Goal: Transaction & Acquisition: Subscribe to service/newsletter

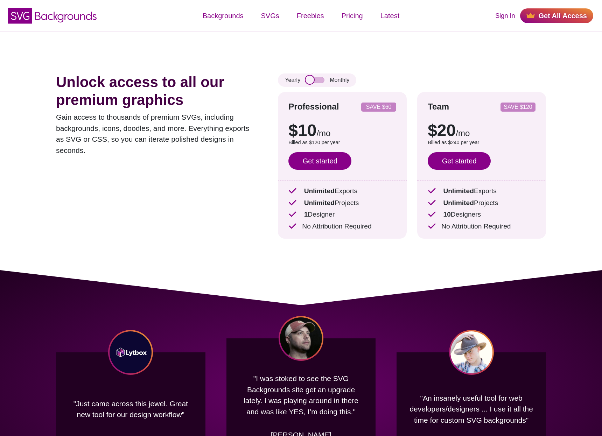
click at [320, 83] on input "checkbox" at bounding box center [314, 80] width 19 height 6
click at [319, 83] on input "checkbox" at bounding box center [314, 80] width 19 height 6
checkbox input "true"
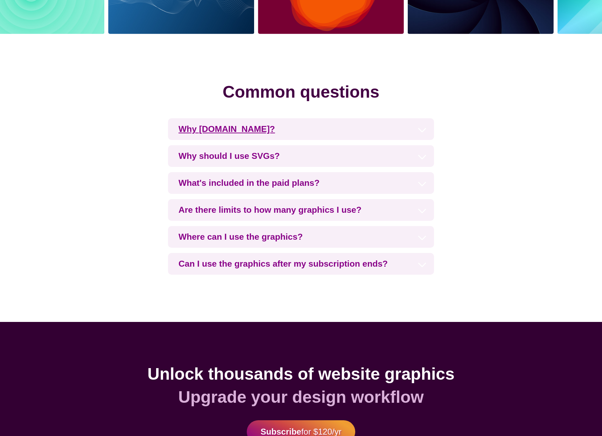
scroll to position [1557, 0]
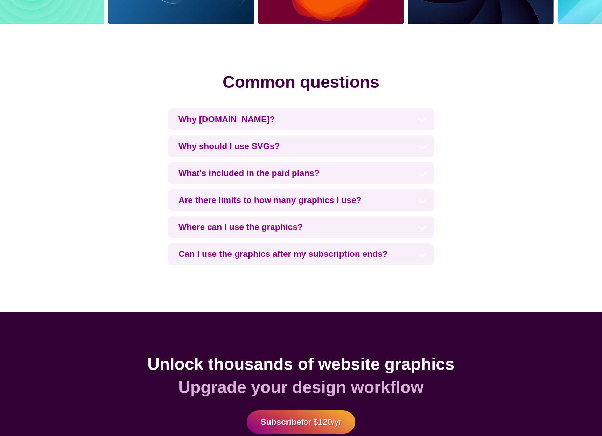
click at [358, 198] on h3 "Are there limits to how many graphics I use?" at bounding box center [301, 200] width 266 height 22
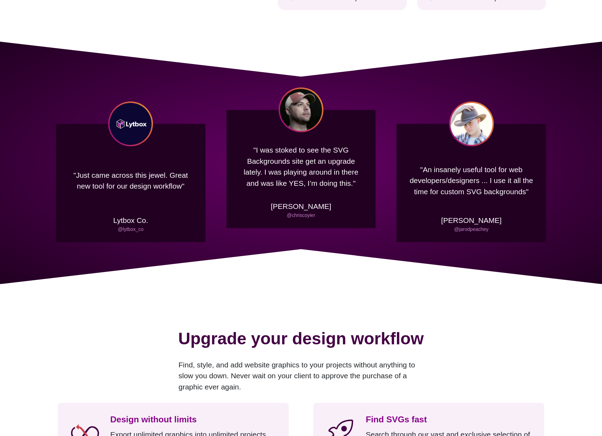
scroll to position [0, 0]
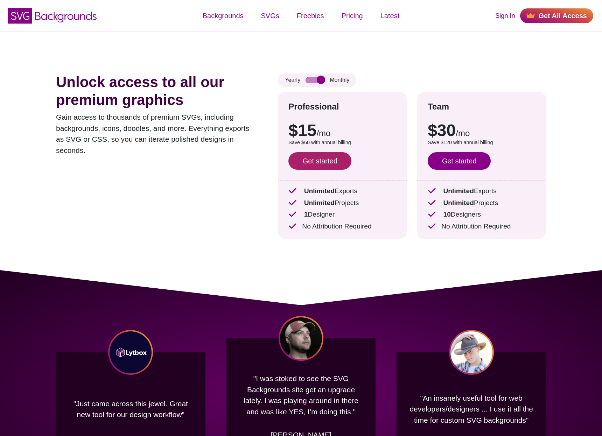
click at [323, 162] on link "Get started" at bounding box center [319, 160] width 63 height 17
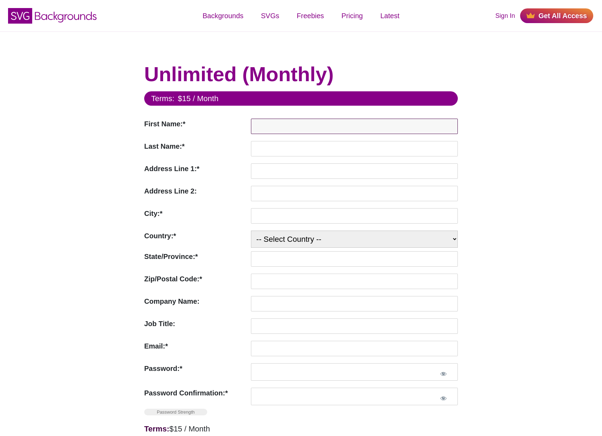
click at [284, 127] on input "First Name:*" at bounding box center [354, 126] width 207 height 15
type input "Brandon"
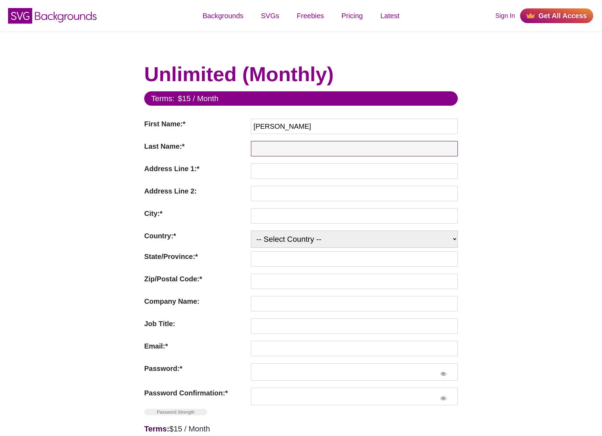
type input "Vogt"
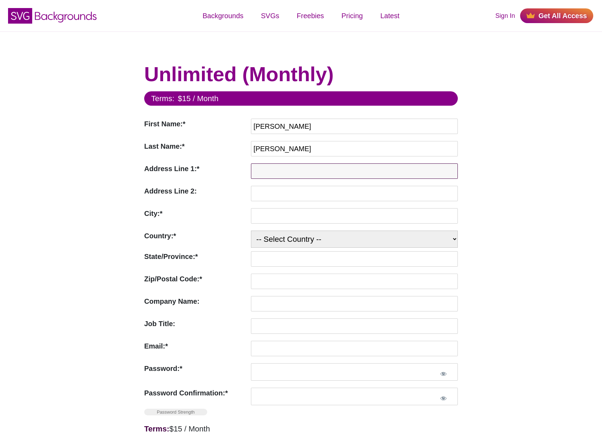
type input "601 W Lyon Street"
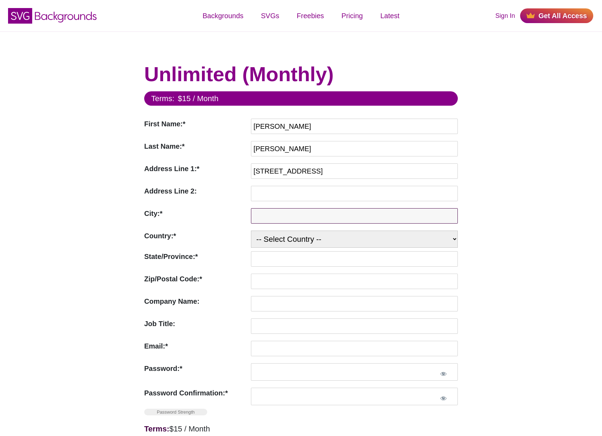
type input "Marshall"
select select "US"
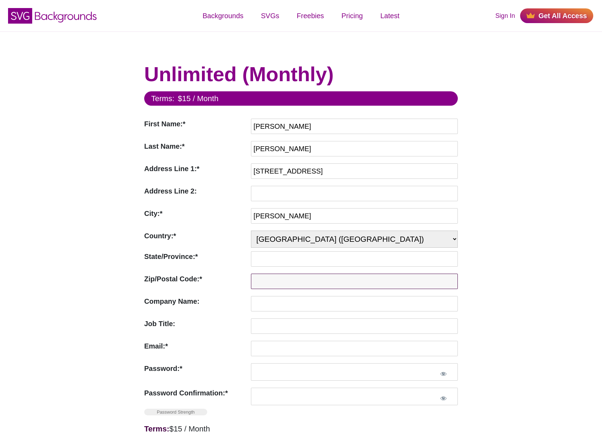
type input "56258"
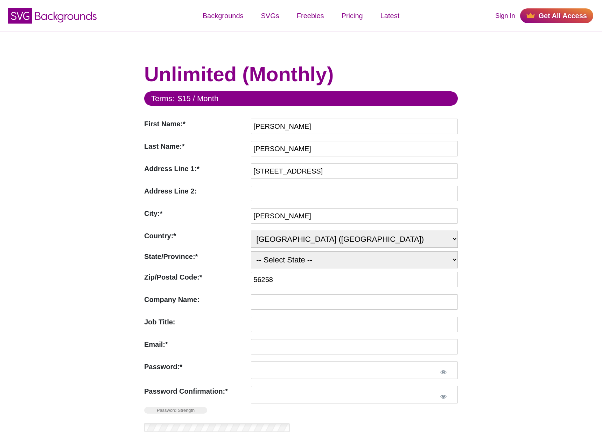
select select "MN"
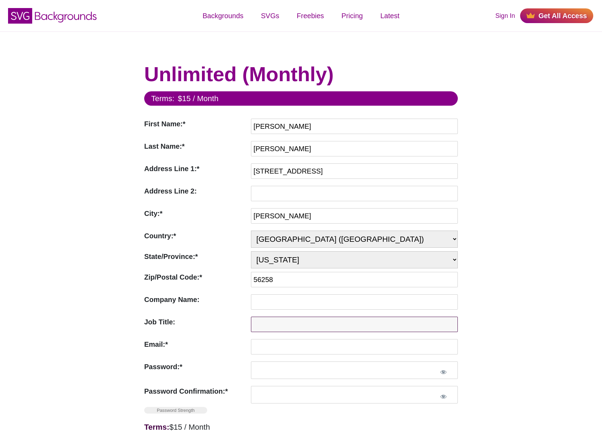
click at [270, 324] on input "Job Title:" at bounding box center [354, 324] width 207 height 15
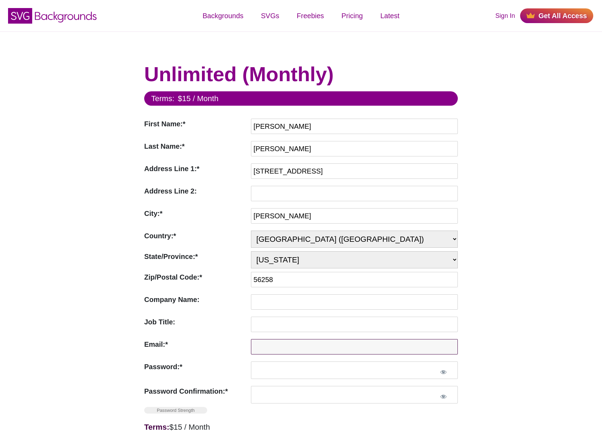
click at [266, 349] on input "Email:*" at bounding box center [354, 346] width 207 height 15
type input "hello@kickoff.studio"
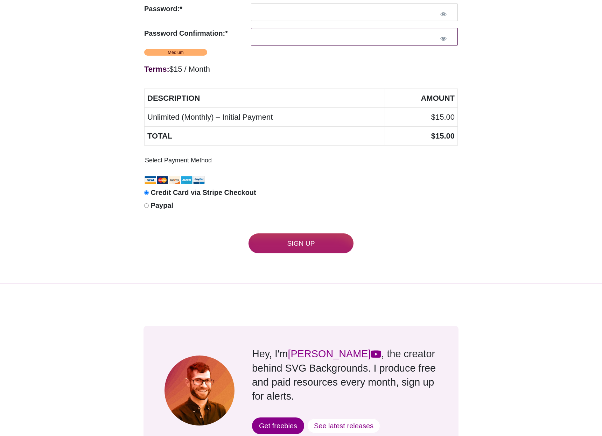
scroll to position [372, 0]
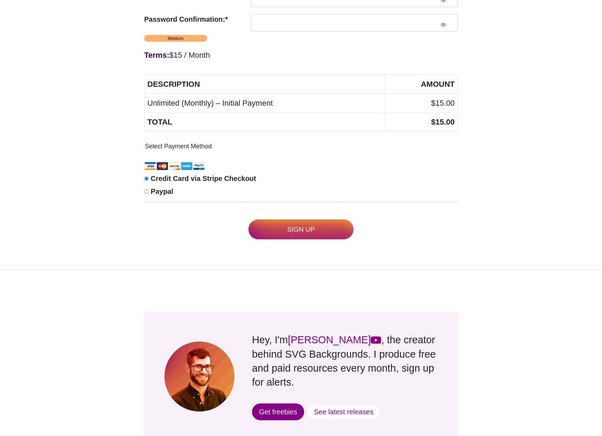
click at [282, 229] on input "Sign Up" at bounding box center [300, 229] width 105 height 20
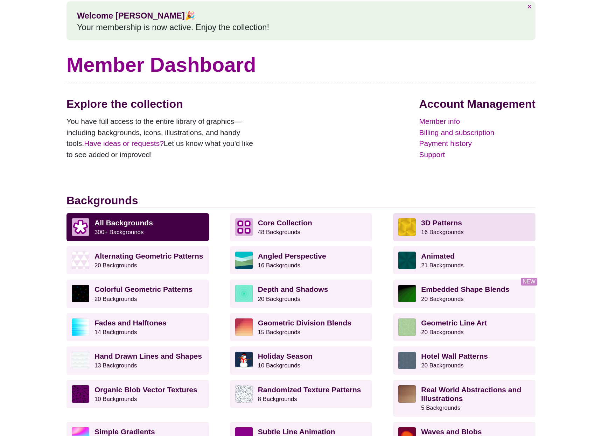
scroll to position [70, 0]
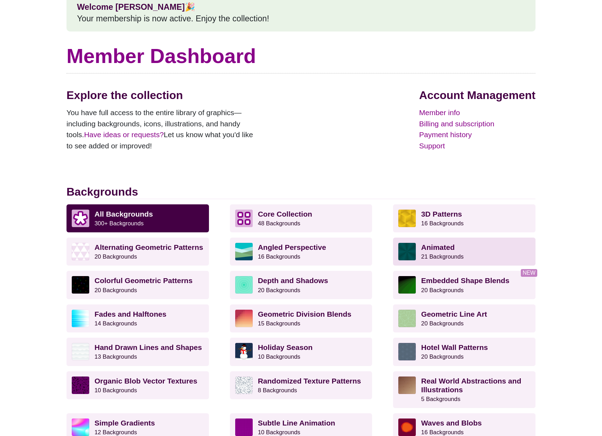
click at [438, 244] on strong "Animated" at bounding box center [438, 247] width 34 height 8
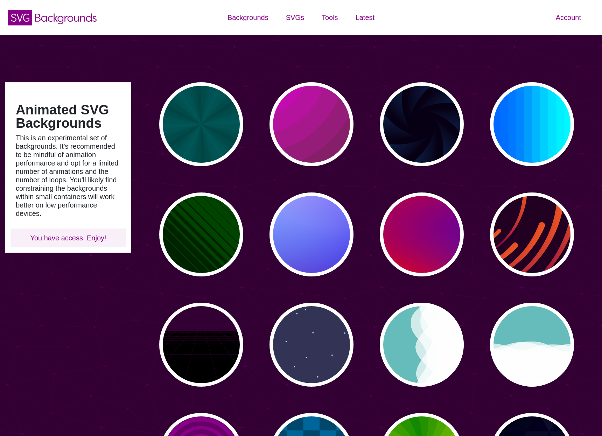
type input "#450057"
type input "#FFFFFF"
click at [311, 342] on p "PREVIEW" at bounding box center [311, 344] width 32 height 10
type input "#333355"
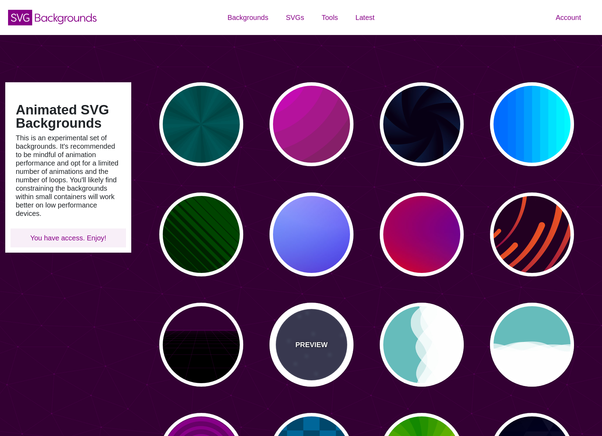
type input "#AAEEFF"
type input "15"
type input "40"
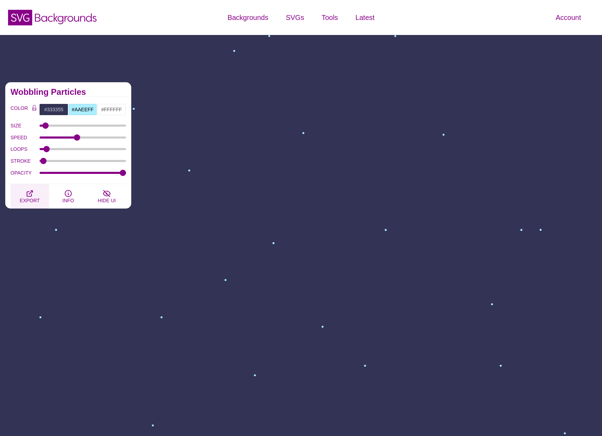
click at [35, 192] on button "EXPORT" at bounding box center [29, 196] width 38 height 24
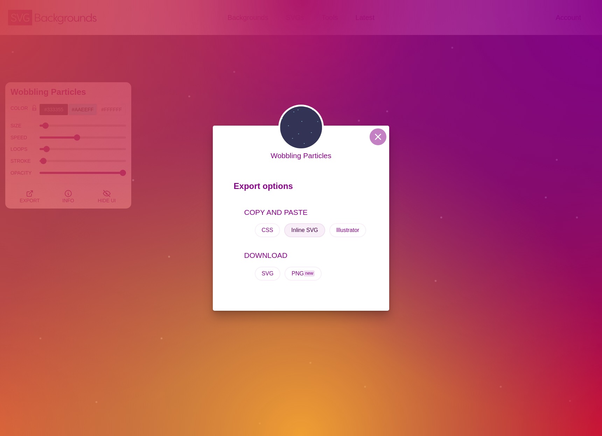
click at [310, 229] on button "Inline SVG" at bounding box center [304, 230] width 41 height 14
click at [267, 273] on button "SVG" at bounding box center [268, 274] width 26 height 14
click at [381, 136] on button at bounding box center [377, 136] width 17 height 17
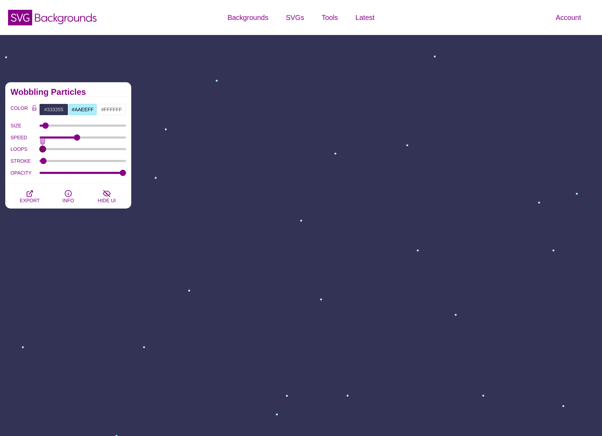
drag, startPoint x: 45, startPoint y: 150, endPoint x: 6, endPoint y: 151, distance: 39.2
type input "0"
click at [40, 150] on input "LOOPS" at bounding box center [83, 149] width 87 height 3
drag, startPoint x: 78, startPoint y: 135, endPoint x: 87, endPoint y: 135, distance: 9.1
type input "49"
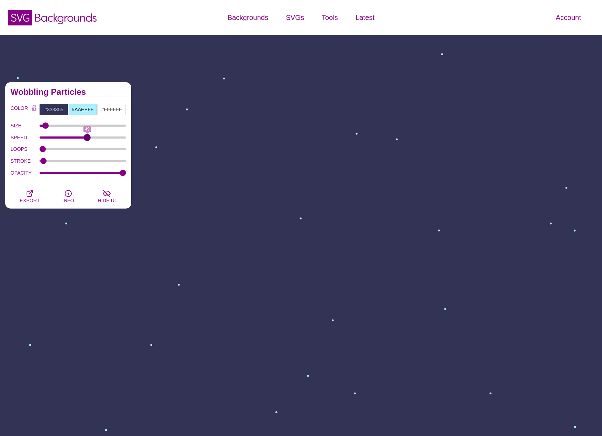
click at [87, 136] on input "SPEED" at bounding box center [83, 137] width 87 height 3
drag, startPoint x: 46, startPoint y: 125, endPoint x: 43, endPoint y: 125, distance: 3.5
type input "3"
click at [43, 125] on input "SIZE" at bounding box center [83, 125] width 87 height 3
click at [54, 108] on input "#333355" at bounding box center [53, 110] width 29 height 12
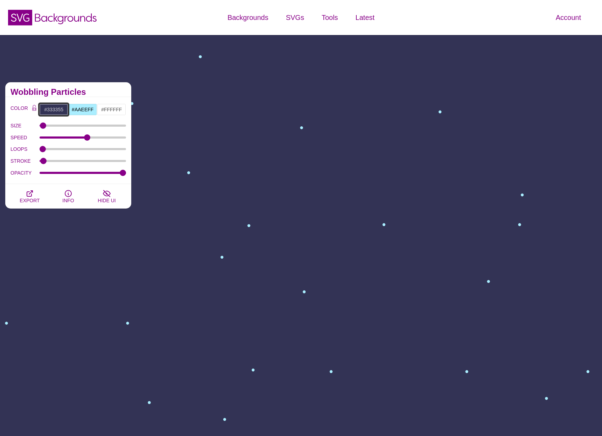
click at [54, 108] on input "#333355" at bounding box center [53, 110] width 29 height 12
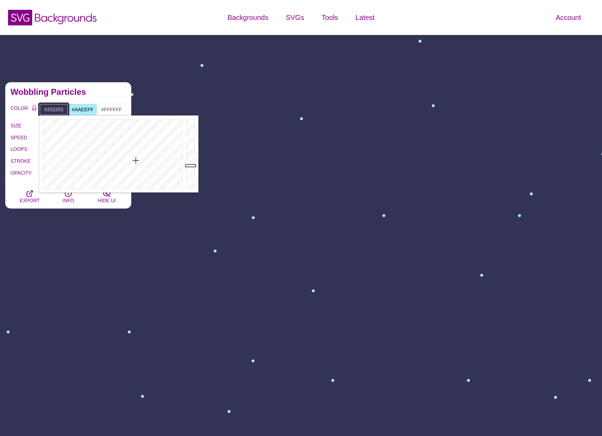
paste input "00465e"
type input "#00465E"
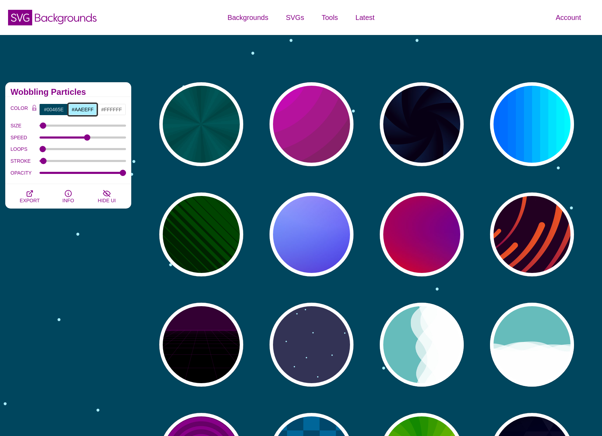
click at [80, 110] on input "#AAEEFF" at bounding box center [82, 110] width 29 height 12
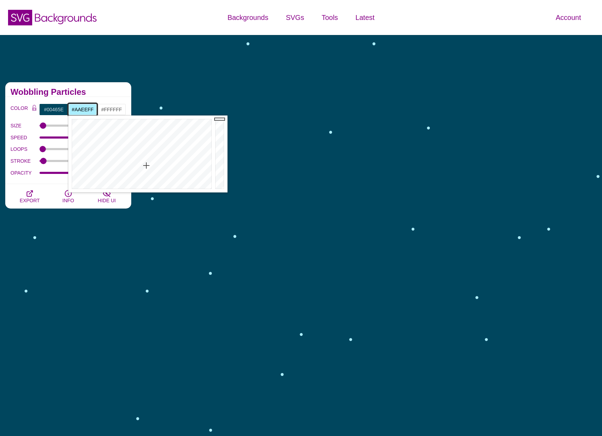
paste input "8ce2ff"
type input "#8CE2FF"
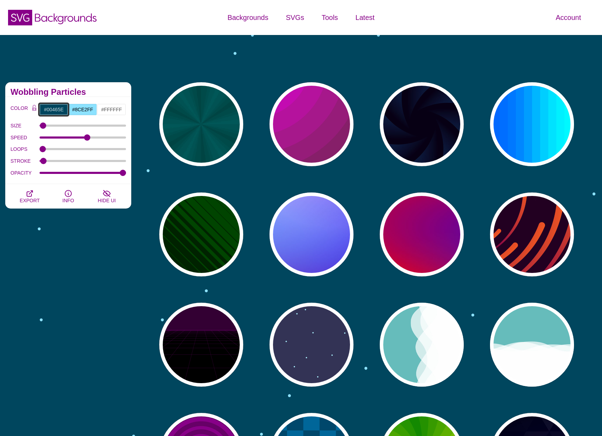
click at [56, 110] on input "#00465E" at bounding box center [53, 110] width 29 height 12
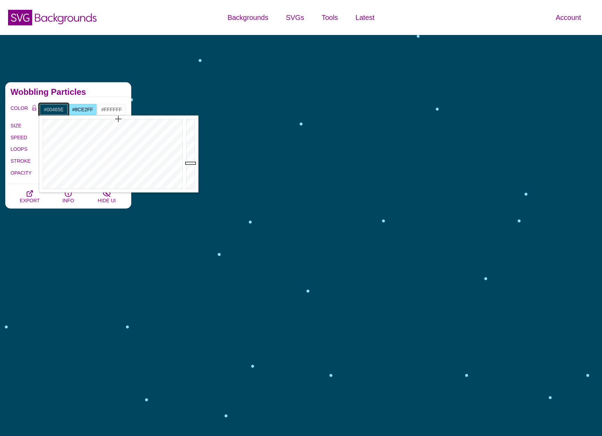
paste input "3b006a"
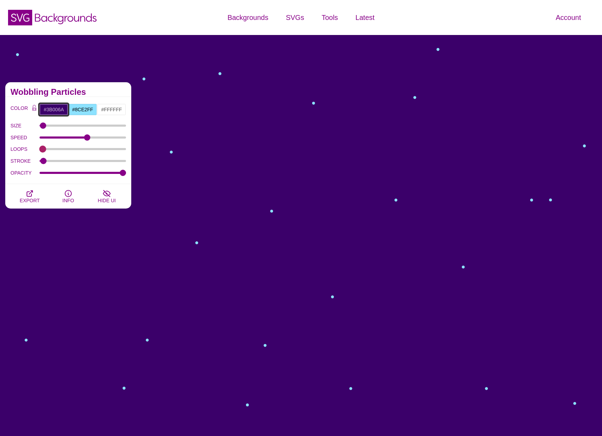
type input "#3B006A"
drag, startPoint x: 42, startPoint y: 149, endPoint x: 30, endPoint y: 149, distance: 11.9
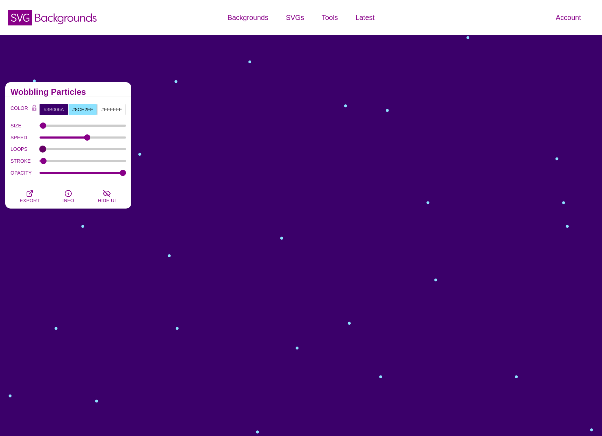
click at [30, 149] on div "LOOPS 0" at bounding box center [67, 149] width 115 height 12
drag, startPoint x: 42, startPoint y: 162, endPoint x: 26, endPoint y: 160, distance: 16.2
type input "0"
click at [40, 160] on input "STROKE" at bounding box center [83, 161] width 87 height 3
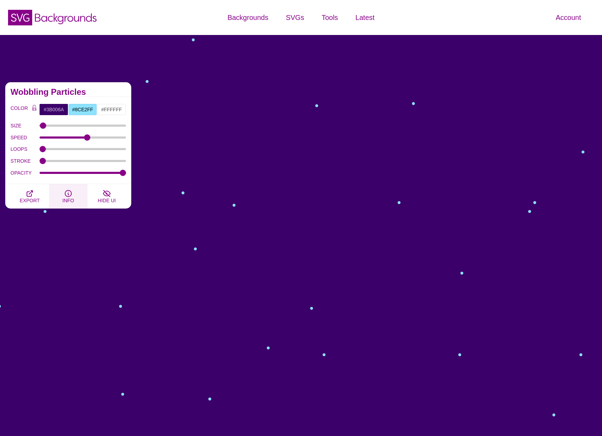
click at [68, 196] on icon "button" at bounding box center [68, 193] width 8 height 8
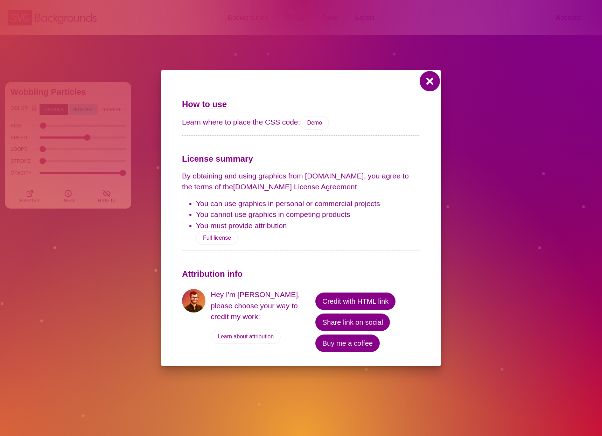
click at [425, 84] on button at bounding box center [429, 81] width 17 height 17
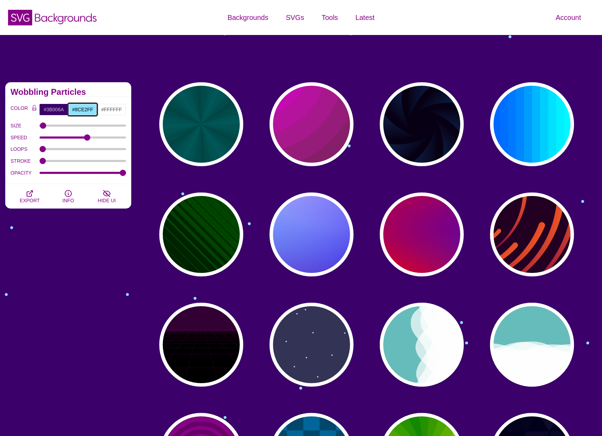
click at [84, 108] on input "#8CE2FF" at bounding box center [82, 110] width 29 height 12
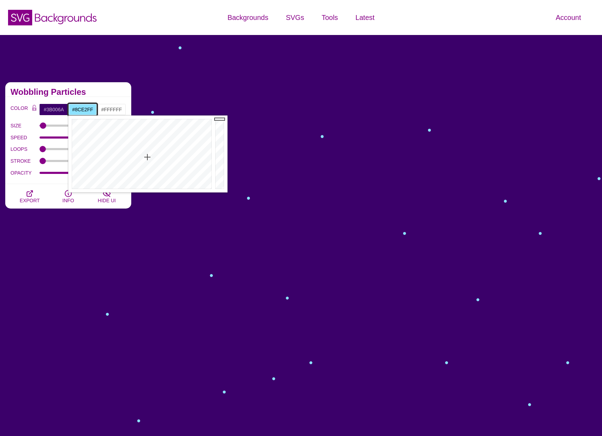
click at [84, 108] on input "#8CE2FF" at bounding box center [82, 110] width 29 height 12
paste input "edd4ff"
type input "#EDD4FF"
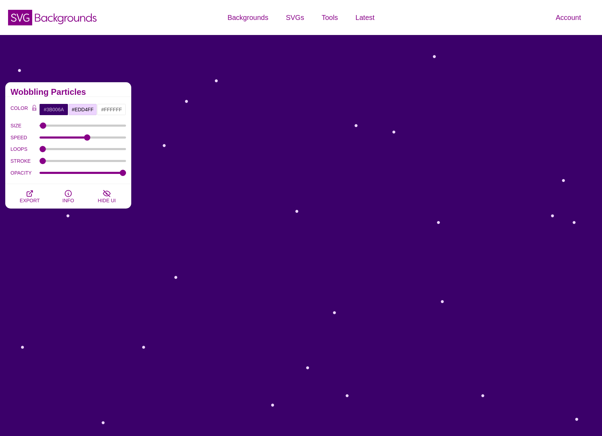
click at [107, 85] on div "Wobbling Particles" at bounding box center [68, 89] width 126 height 15
click at [116, 111] on input "#FFFFFF" at bounding box center [111, 110] width 29 height 12
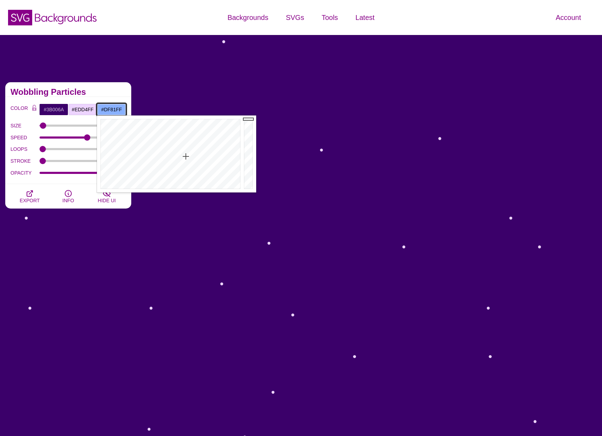
drag, startPoint x: 140, startPoint y: 132, endPoint x: 211, endPoint y: 154, distance: 74.2
click at [211, 154] on div at bounding box center [169, 153] width 145 height 77
drag, startPoint x: 211, startPoint y: 154, endPoint x: 228, endPoint y: 120, distance: 38.6
click at [228, 120] on div at bounding box center [169, 153] width 145 height 77
drag, startPoint x: 234, startPoint y: 131, endPoint x: 247, endPoint y: 101, distance: 32.7
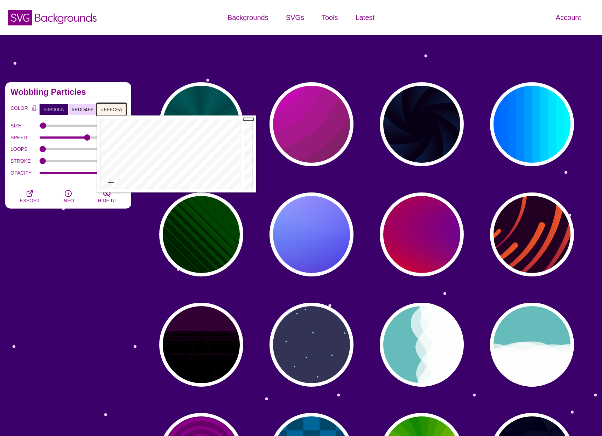
type input "#FFFFFF"
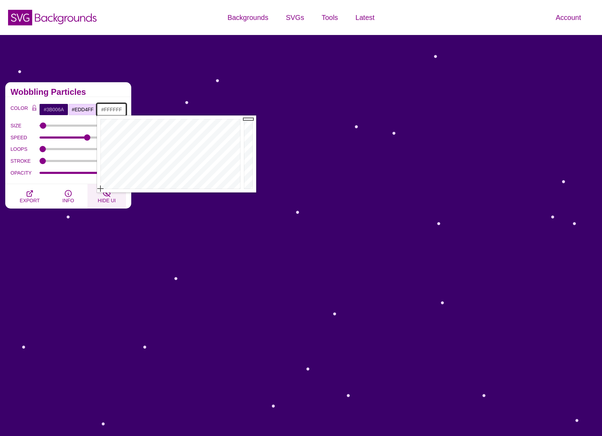
drag, startPoint x: 222, startPoint y: 148, endPoint x: 88, endPoint y: 193, distance: 142.3
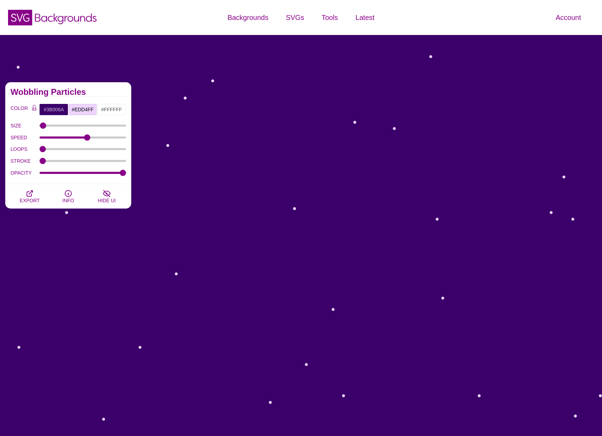
click at [110, 86] on div "Wobbling Particles" at bounding box center [68, 89] width 126 height 15
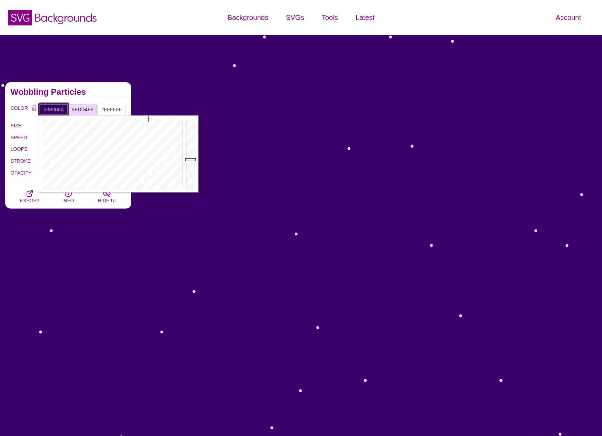
click at [51, 109] on input "#3B006A" at bounding box center [53, 110] width 29 height 12
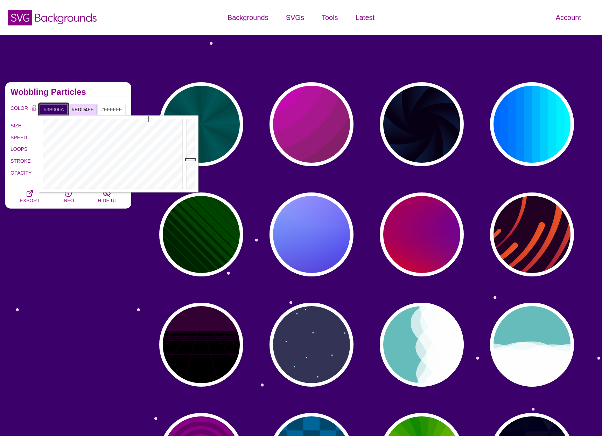
click at [51, 111] on input "#3B006A" at bounding box center [53, 110] width 29 height 12
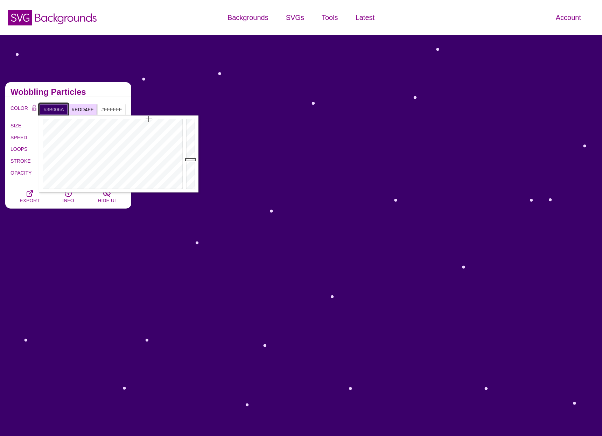
paste input "a006a"
type input "#3A006A"
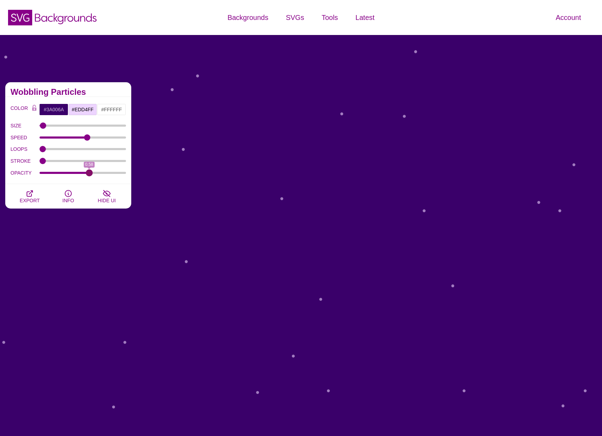
drag, startPoint x: 123, startPoint y: 173, endPoint x: 89, endPoint y: 174, distance: 33.6
type input "0.58"
click at [89, 174] on input "OPACITY" at bounding box center [83, 172] width 87 height 3
click at [26, 194] on icon "button" at bounding box center [30, 193] width 8 height 8
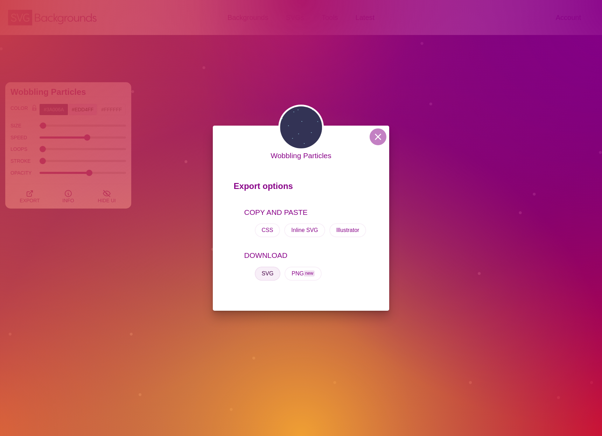
click at [266, 272] on button "SVG" at bounding box center [268, 274] width 26 height 14
click at [378, 140] on button at bounding box center [377, 136] width 17 height 17
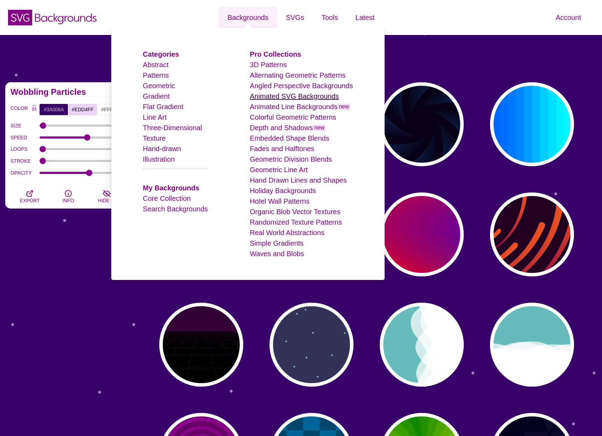
click at [277, 97] on link "Animated SVG Backgrounds" at bounding box center [294, 96] width 89 height 8
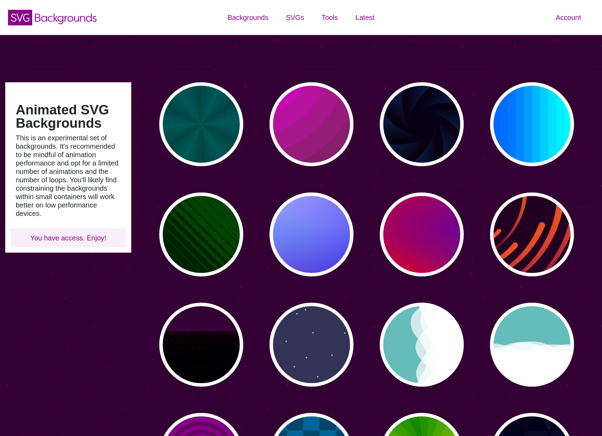
type input "#450057"
type input "#FFFFFF"
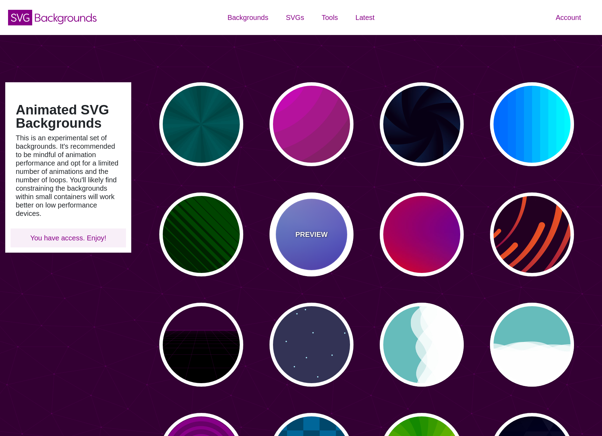
click at [317, 236] on p "PREVIEW" at bounding box center [311, 234] width 32 height 10
type input "#0000FF"
type input "#0099FF"
type input "#FF99FF"
type input "#880088"
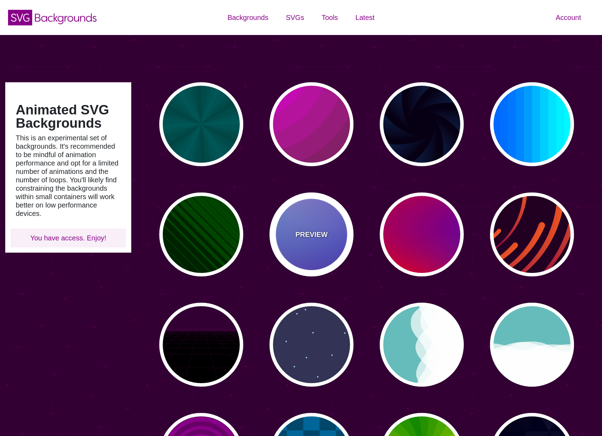
type input "12"
type input "0"
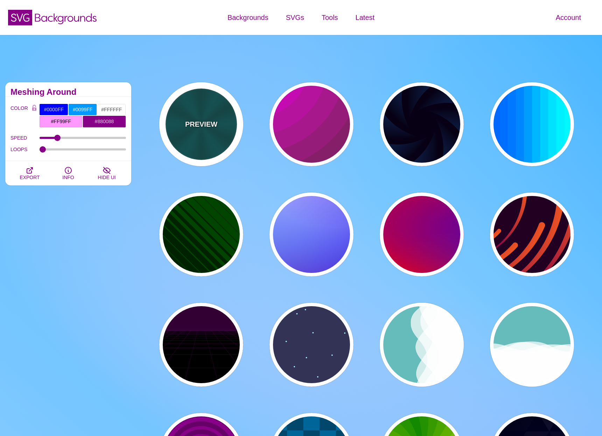
click at [202, 124] on p "PREVIEW" at bounding box center [201, 124] width 32 height 10
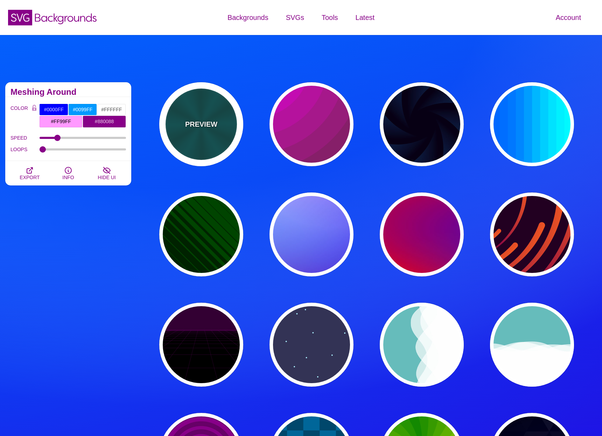
type input "#004444"
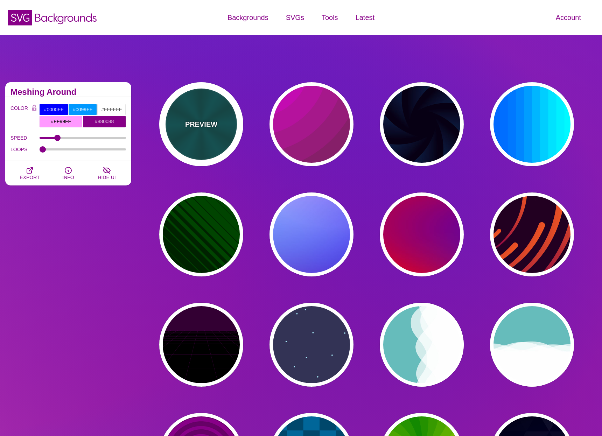
type input "#006666"
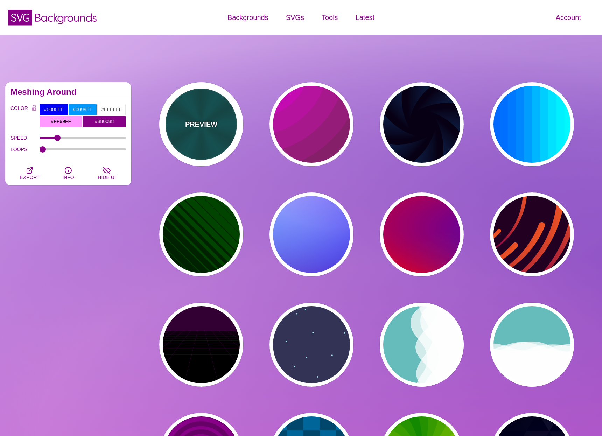
type input "5"
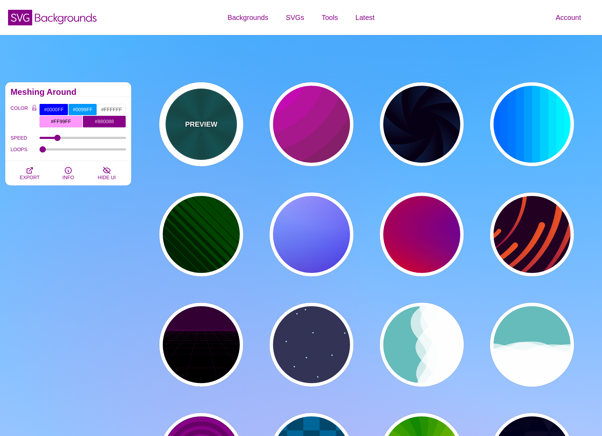
type input "1"
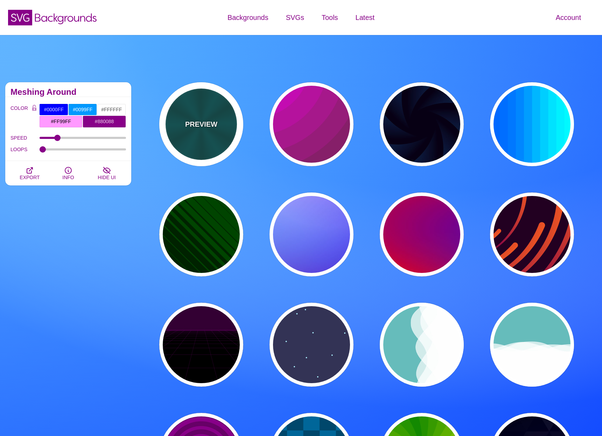
type input "0.2"
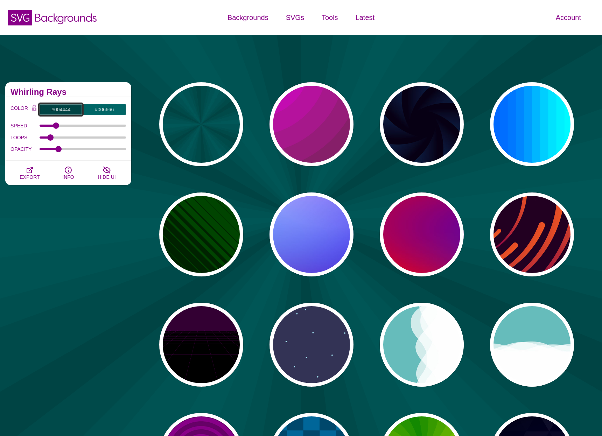
click at [58, 111] on input "#004444" at bounding box center [60, 110] width 43 height 12
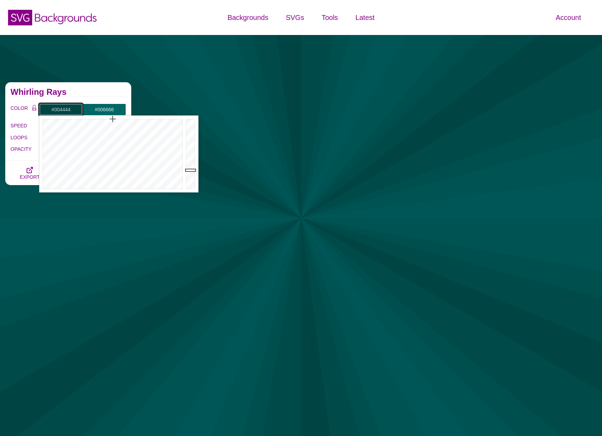
paste input "fff5f9"
type input "#FFF5F9"
click at [109, 108] on input "#006666" at bounding box center [104, 110] width 43 height 12
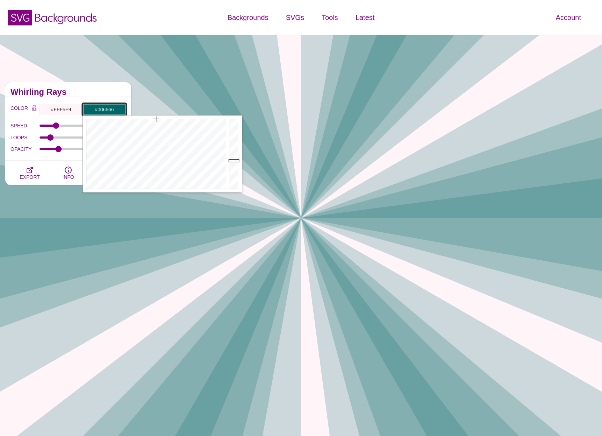
click at [109, 108] on input "#006666" at bounding box center [104, 110] width 43 height 12
type input "#FFFFFF"
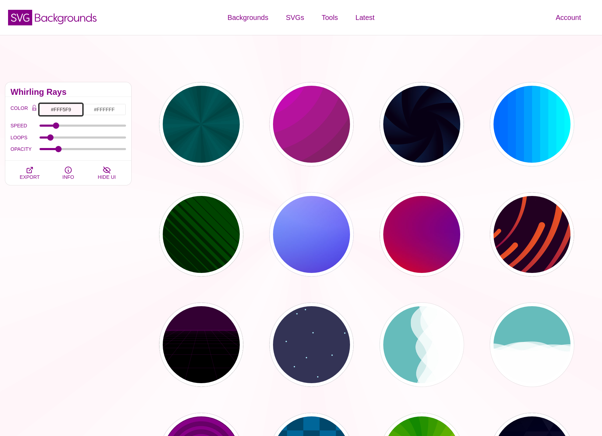
click at [66, 111] on input "#FFF5F9" at bounding box center [60, 110] width 43 height 12
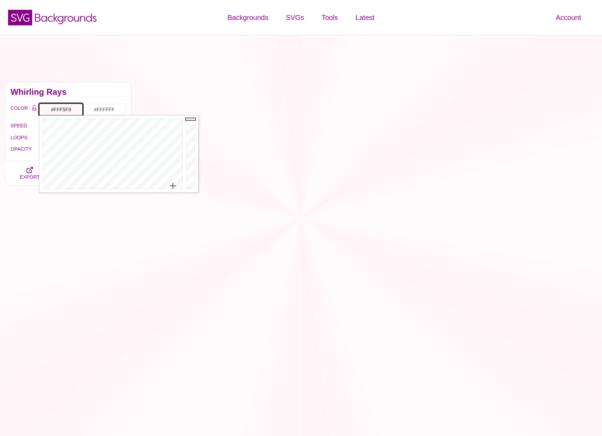
click at [66, 111] on input "#FFF5F9" at bounding box center [60, 110] width 43 height 12
paste input "d4f4ff"
type input "#D4F4FF"
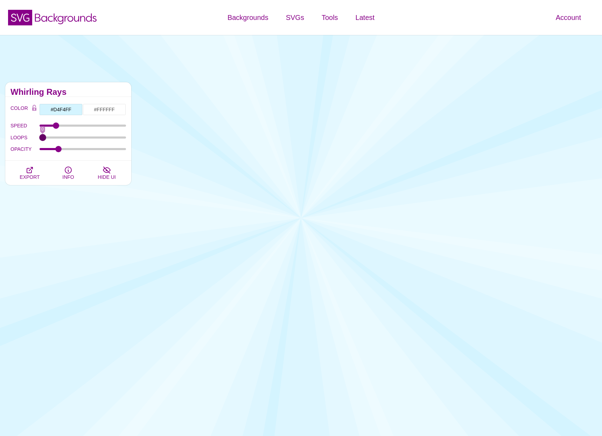
drag, startPoint x: 49, startPoint y: 137, endPoint x: 20, endPoint y: 136, distance: 28.4
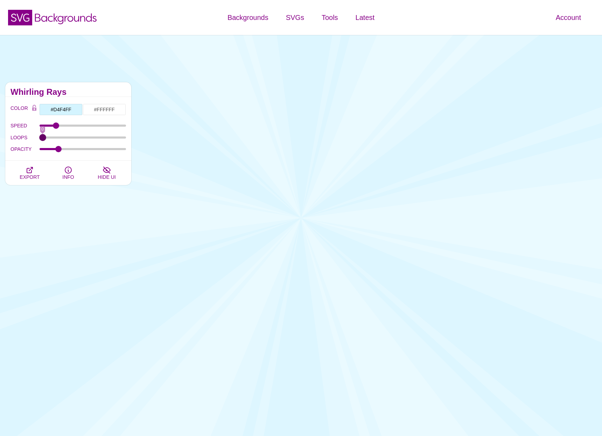
type input "0"
click at [40, 136] on input "LOOPS" at bounding box center [83, 137] width 87 height 3
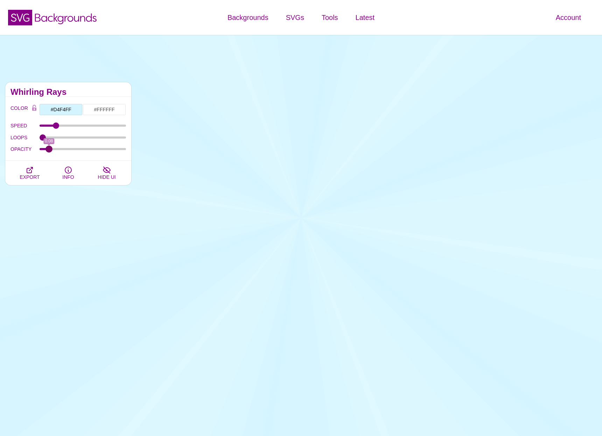
drag, startPoint x: 59, startPoint y: 149, endPoint x: 49, endPoint y: 151, distance: 10.1
type input "0.08"
click at [49, 150] on input "OPACITY" at bounding box center [83, 149] width 87 height 3
drag, startPoint x: 57, startPoint y: 126, endPoint x: 84, endPoint y: 126, distance: 26.6
click at [84, 126] on input "SPEED" at bounding box center [83, 125] width 87 height 3
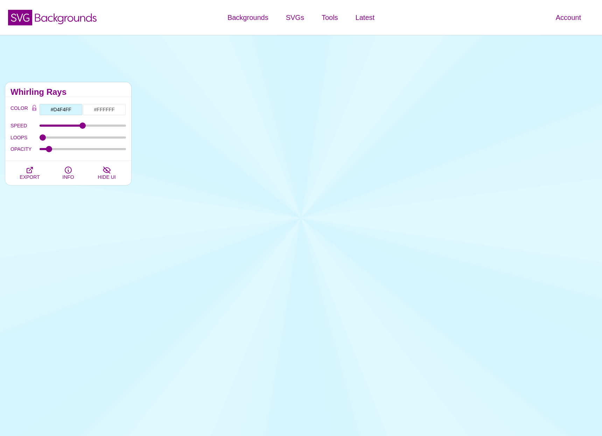
click at [63, 118] on div "COLOR #D4F4FF #FFFFFF #FFFFFF #FF99FF #880088 #666666 #777777 #888888 #999999 B…" at bounding box center [67, 129] width 115 height 51
drag, startPoint x: 80, startPoint y: 127, endPoint x: 125, endPoint y: 129, distance: 45.2
click at [125, 129] on div "SPEED 25" at bounding box center [67, 126] width 115 height 12
drag, startPoint x: 122, startPoint y: 125, endPoint x: 27, endPoint y: 120, distance: 94.6
click at [40, 124] on input "SPEED" at bounding box center [83, 125] width 87 height 3
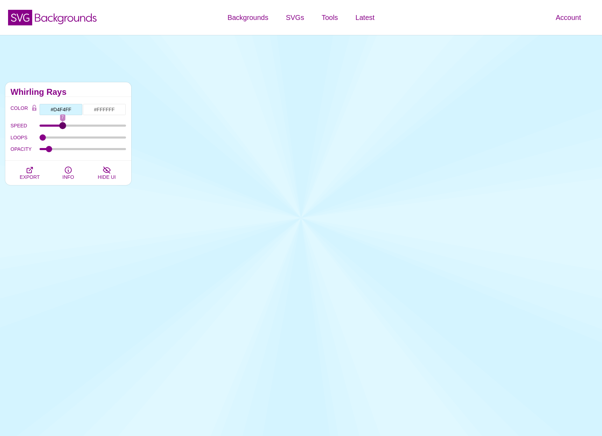
drag, startPoint x: 43, startPoint y: 124, endPoint x: 61, endPoint y: 124, distance: 18.5
click at [61, 124] on input "SPEED" at bounding box center [83, 125] width 87 height 3
drag, startPoint x: 61, startPoint y: 124, endPoint x: 51, endPoint y: 124, distance: 10.5
type input "4"
click at [51, 124] on input "SPEED" at bounding box center [83, 125] width 87 height 3
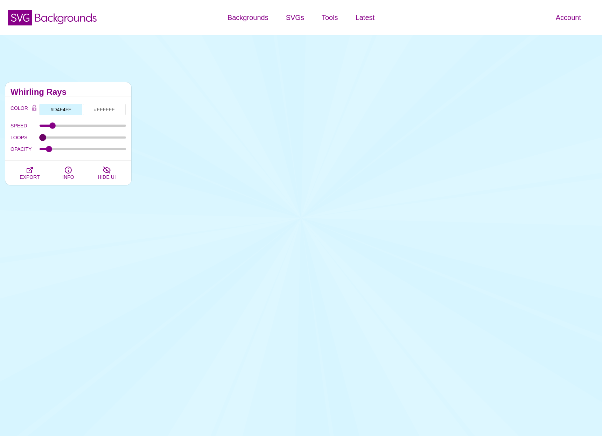
drag, startPoint x: 43, startPoint y: 139, endPoint x: 30, endPoint y: 139, distance: 12.2
click at [30, 139] on div "LOOPS 0" at bounding box center [67, 138] width 115 height 12
click at [49, 148] on input "OPACITY" at bounding box center [83, 149] width 87 height 3
click at [45, 150] on input "OPACITY" at bounding box center [83, 149] width 87 height 3
type input "0.08"
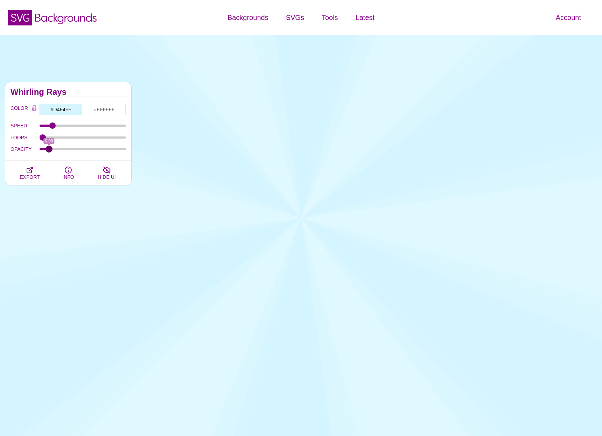
click at [49, 150] on input "OPACITY" at bounding box center [83, 149] width 87 height 3
click at [32, 169] on icon "button" at bounding box center [30, 170] width 8 height 8
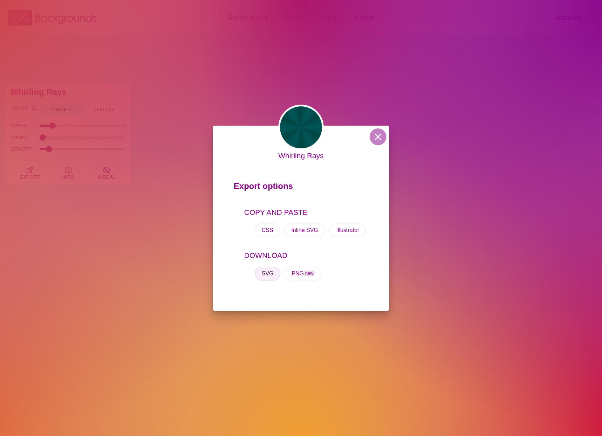
click at [267, 275] on button "SVG" at bounding box center [268, 274] width 26 height 14
click at [379, 140] on button at bounding box center [377, 136] width 17 height 17
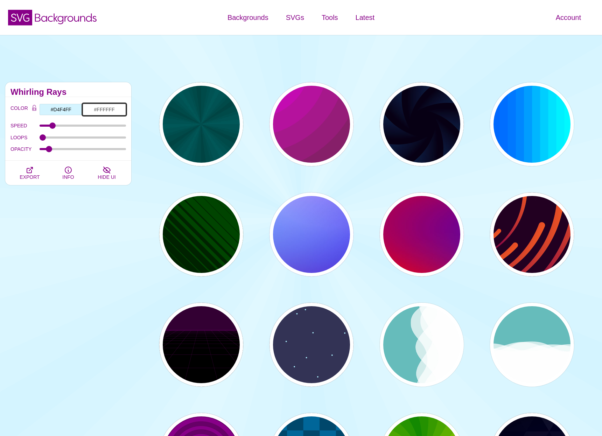
click at [106, 108] on input "#FFFFFF" at bounding box center [104, 110] width 43 height 12
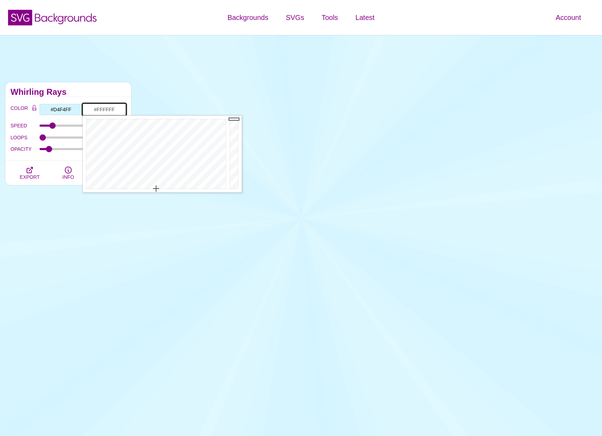
click at [106, 108] on input "#FFFFFF" at bounding box center [104, 110] width 43 height 12
paste input "fffcf5"
type input "#FFFCF5"
click at [62, 109] on input "#D4F4FF" at bounding box center [60, 110] width 43 height 12
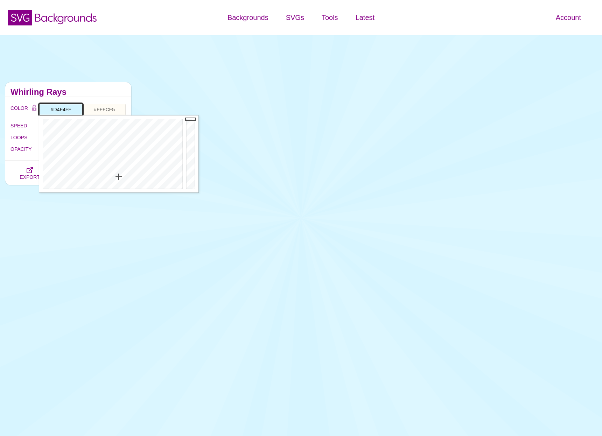
click at [62, 109] on input "#D4F4FF" at bounding box center [60, 110] width 43 height 12
paste input "fffcf5"
type input "#FFFCF5"
click at [105, 109] on input "#FFFCF5" at bounding box center [104, 110] width 43 height 12
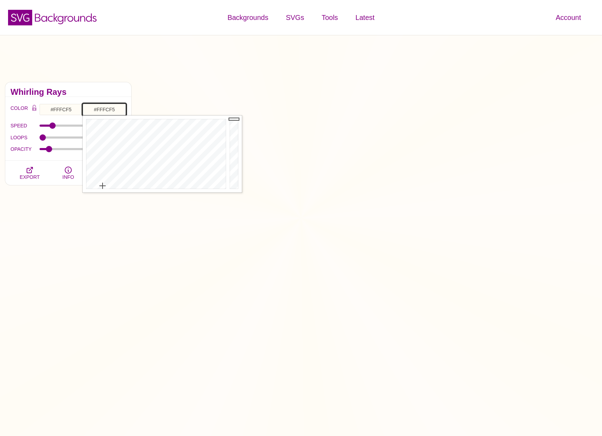
click at [105, 109] on input "#FFFCF5" at bounding box center [104, 110] width 43 height 12
type input "#FFFFFF"
click at [57, 109] on input "#FFFCF5" at bounding box center [60, 110] width 43 height 12
click at [64, 184] on div at bounding box center [111, 153] width 145 height 77
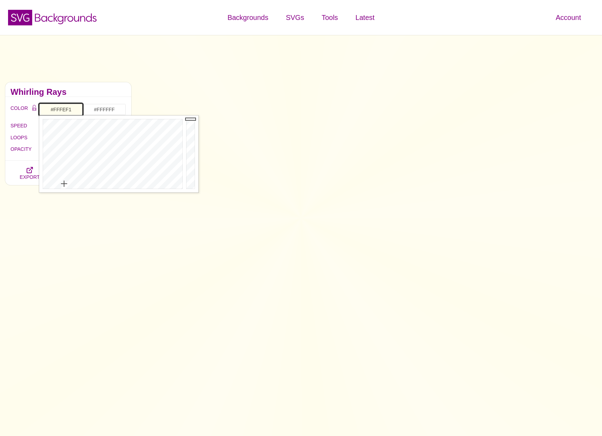
click at [64, 185] on div at bounding box center [111, 153] width 145 height 77
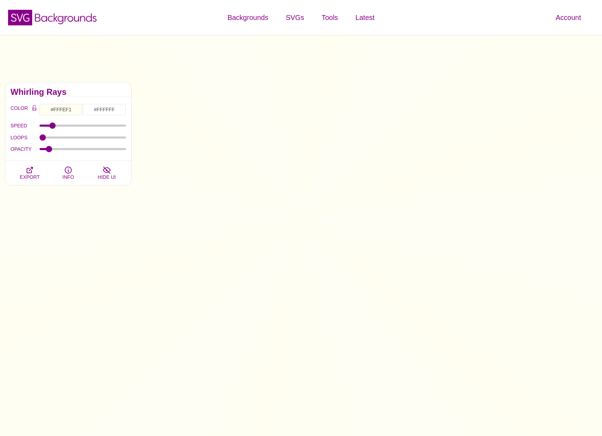
click at [88, 88] on div "Whirling Rays" at bounding box center [68, 89] width 126 height 15
click at [59, 110] on input "#FFFEF1" at bounding box center [60, 110] width 43 height 12
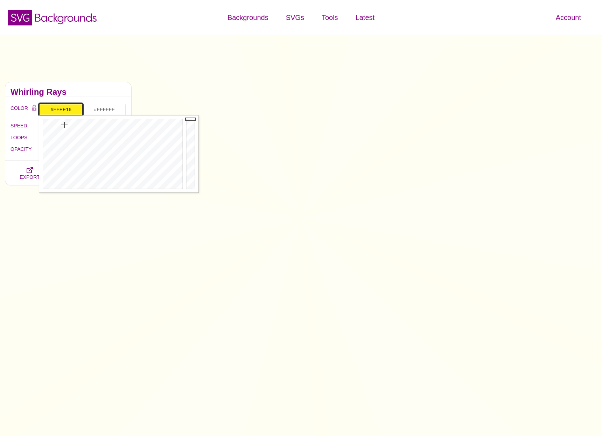
drag, startPoint x: 65, startPoint y: 139, endPoint x: 64, endPoint y: 125, distance: 13.7
click at [64, 125] on div at bounding box center [111, 153] width 145 height 77
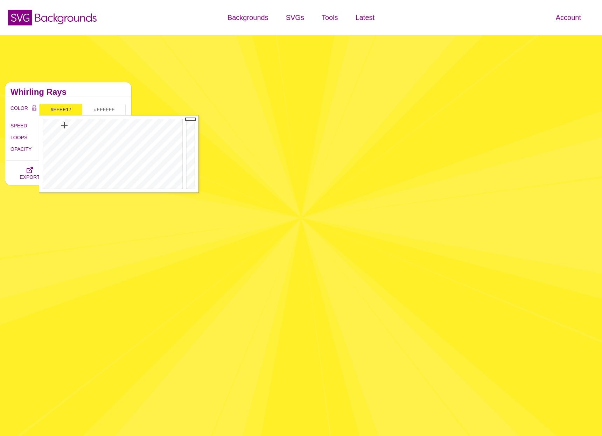
click at [103, 89] on h2 "Whirling Rays" at bounding box center [67, 92] width 115 height 6
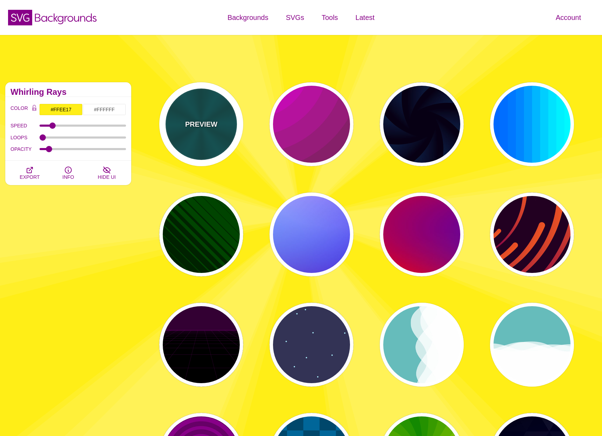
click at [201, 102] on div "PREVIEW" at bounding box center [201, 124] width 84 height 84
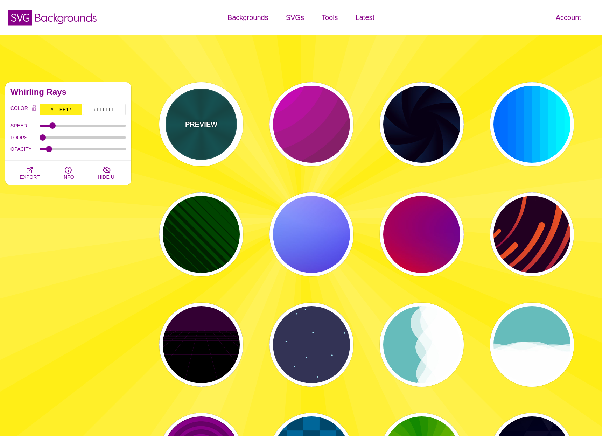
type input "#004444"
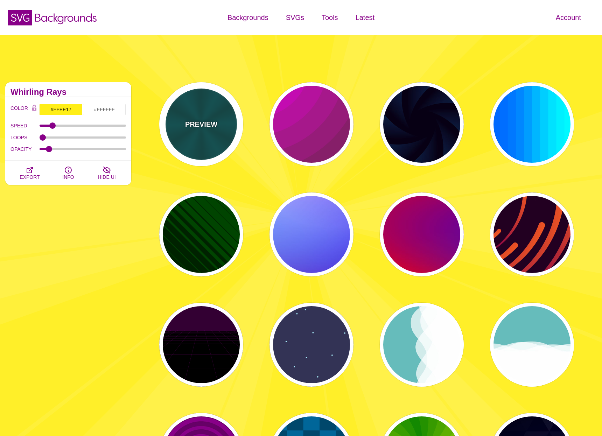
type input "#006666"
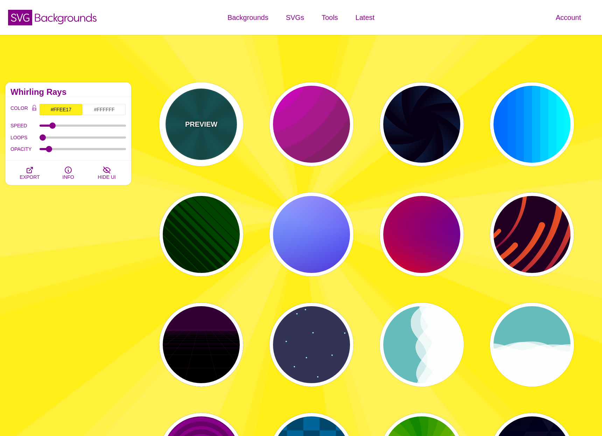
type input "5"
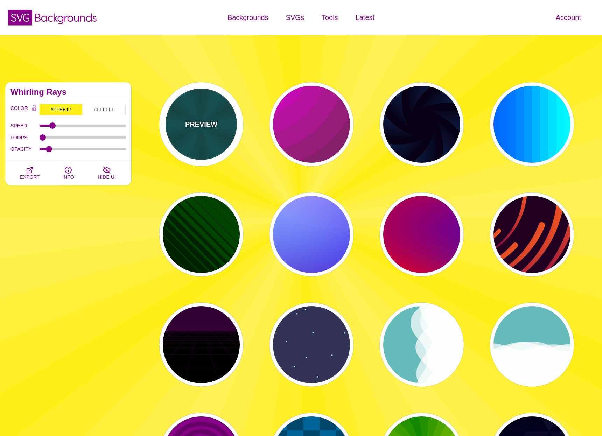
type input "1"
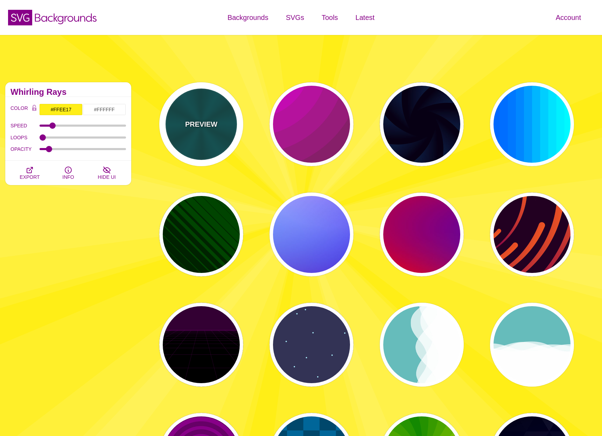
type input "0.2"
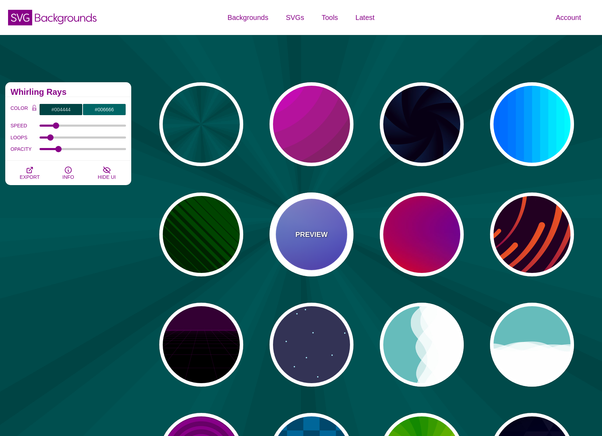
click at [305, 236] on p "PREVIEW" at bounding box center [311, 234] width 32 height 10
type input "#0000FF"
type input "#0099FF"
type input "12"
type input "0"
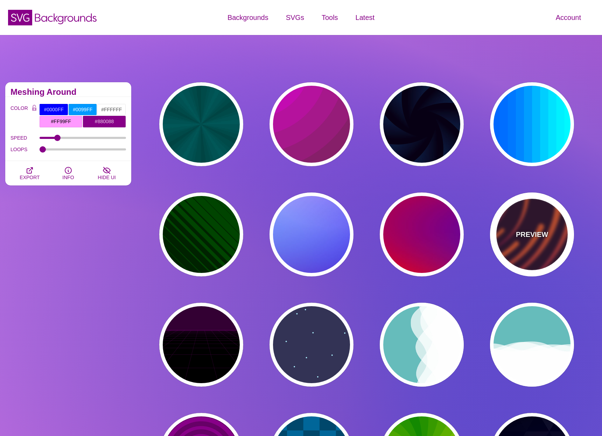
click at [529, 233] on p "PREVIEW" at bounding box center [532, 234] width 32 height 10
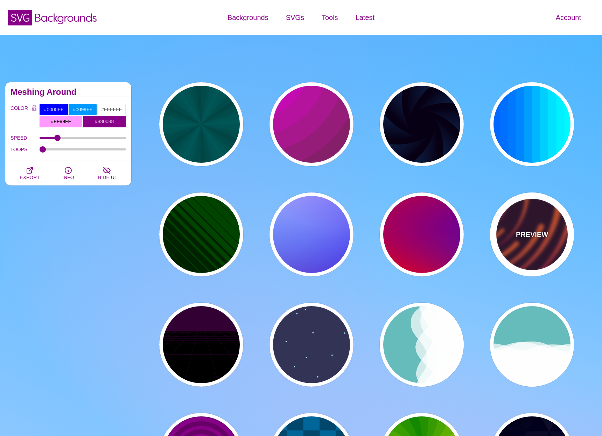
type input "#220022"
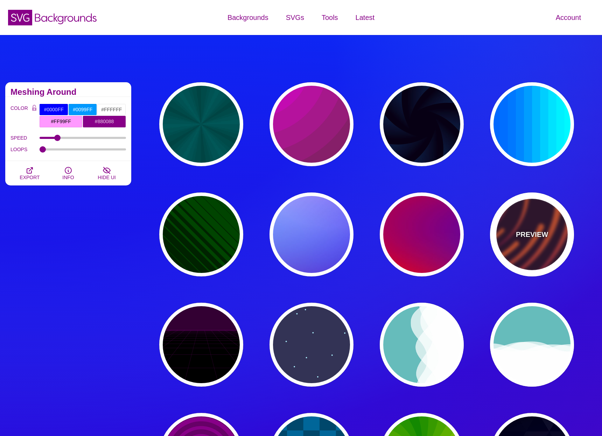
type input "#EE5522"
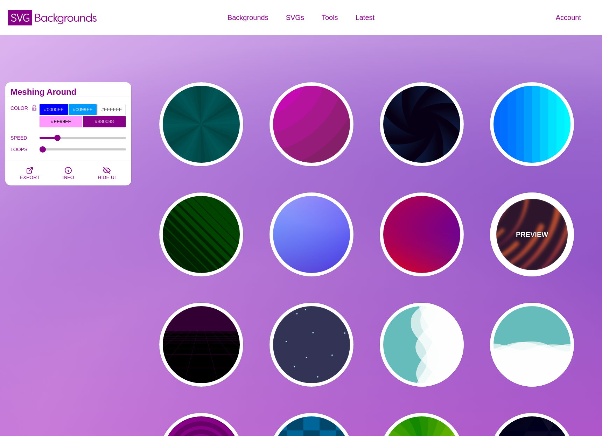
type input "#220022"
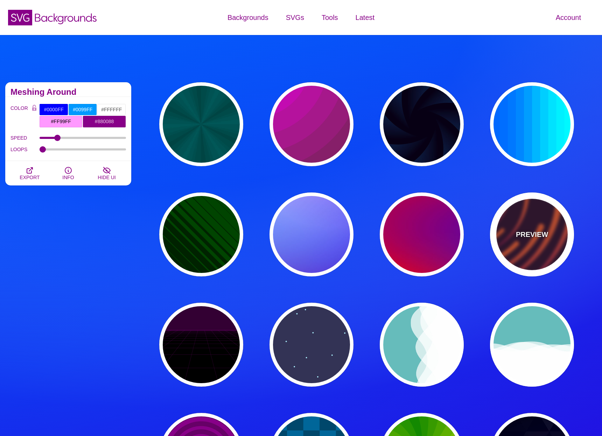
type input "50"
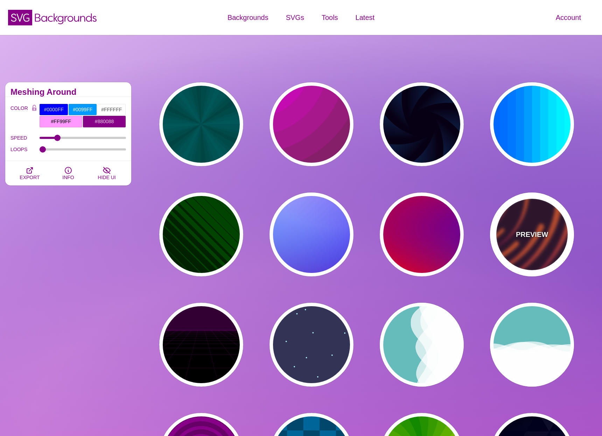
type input "99"
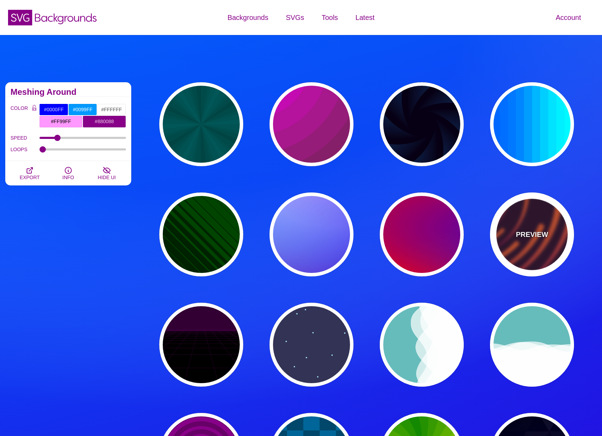
type input "0"
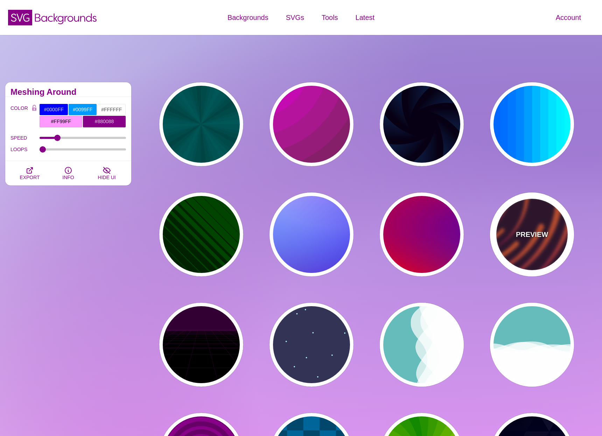
type input "0"
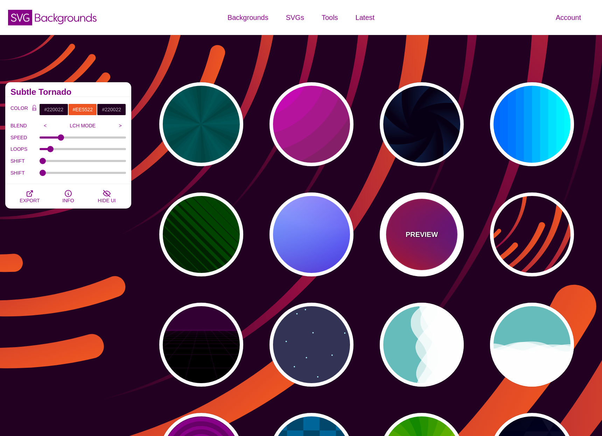
click at [415, 232] on p "PREVIEW" at bounding box center [421, 234] width 32 height 10
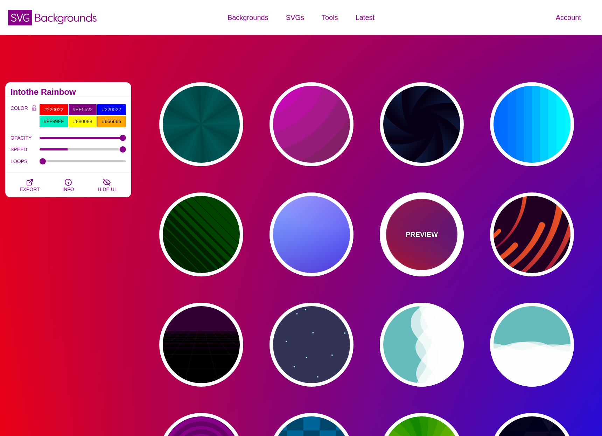
type input "#FF0000"
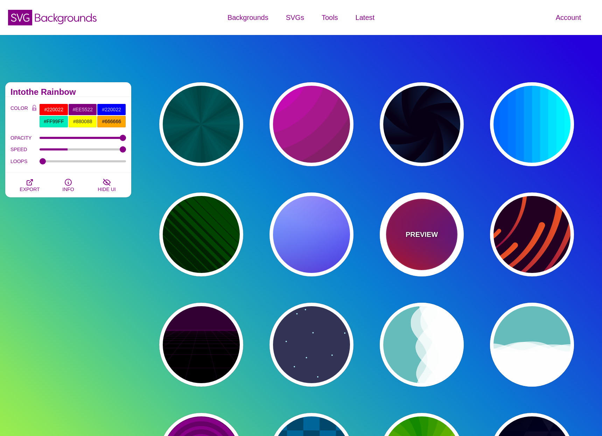
type input "#800080"
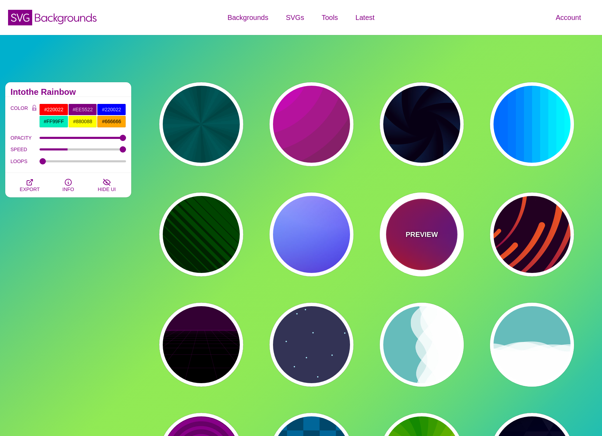
type input "#0000FF"
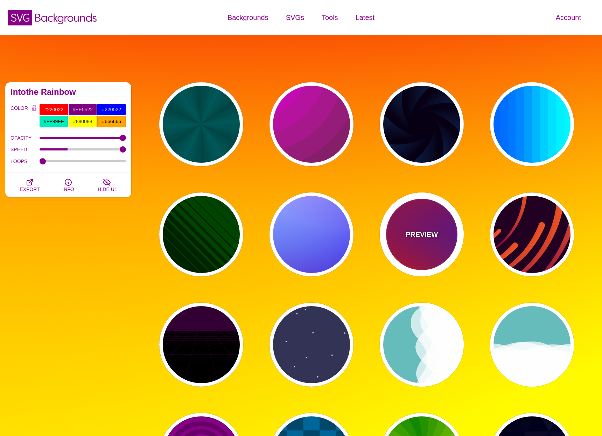
type input "#00EEBB"
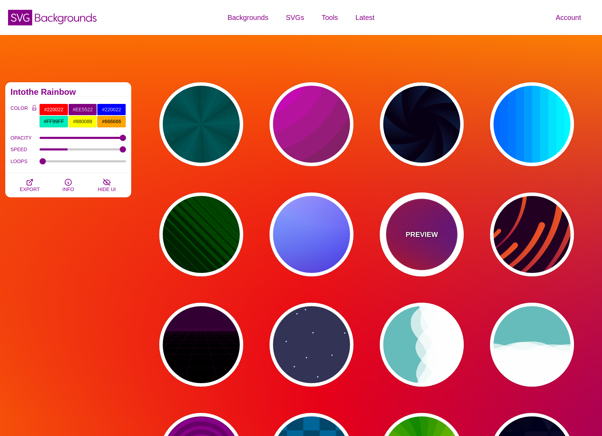
type input "#FFFF00"
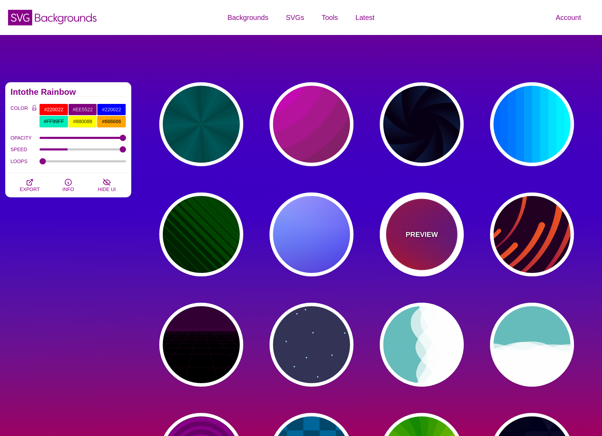
type input "#FFA500"
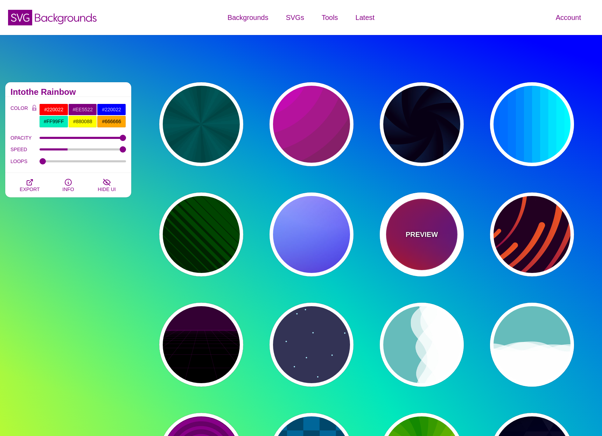
type input "1"
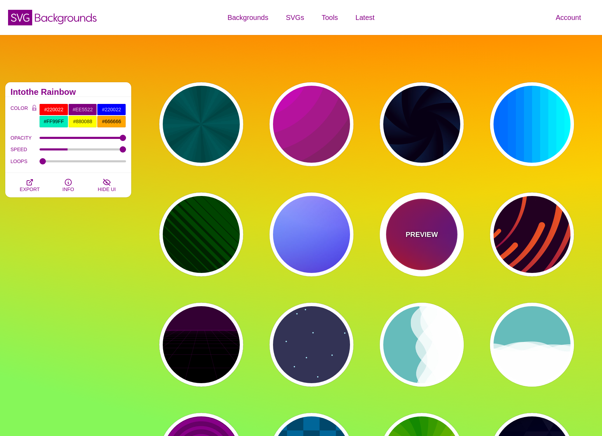
type input "20"
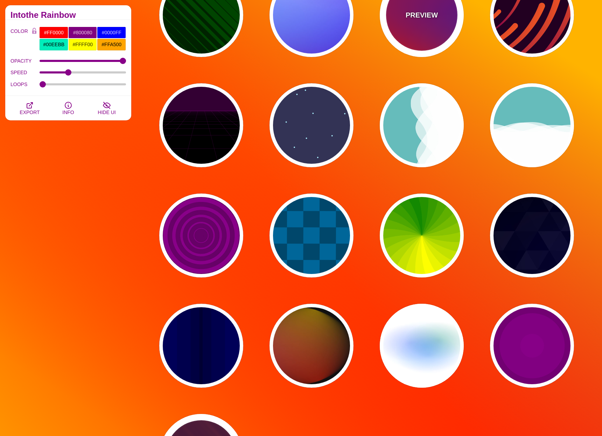
scroll to position [349, 0]
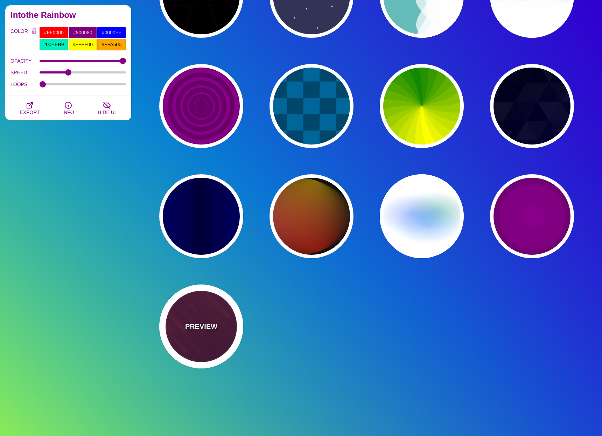
click at [202, 328] on p "PREVIEW" at bounding box center [201, 326] width 32 height 10
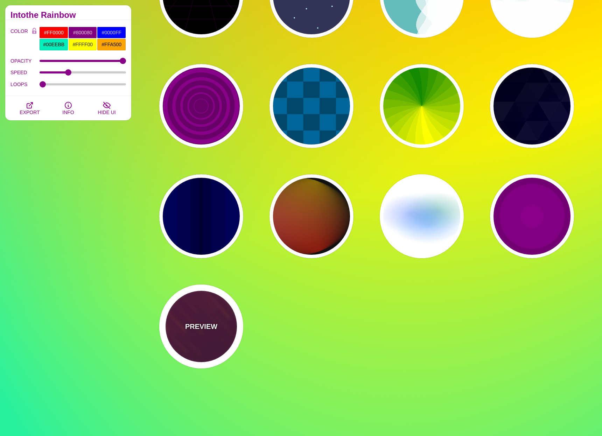
type input "#220022"
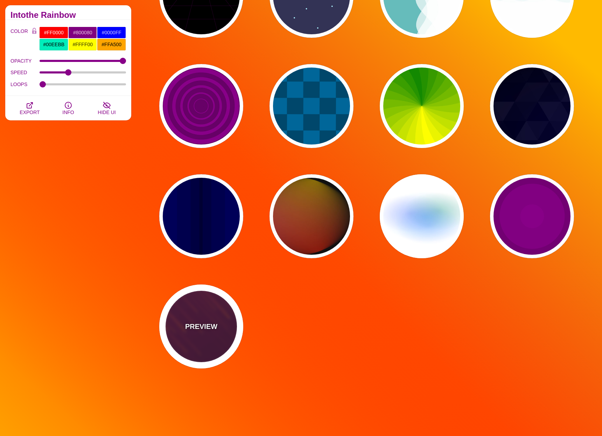
type input "#FF7700"
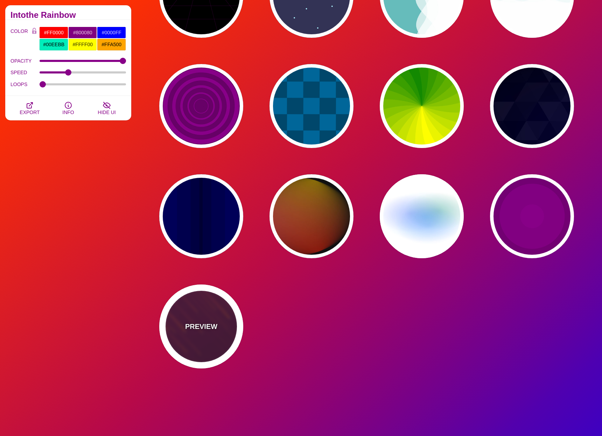
type input "#FFFFFF"
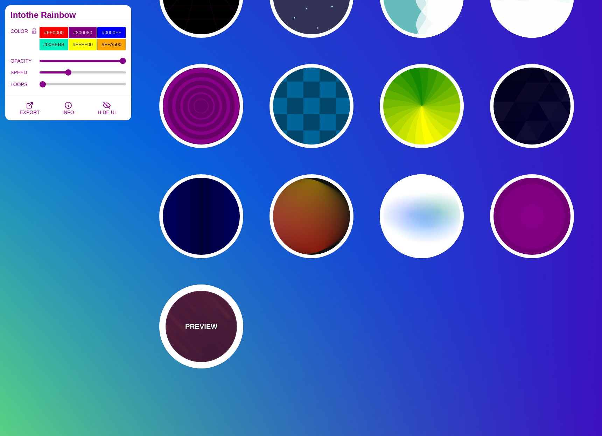
type input "10"
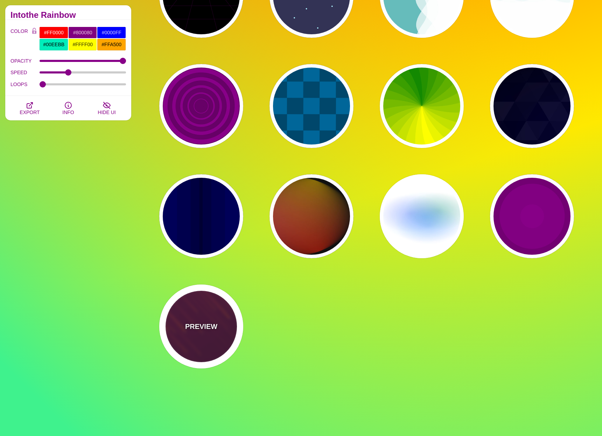
type input "999"
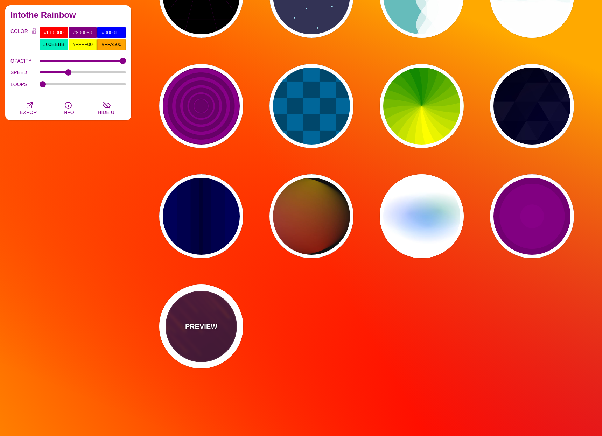
type input "3"
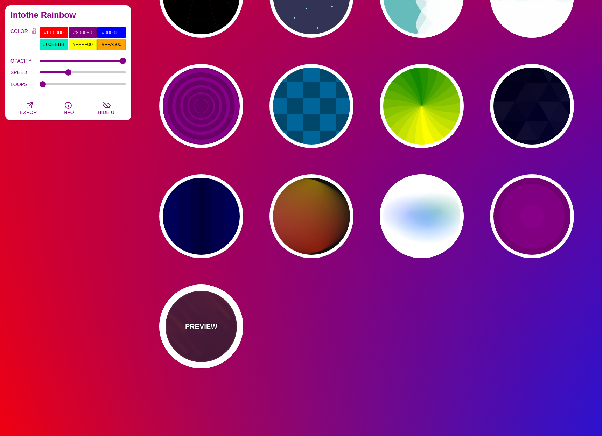
type input "1.5"
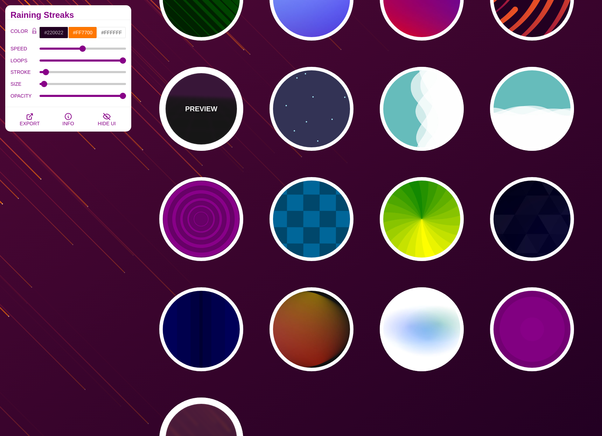
scroll to position [95, 0]
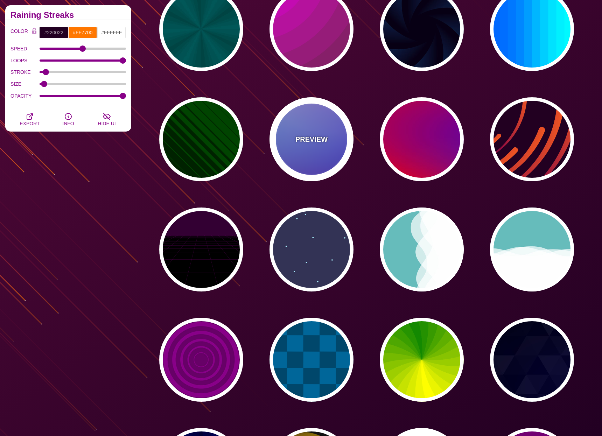
click at [312, 139] on p "PREVIEW" at bounding box center [311, 139] width 32 height 10
type input "#0000FF"
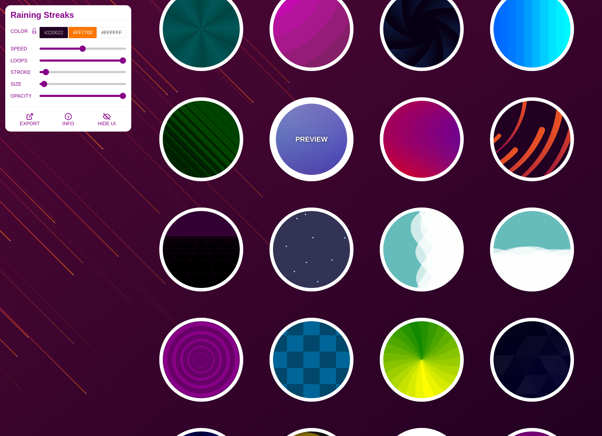
type input "#0099FF"
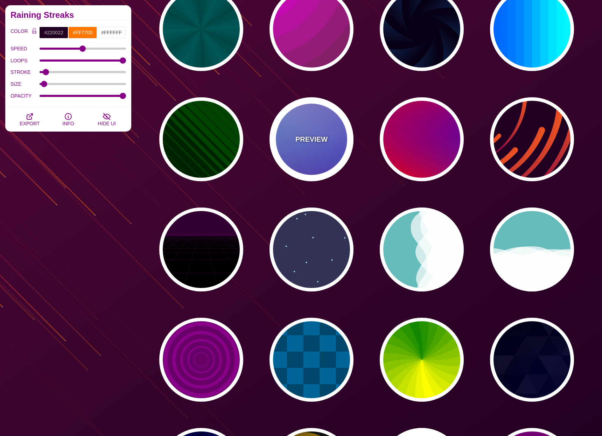
type input "#FF99FF"
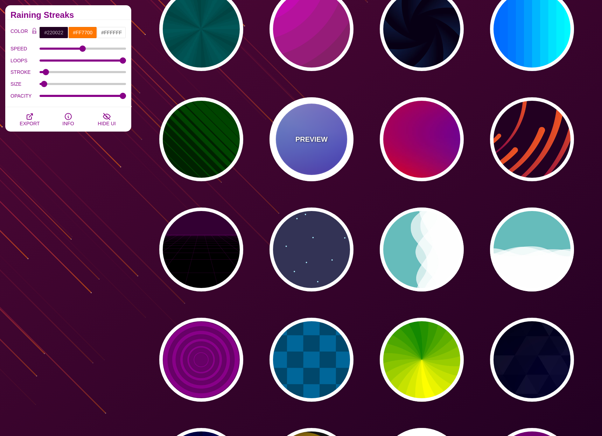
type input "#880088"
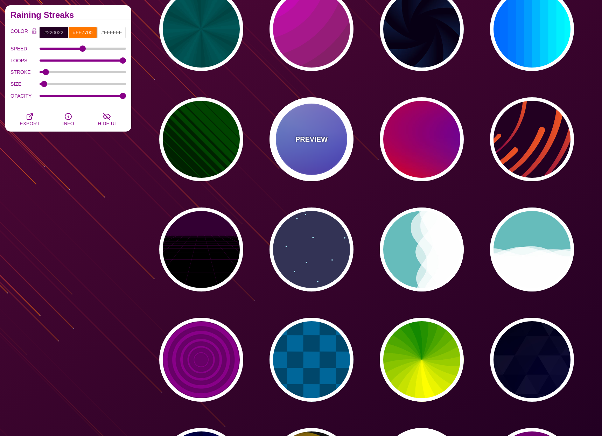
type input "12"
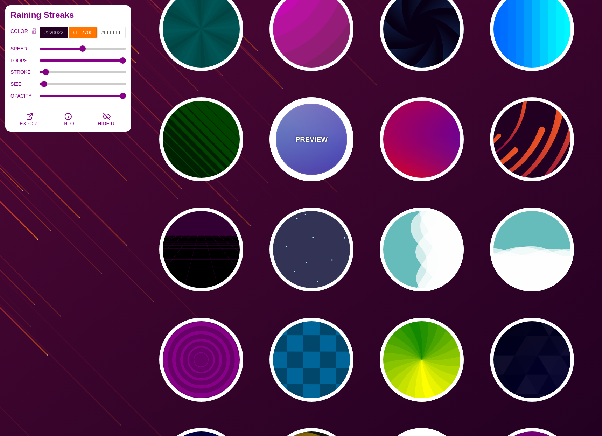
type input "0"
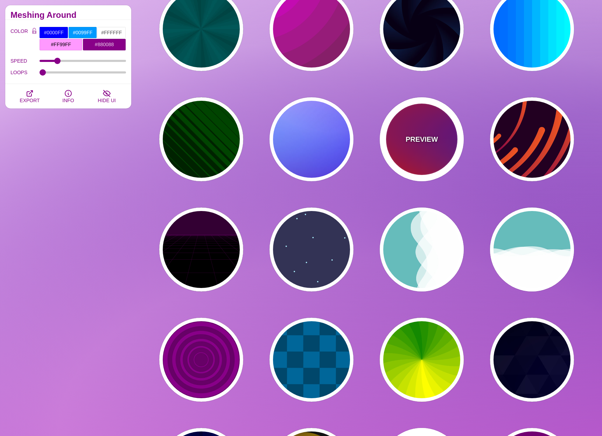
click at [416, 141] on p "PREVIEW" at bounding box center [421, 139] width 32 height 10
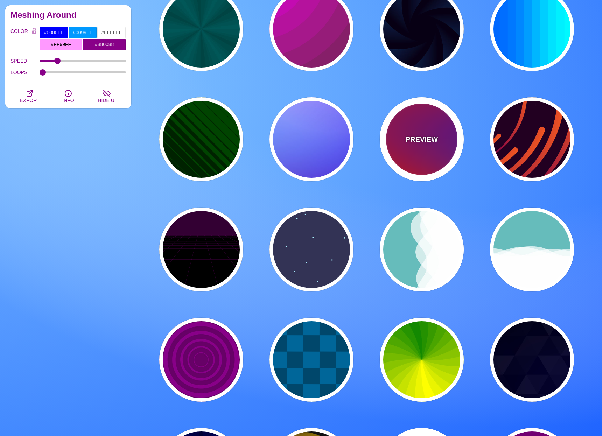
type input "#FF0000"
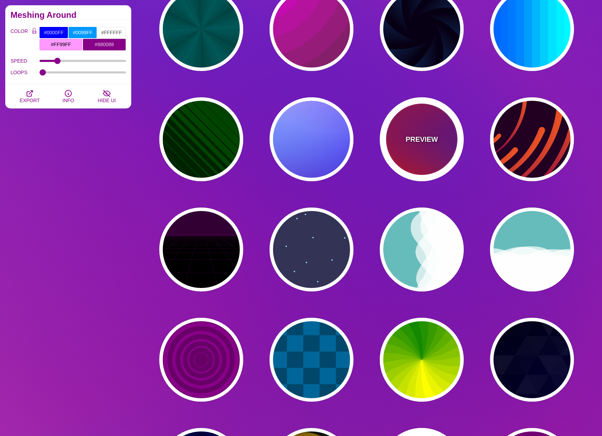
type input "#800080"
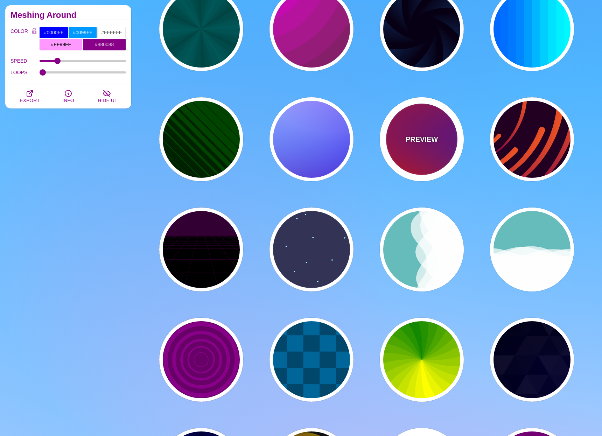
type input "#0000FF"
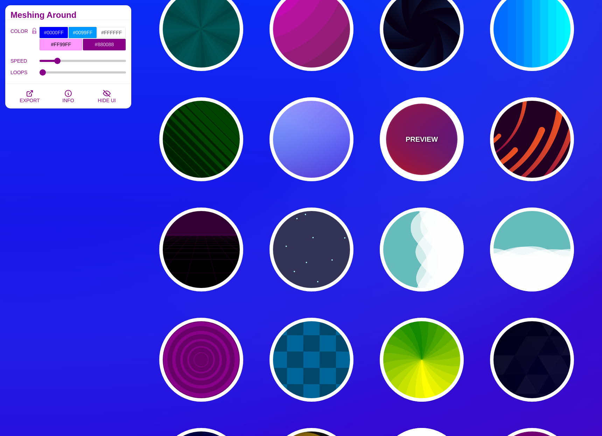
type input "#00EEBB"
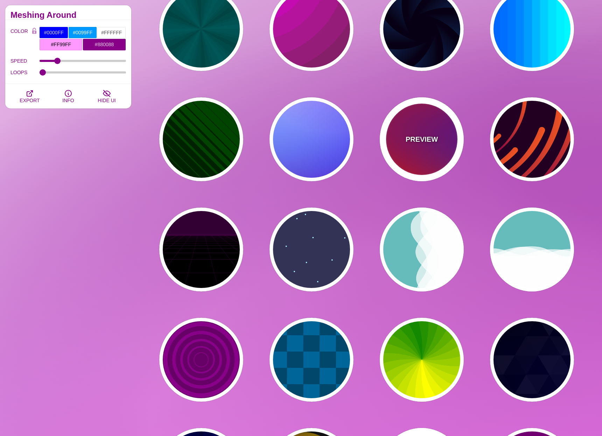
type input "#FFFF00"
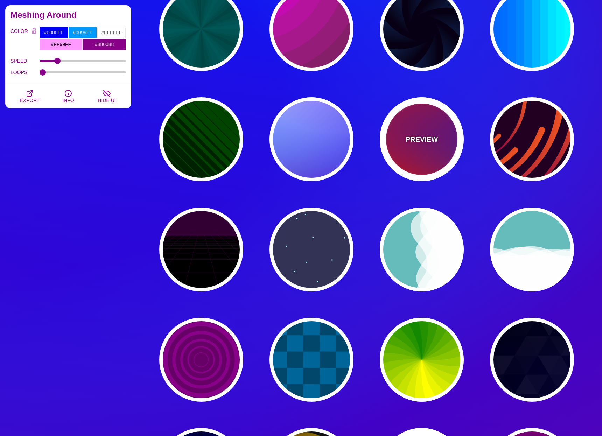
type input "1"
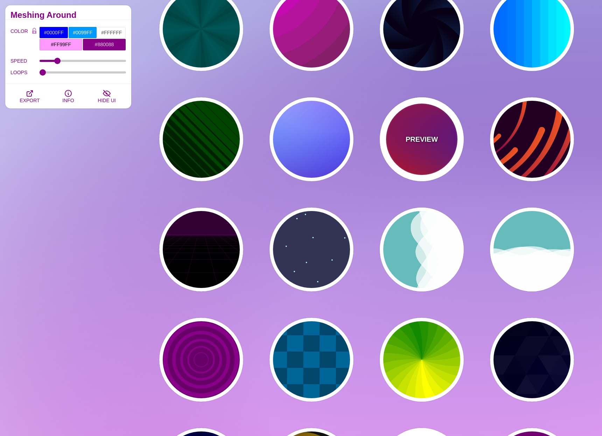
type input "20"
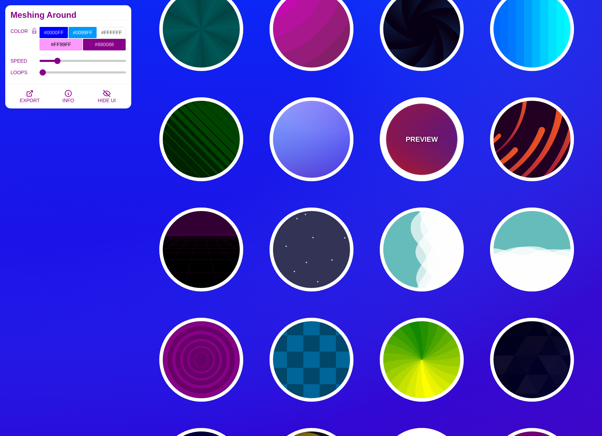
type input "0"
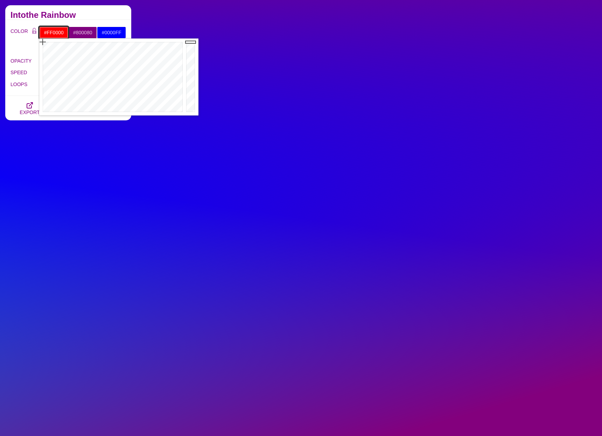
click at [54, 31] on input "#FF0000" at bounding box center [53, 33] width 29 height 12
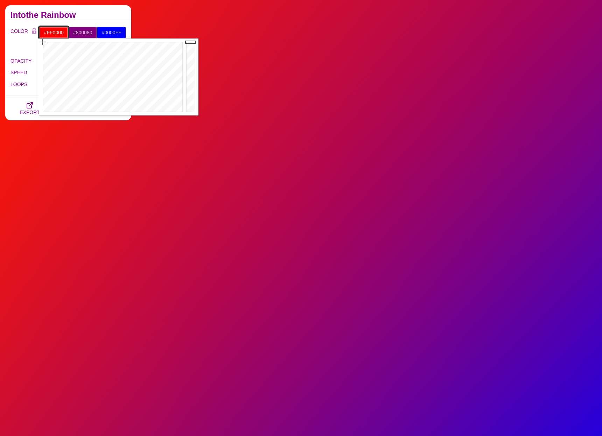
click at [54, 31] on input "#FF0000" at bounding box center [53, 33] width 29 height 12
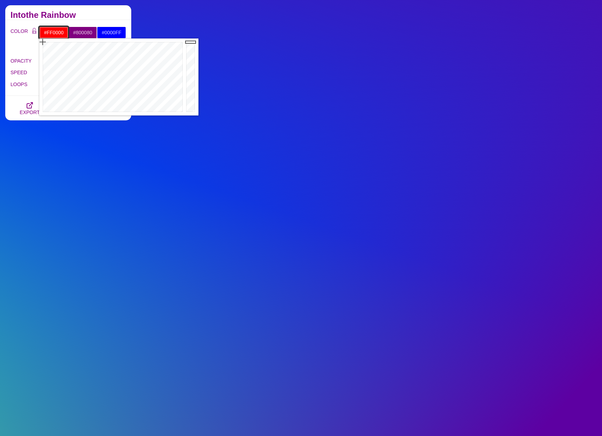
paste input "fff5f9"
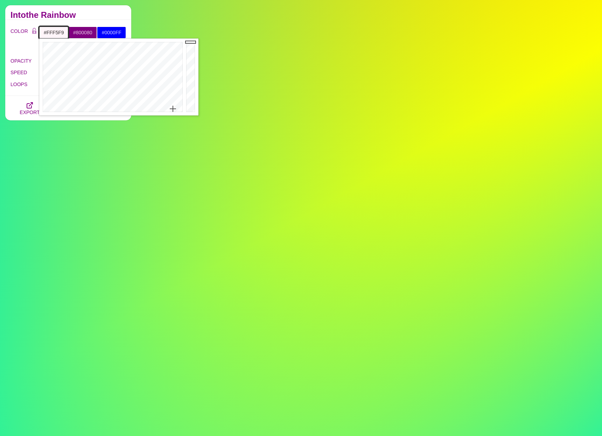
type input "#FFF5F9"
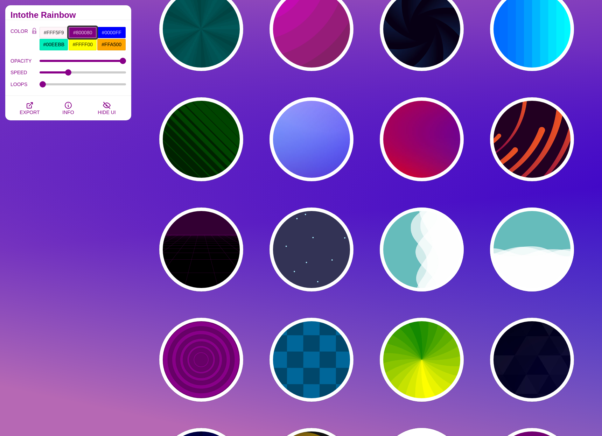
click at [83, 34] on input "#800080" at bounding box center [82, 33] width 29 height 12
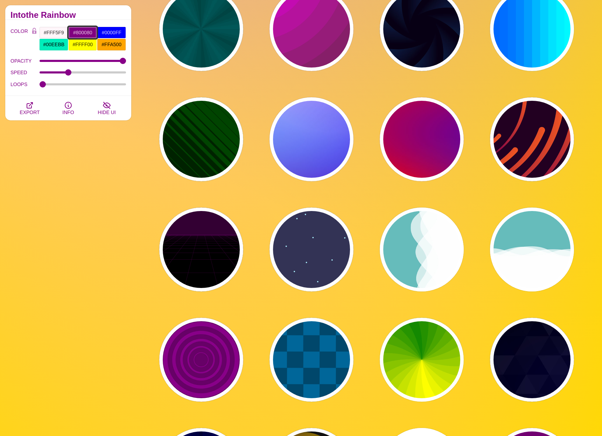
click at [83, 34] on input "#800080" at bounding box center [82, 33] width 29 height 12
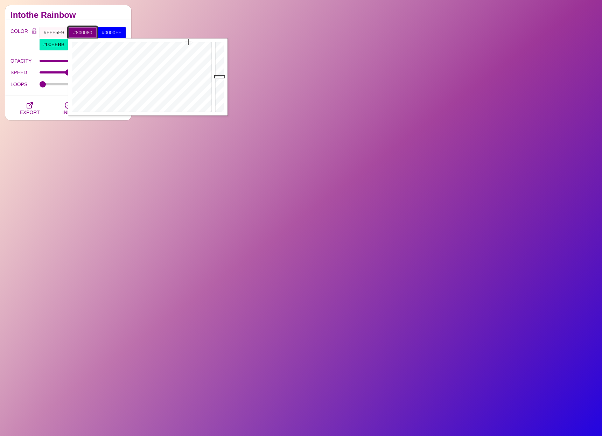
paste input "fbf5ff"
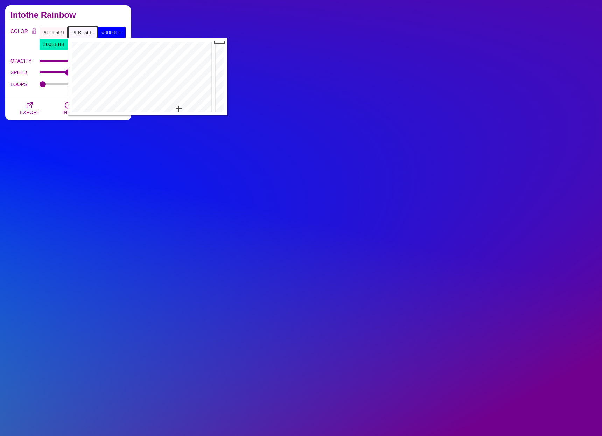
type input "#FBF5FF"
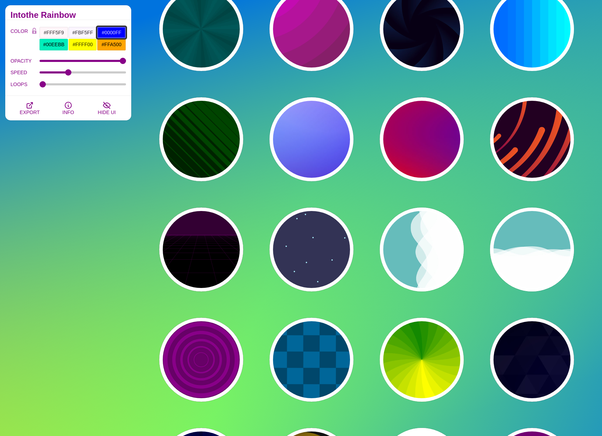
click at [114, 33] on input "#0000FF" at bounding box center [111, 33] width 29 height 12
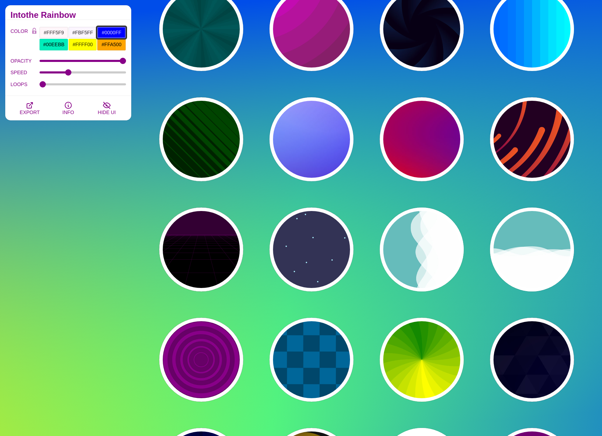
click at [114, 33] on input "#0000FF" at bounding box center [111, 33] width 29 height 12
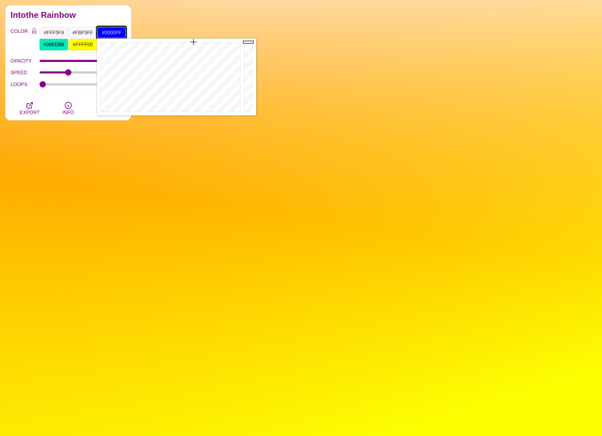
paste input "f5fcff"
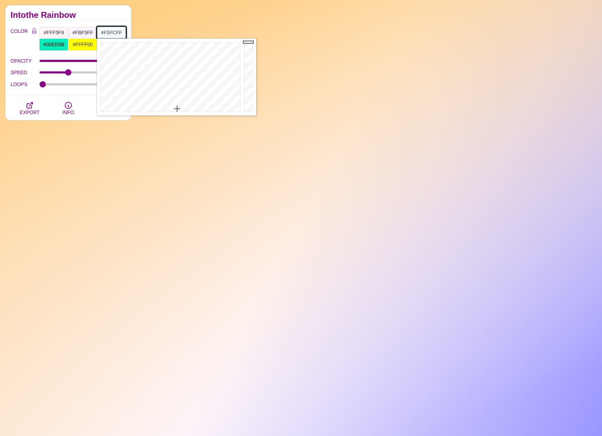
type input "#F5FCFF"
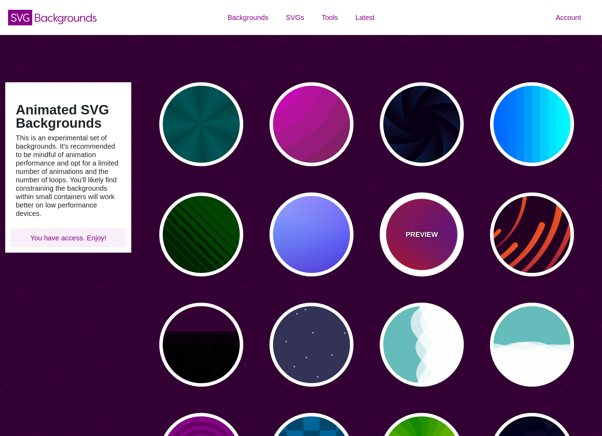
click at [420, 235] on p "PREVIEW" at bounding box center [421, 234] width 32 height 10
type input "#FF0000"
type input "#800080"
type input "#0000FF"
type input "#00EEBB"
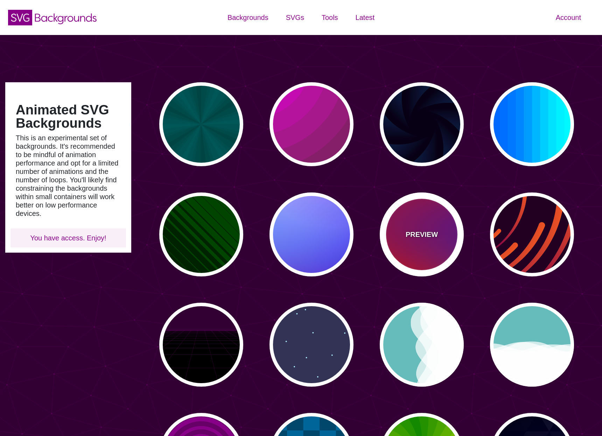
type input "#FFFF00"
type input "#FFA500"
type input "20"
type input "0"
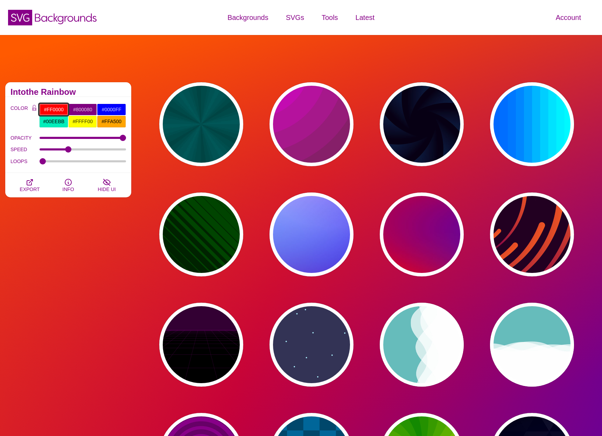
click at [55, 110] on input "#FF0000" at bounding box center [53, 110] width 29 height 12
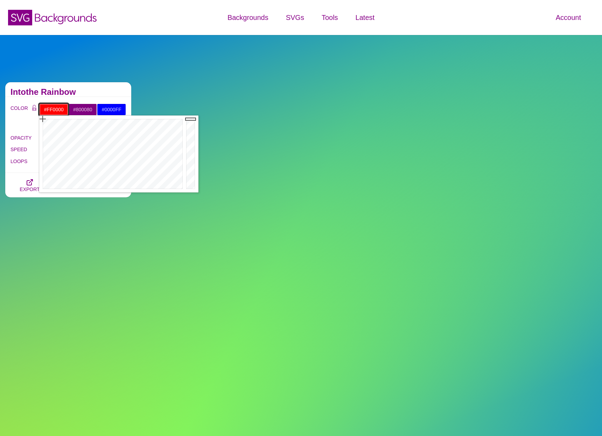
paste input "ffcce1"
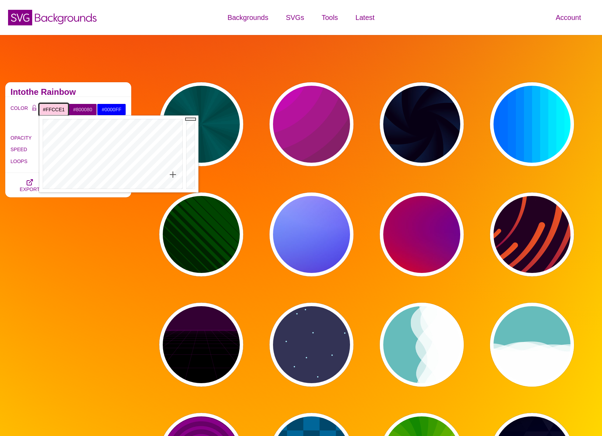
type input "#FFCCE1"
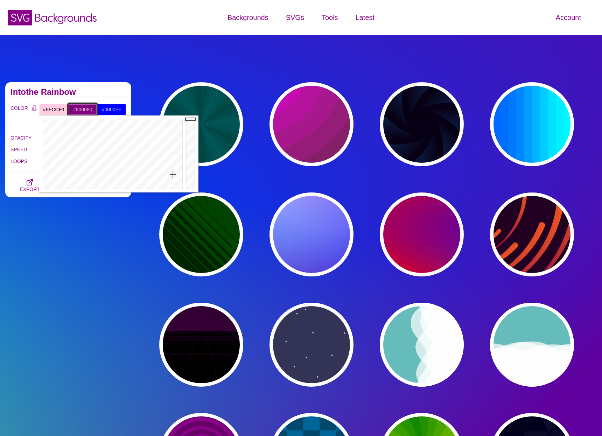
click at [83, 111] on input "#800080" at bounding box center [82, 110] width 29 height 12
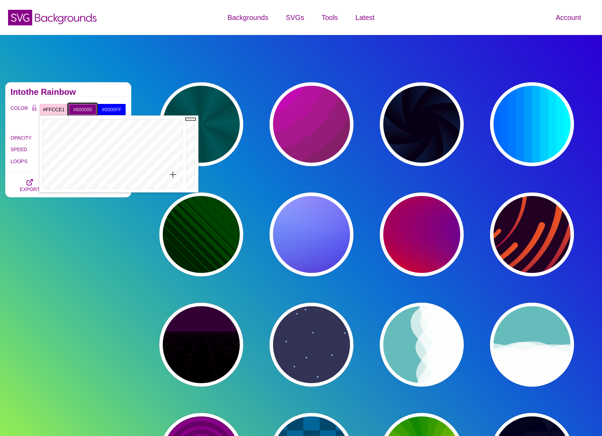
click at [83, 111] on input "#800080" at bounding box center [82, 110] width 29 height 12
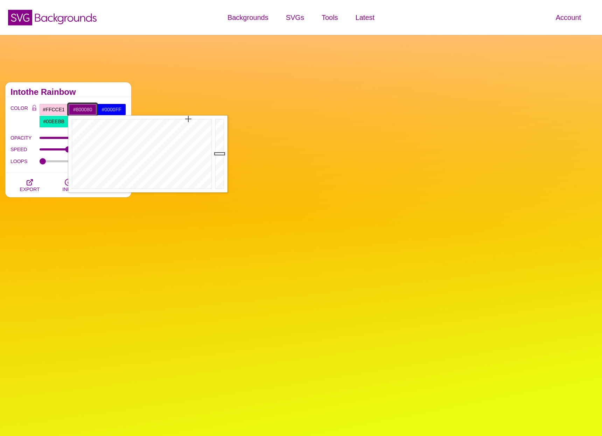
paste input "edd4ff"
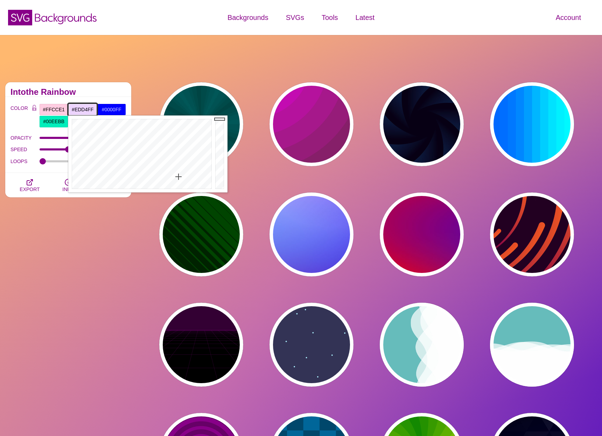
type input "#EDD4FF"
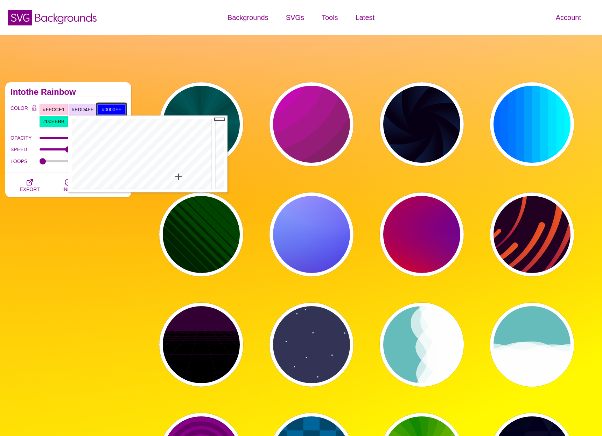
click at [118, 109] on input "#0000FF" at bounding box center [111, 110] width 29 height 12
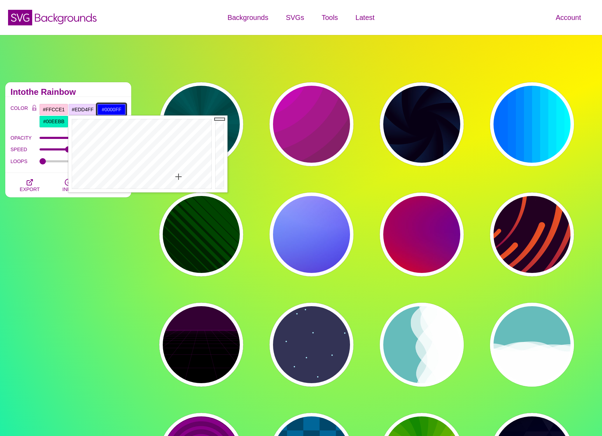
click at [118, 109] on input "#0000FF" at bounding box center [111, 110] width 29 height 12
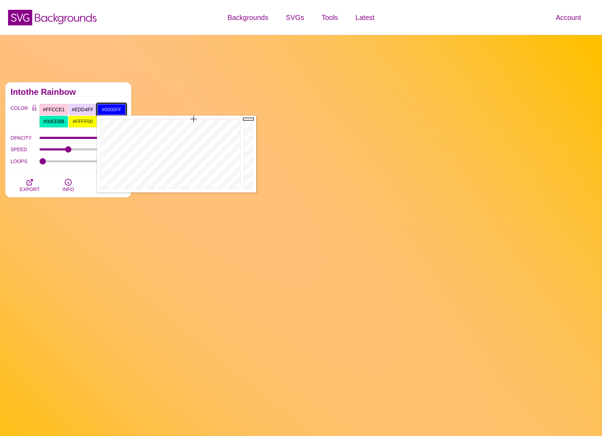
paste input "d4f4ff"
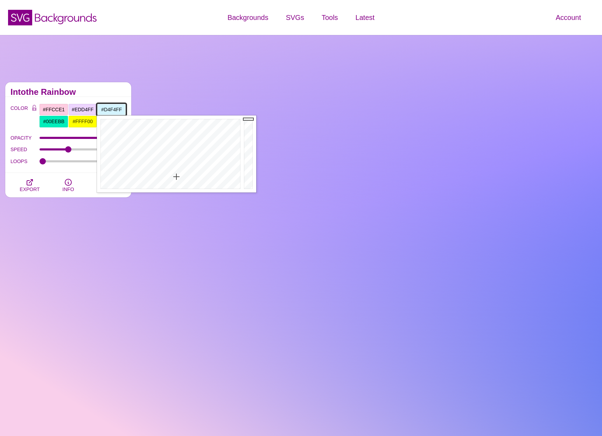
type input "#D4F4FF"
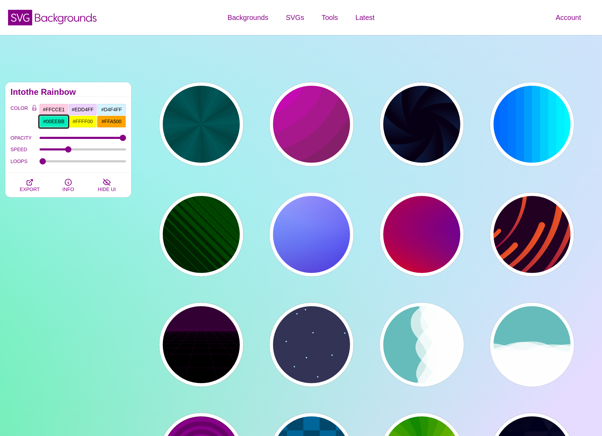
click at [58, 119] on input "#00EEBB" at bounding box center [53, 121] width 29 height 12
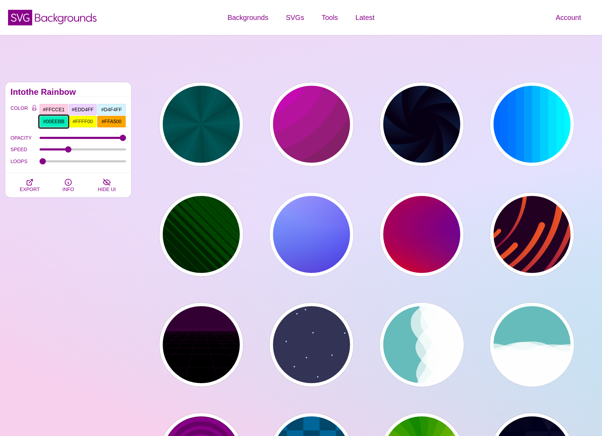
click at [58, 119] on input "#00EEBB" at bounding box center [53, 121] width 29 height 12
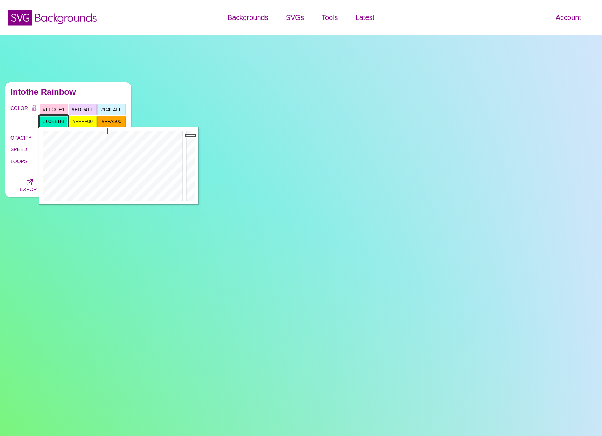
paste input "dcf8e2"
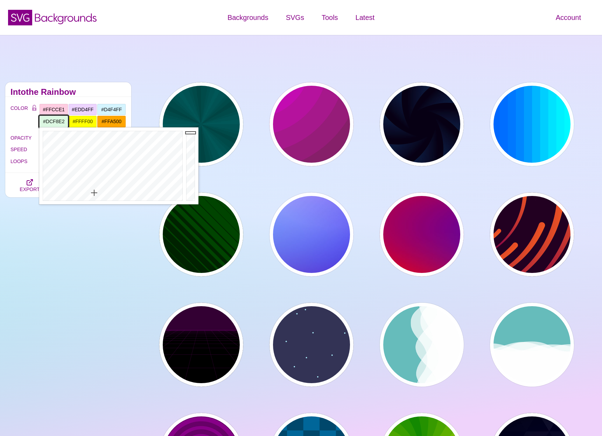
type input "#DCF8E2"
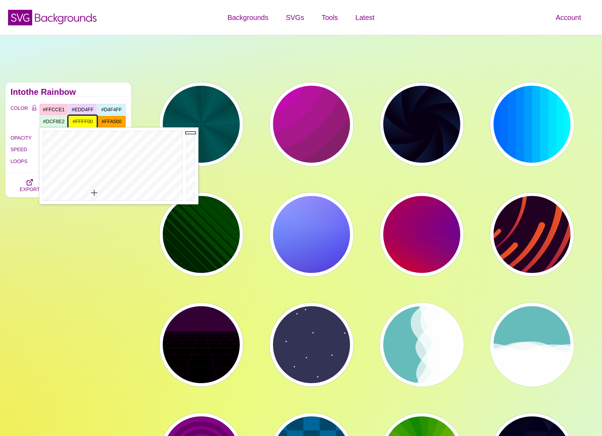
click at [77, 122] on input "#FFFF00" at bounding box center [82, 121] width 29 height 12
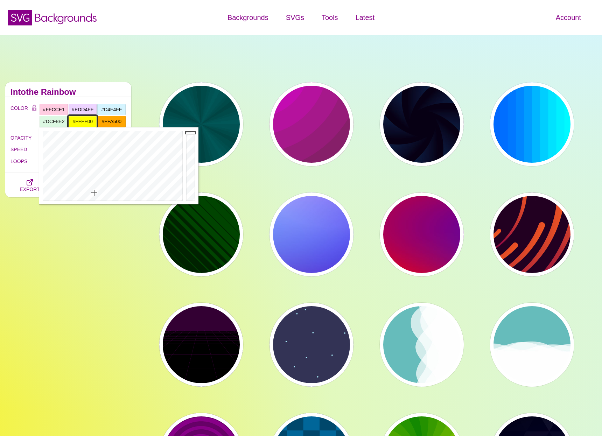
click at [77, 122] on input "#FFFF00" at bounding box center [82, 121] width 29 height 12
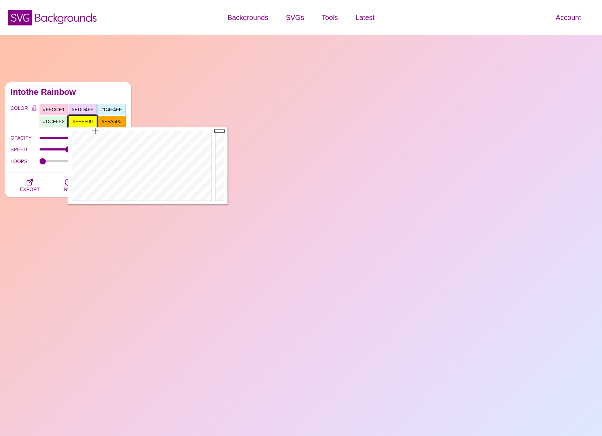
paste input "fff2ce"
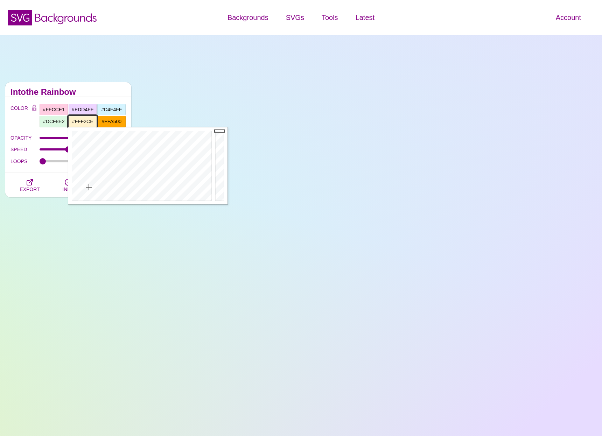
type input "#FFF2CE"
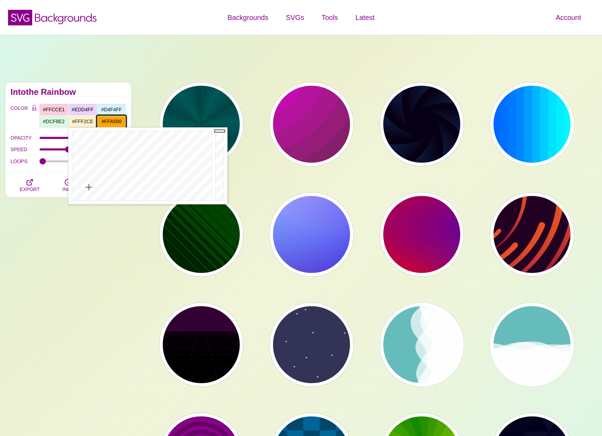
click at [113, 119] on input "#FFA500" at bounding box center [111, 121] width 29 height 12
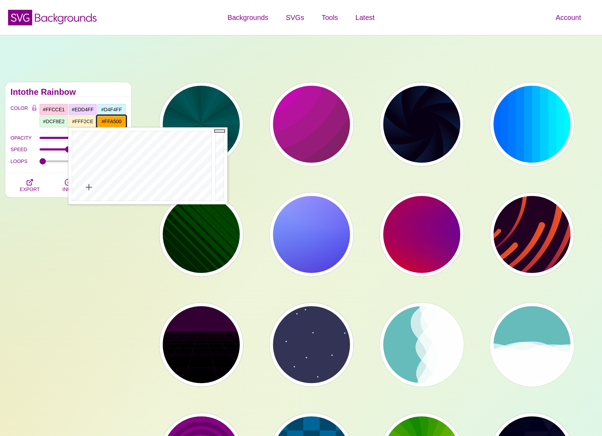
click at [113, 119] on input "#FFA500" at bounding box center [111, 121] width 29 height 12
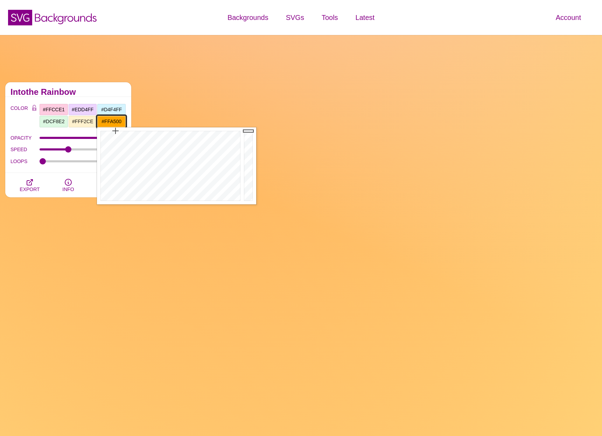
paste input "fee9d1"
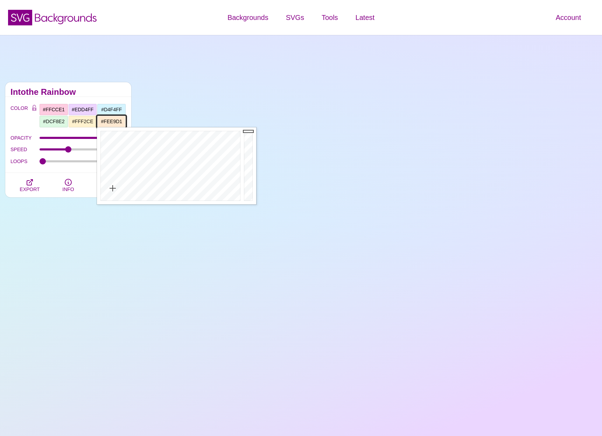
type input "#FEE9D1"
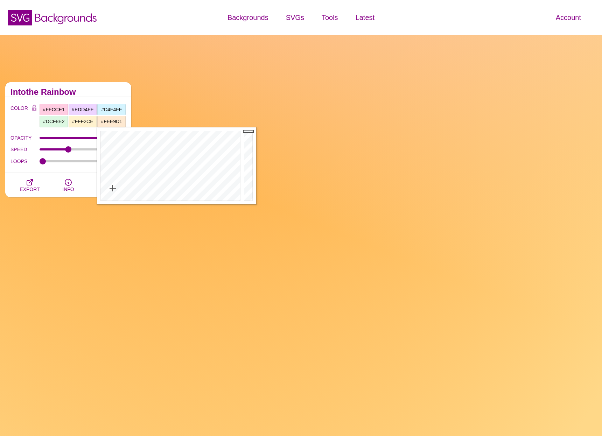
click at [100, 85] on div "Intothe Rainbow" at bounding box center [68, 89] width 126 height 15
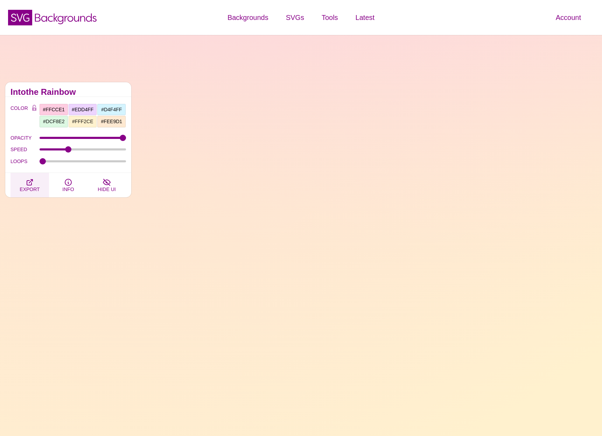
click at [31, 183] on icon "button" at bounding box center [30, 182] width 8 height 8
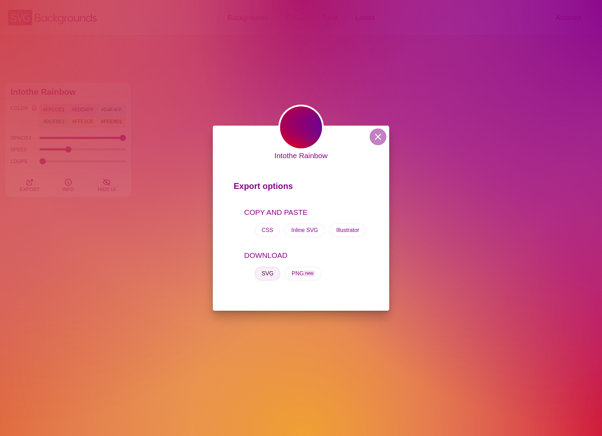
click at [263, 276] on button "SVG" at bounding box center [268, 274] width 26 height 14
click at [380, 140] on button at bounding box center [377, 136] width 17 height 17
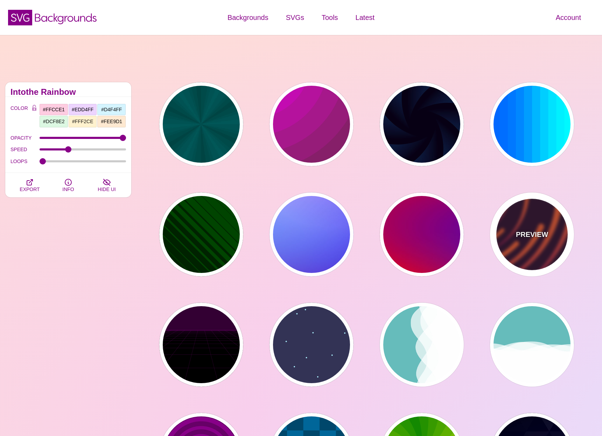
click at [534, 233] on p "PREVIEW" at bounding box center [532, 234] width 32 height 10
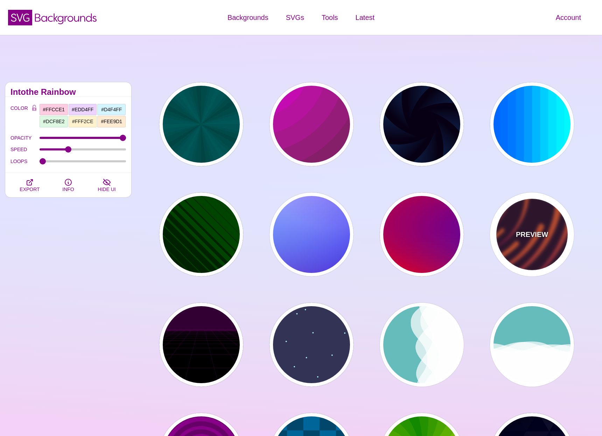
type input "#220022"
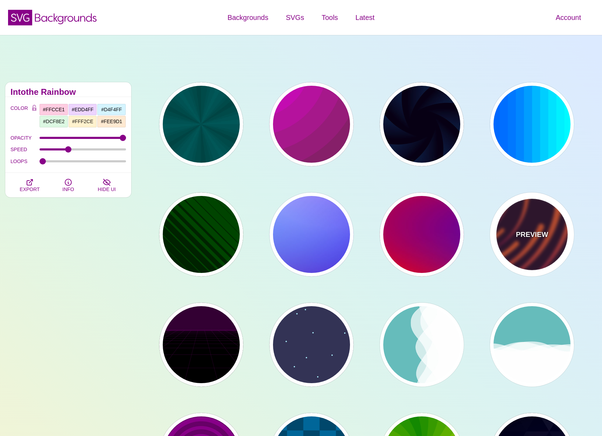
type input "#EE5522"
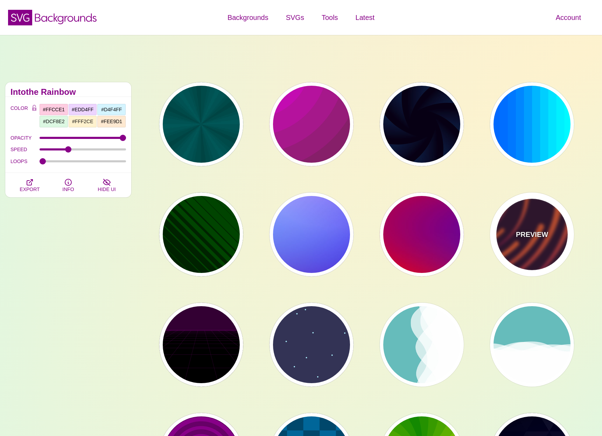
type input "#220022"
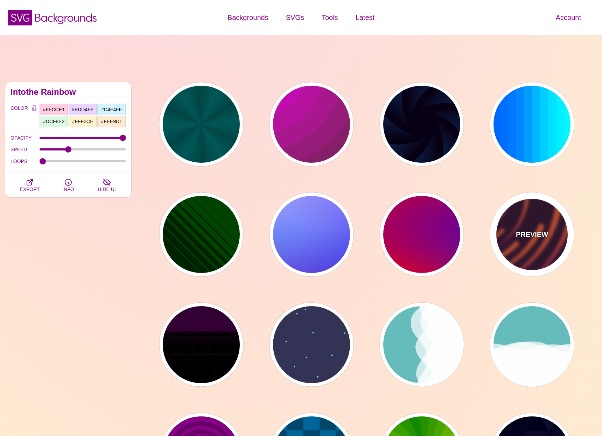
type input "50"
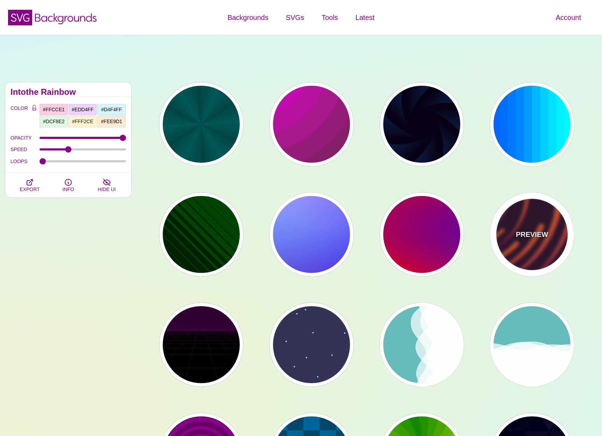
type input "99"
type input "0"
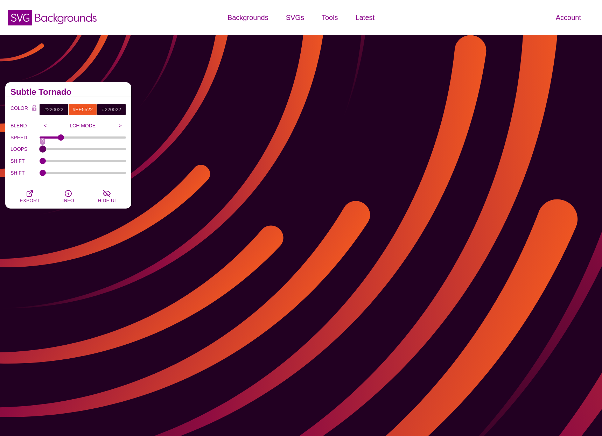
drag, startPoint x: 50, startPoint y: 150, endPoint x: 36, endPoint y: 149, distance: 13.7
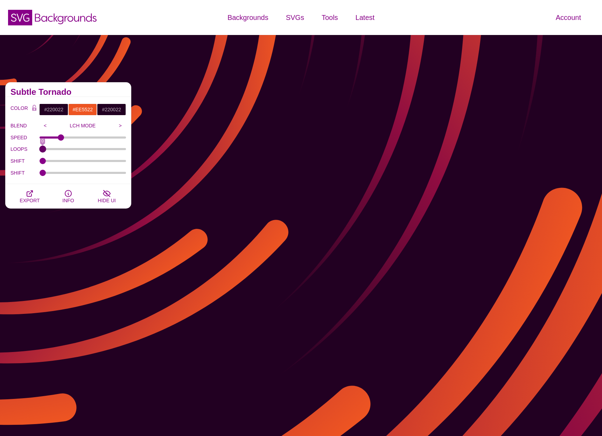
click at [40, 149] on input "LOOPS" at bounding box center [83, 149] width 87 height 3
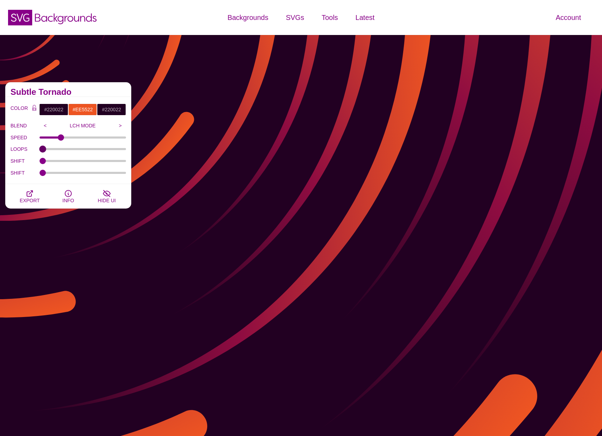
click at [43, 148] on input "LOOPS" at bounding box center [83, 149] width 87 height 3
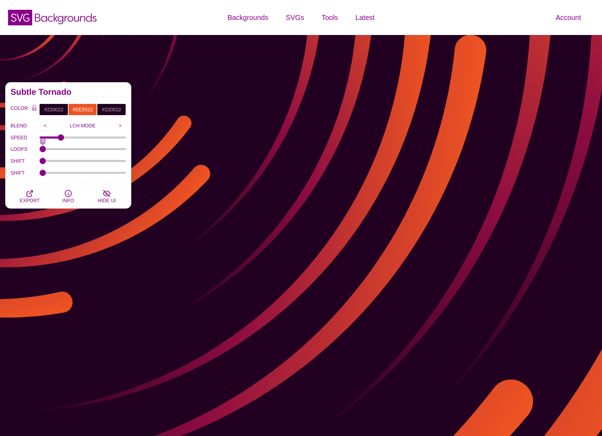
click at [26, 147] on label "LOOPS" at bounding box center [24, 148] width 29 height 9
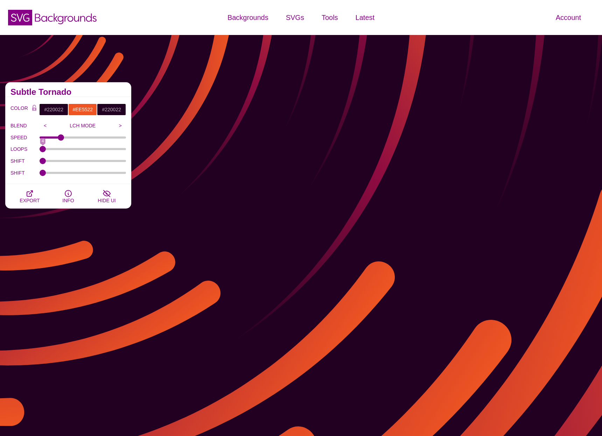
click at [40, 148] on input "LOOPS" at bounding box center [83, 149] width 87 height 3
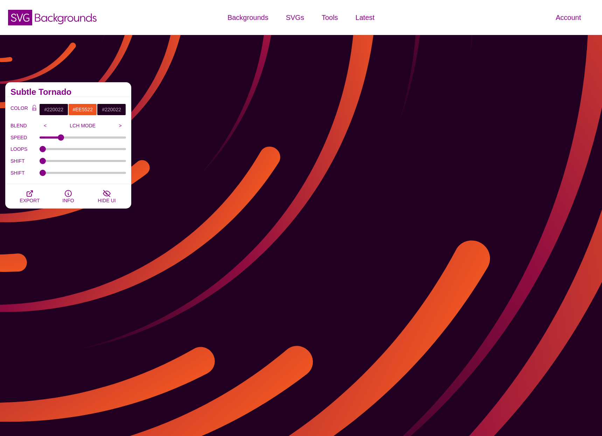
click at [42, 142] on div "SPEED" at bounding box center [67, 138] width 115 height 12
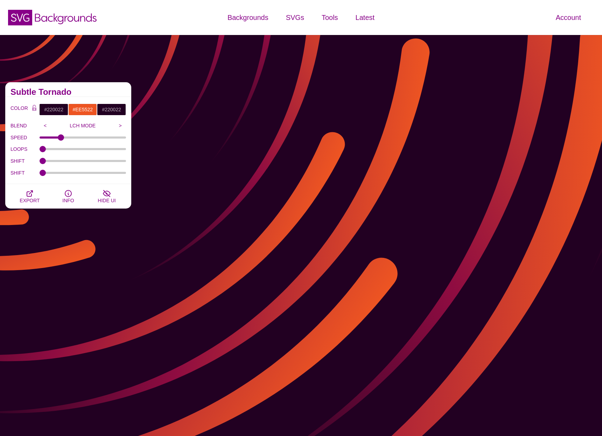
click at [42, 142] on div "SPEED" at bounding box center [67, 138] width 115 height 12
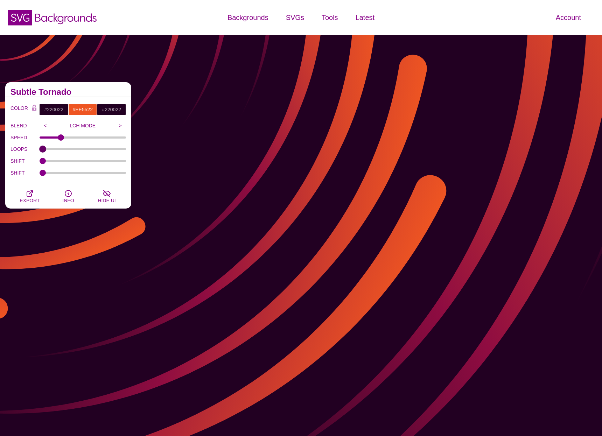
click at [43, 148] on input "LOOPS" at bounding box center [83, 149] width 87 height 3
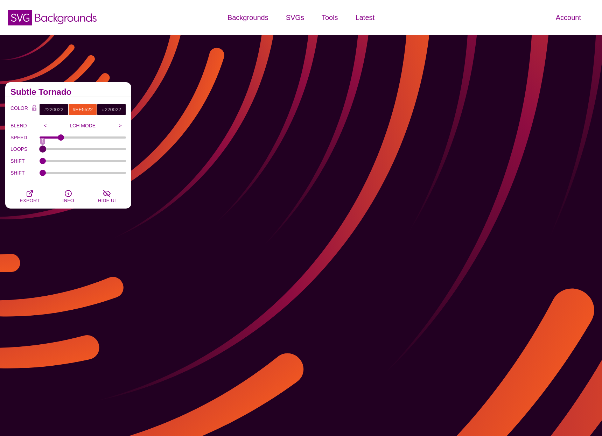
type input "1"
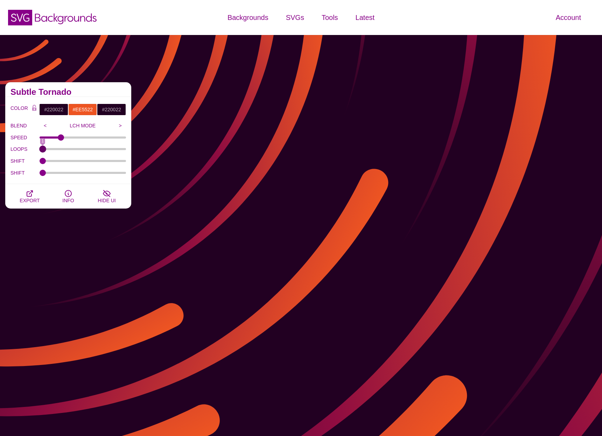
click at [42, 150] on input "LOOPS" at bounding box center [83, 149] width 87 height 3
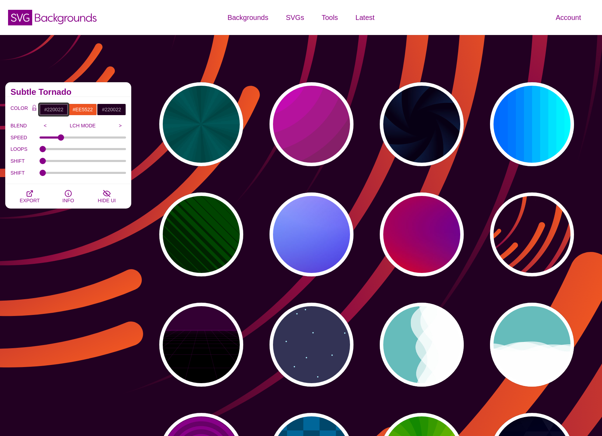
click at [58, 111] on input "#220022" at bounding box center [53, 110] width 29 height 12
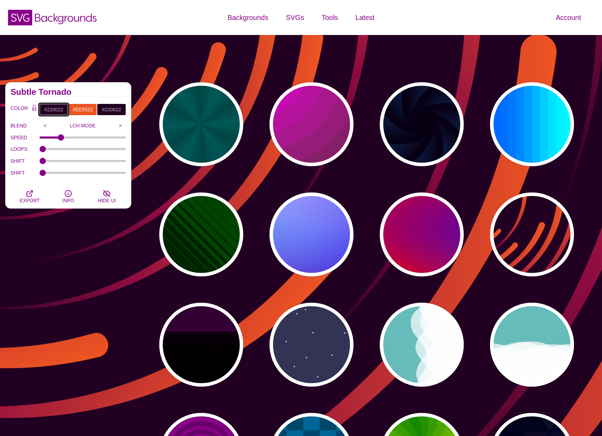
click at [58, 111] on input "#220022" at bounding box center [53, 110] width 29 height 12
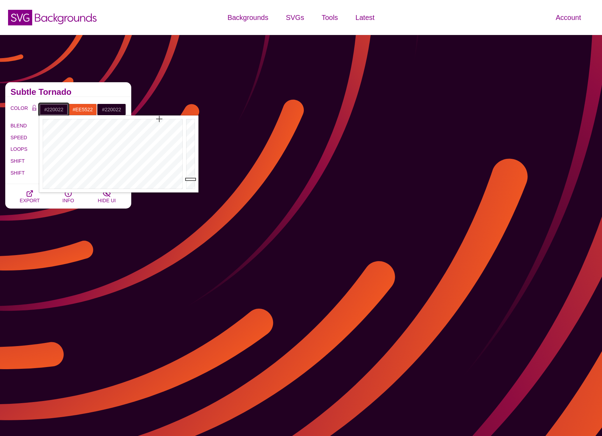
paste input "d4f4ff"
type input "#D4F4FF"
click at [110, 110] on input "#220022" at bounding box center [111, 110] width 29 height 12
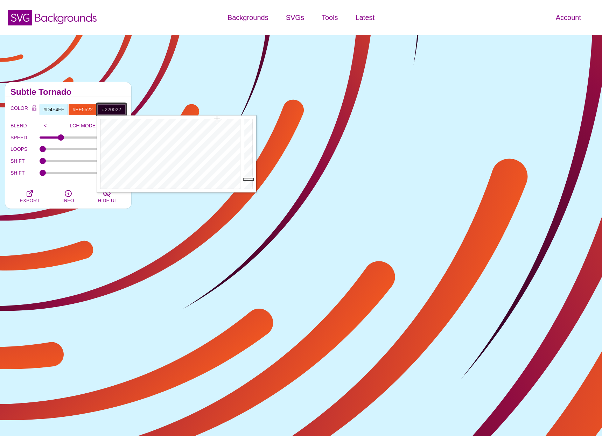
paste input "d4f4ff"
type input "#D4F4FF"
click at [83, 106] on input "#EE5522" at bounding box center [82, 110] width 29 height 12
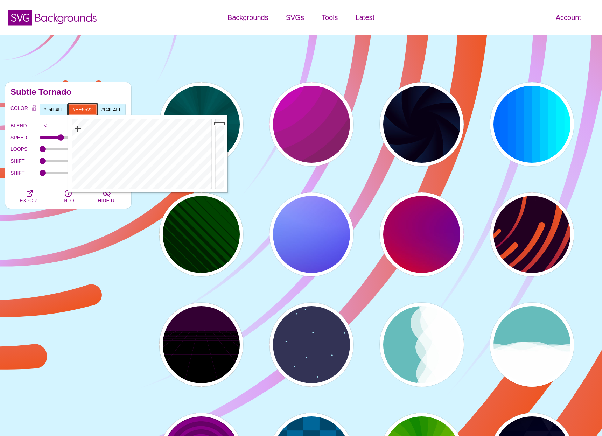
click at [81, 109] on input "#EE5522" at bounding box center [82, 110] width 29 height 12
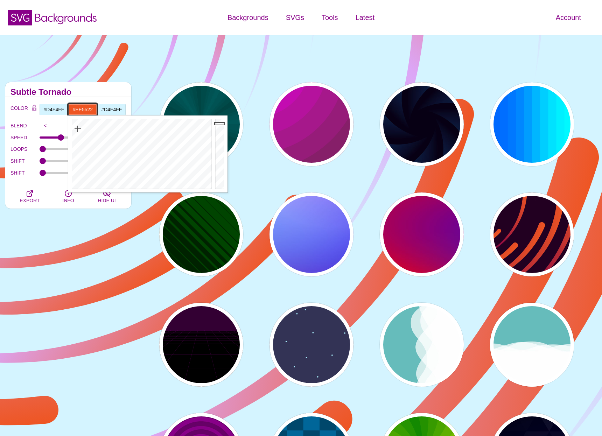
click at [81, 109] on input "#EE5522" at bounding box center [82, 110] width 29 height 12
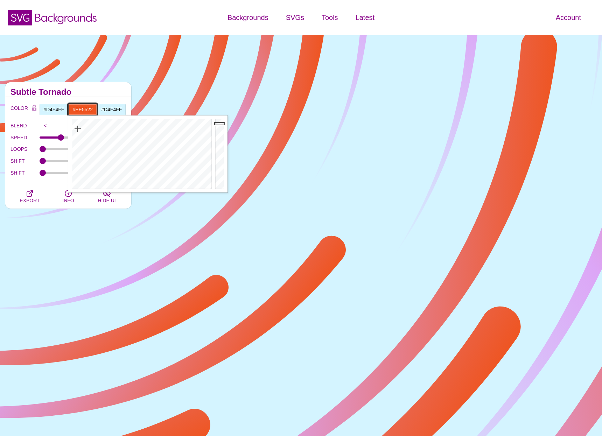
paste input "ffcce1"
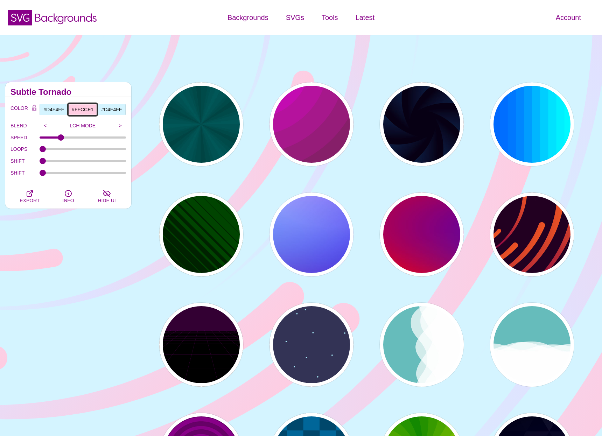
click at [79, 107] on input "#FFCCE1" at bounding box center [82, 110] width 29 height 12
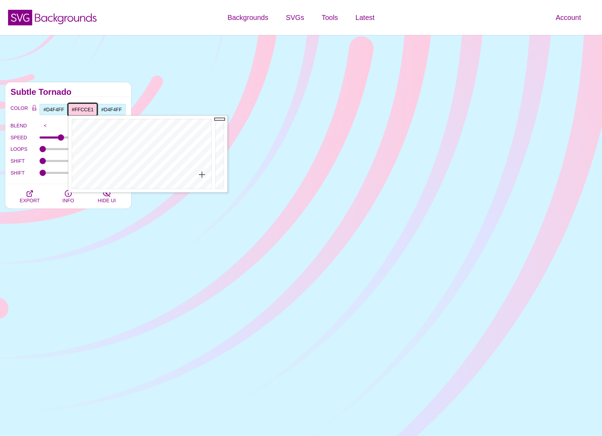
click at [79, 107] on input "#FFCCE1" at bounding box center [82, 110] width 29 height 12
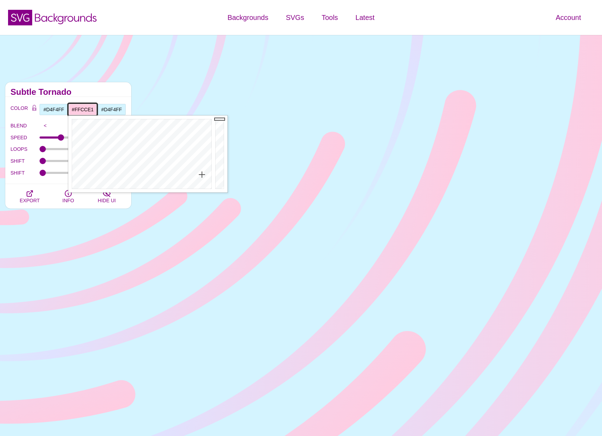
paste input "fff5f9"
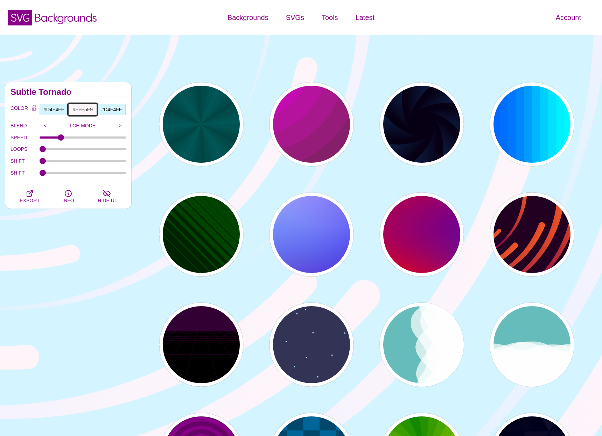
click at [86, 110] on input "#FFF5F9" at bounding box center [82, 110] width 29 height 12
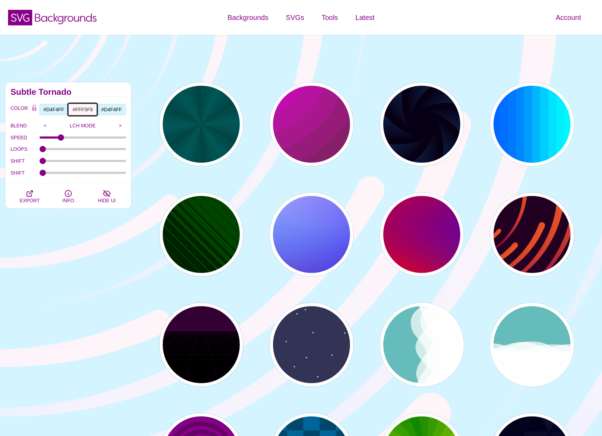
click at [86, 110] on input "#FFF5F9" at bounding box center [82, 110] width 29 height 12
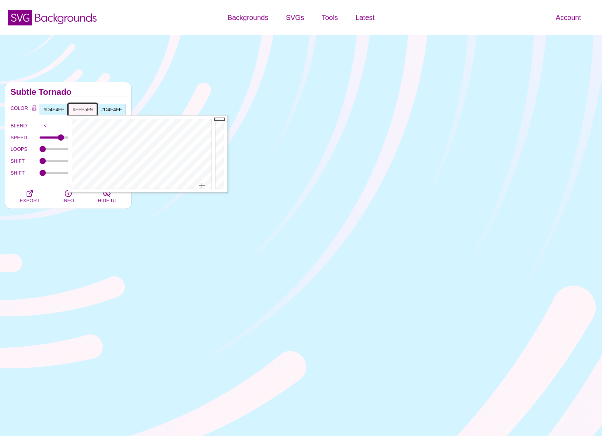
paste input "#01bffe36"
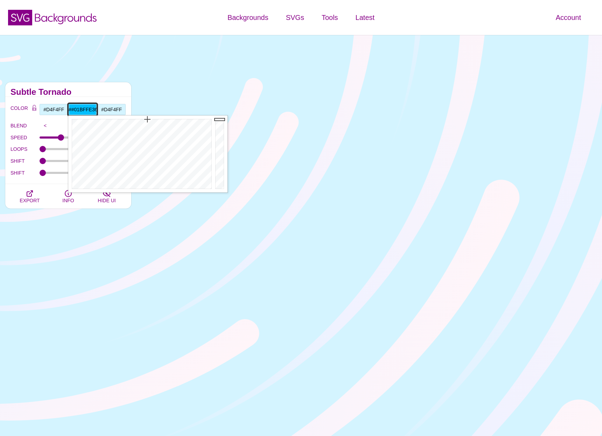
scroll to position [0, 1]
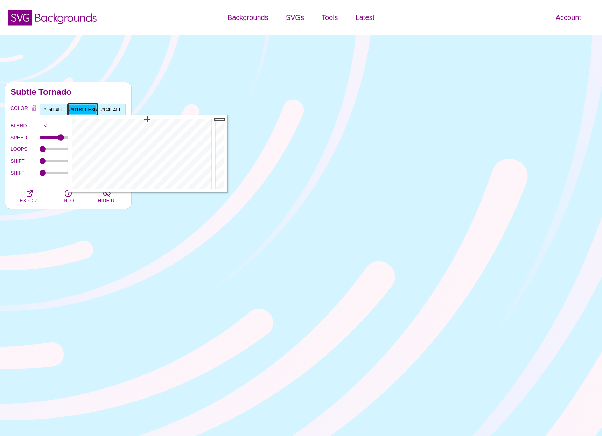
click at [73, 108] on input "##01bffe36" at bounding box center [82, 110] width 29 height 12
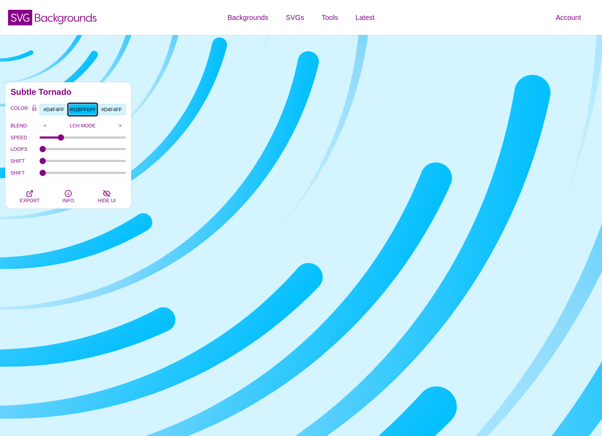
scroll to position [0, 0]
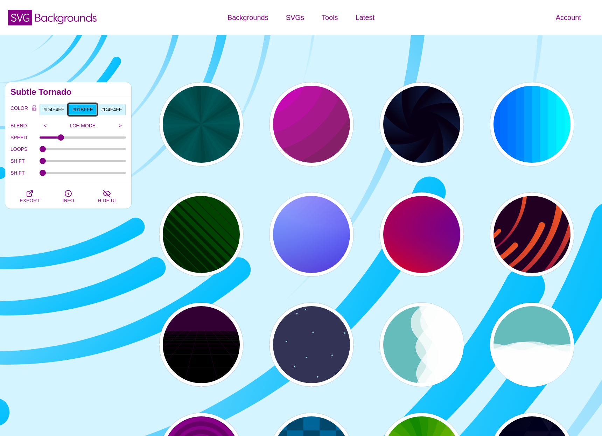
click at [89, 109] on input "#01BFFE" at bounding box center [82, 110] width 29 height 12
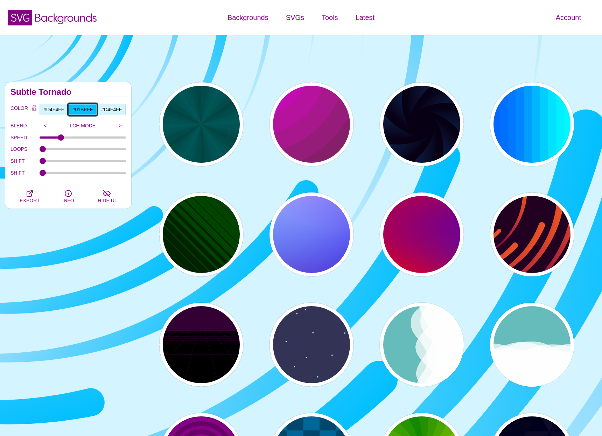
click at [89, 109] on input "#01BFFE" at bounding box center [82, 110] width 29 height 12
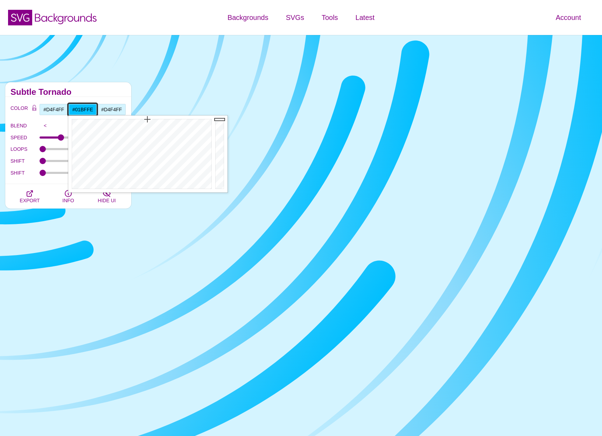
type input "#"
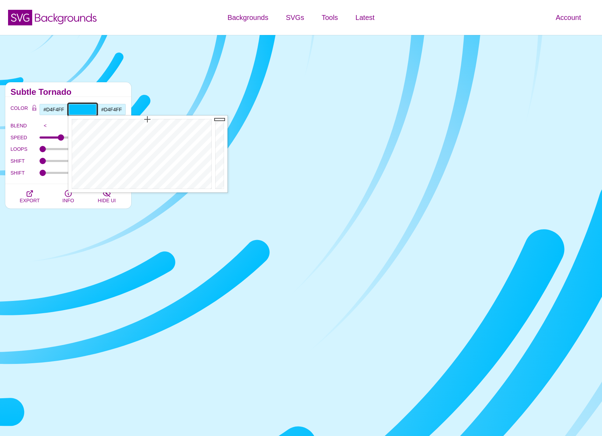
paste input "b1ebff"
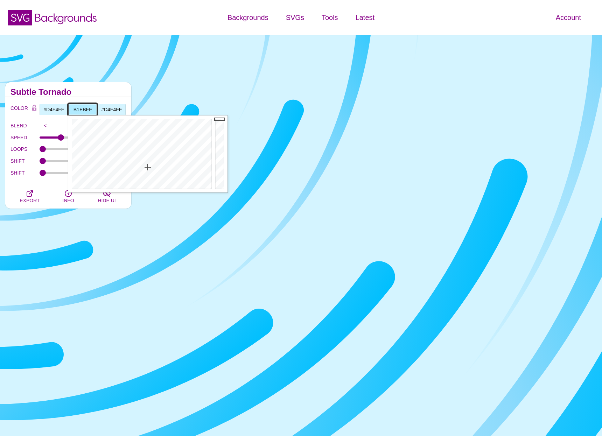
type input "#B1EBFF"
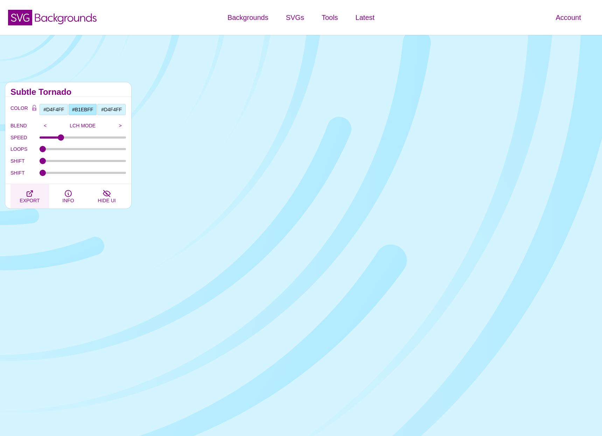
click at [33, 191] on icon "button" at bounding box center [30, 193] width 8 height 8
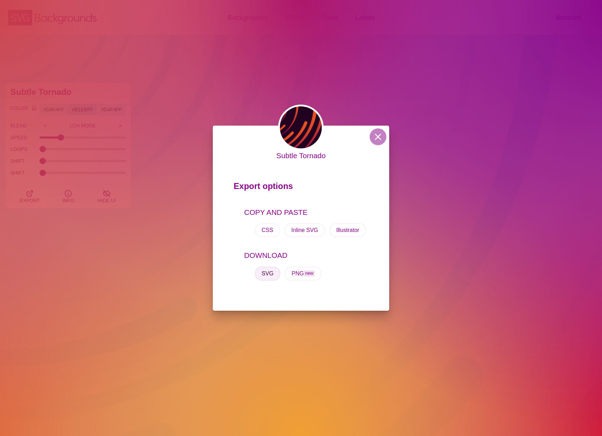
click at [269, 274] on button "SVG" at bounding box center [268, 274] width 26 height 14
click at [377, 135] on button at bounding box center [377, 136] width 17 height 17
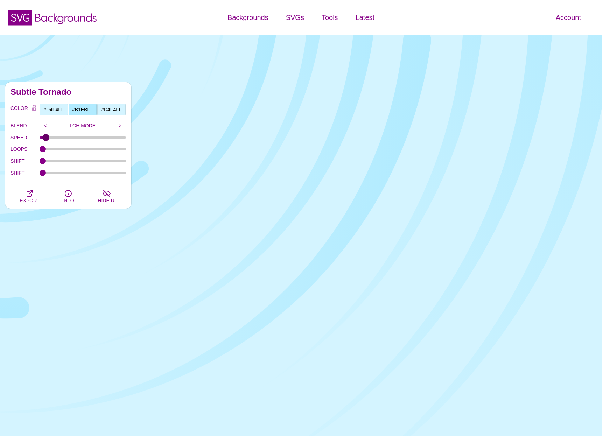
drag, startPoint x: 61, startPoint y: 136, endPoint x: 45, endPoint y: 136, distance: 15.4
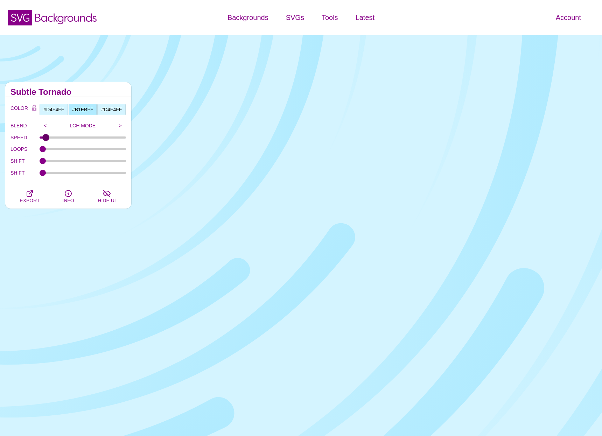
click at [45, 136] on input "SPEED" at bounding box center [83, 137] width 87 height 3
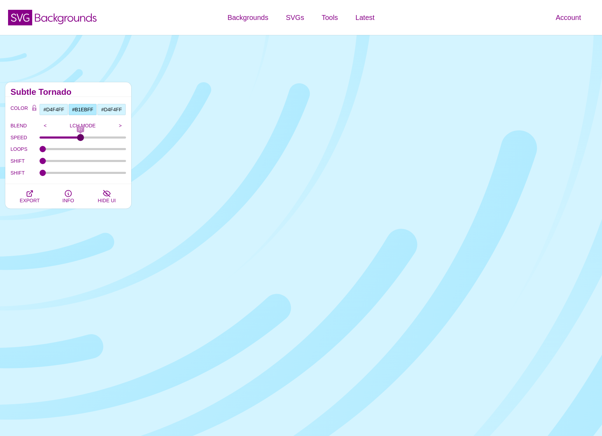
drag, startPoint x: 45, startPoint y: 136, endPoint x: 80, endPoint y: 138, distance: 34.7
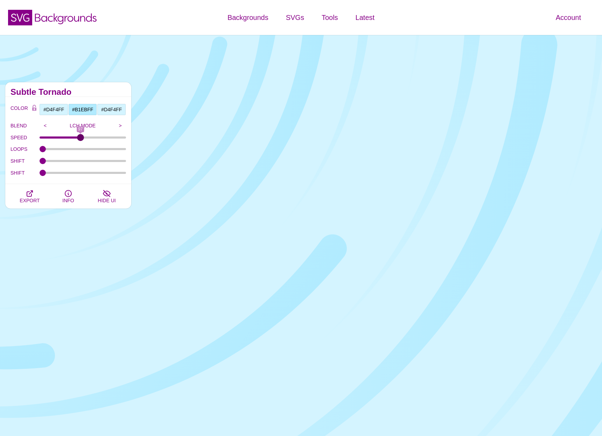
click at [80, 138] on input "SPEED" at bounding box center [83, 137] width 87 height 3
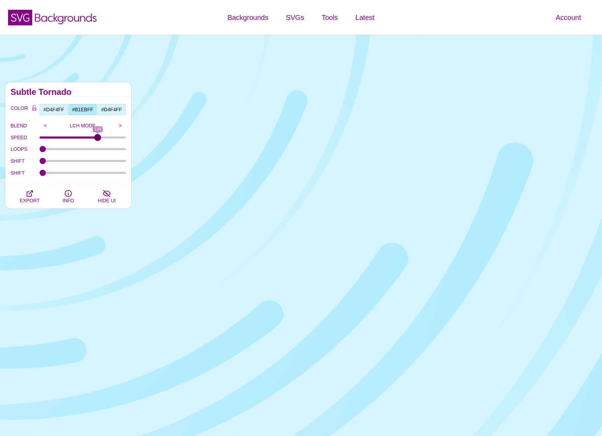
drag, startPoint x: 80, startPoint y: 138, endPoint x: 98, endPoint y: 137, distance: 17.5
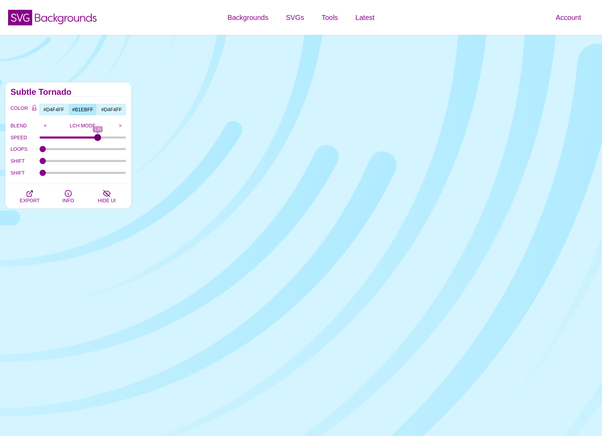
click at [98, 137] on input "SPEED" at bounding box center [83, 137] width 87 height 3
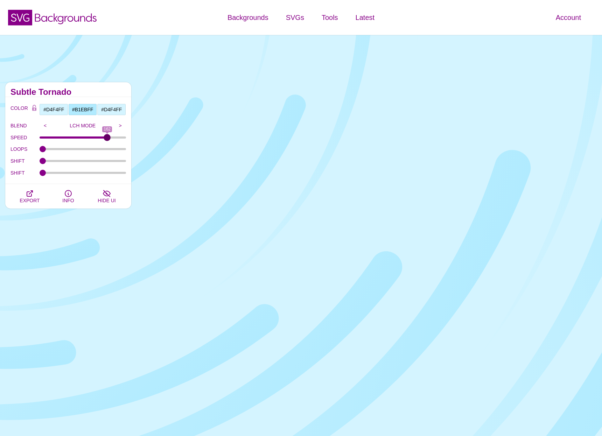
drag, startPoint x: 98, startPoint y: 137, endPoint x: 107, endPoint y: 137, distance: 9.1
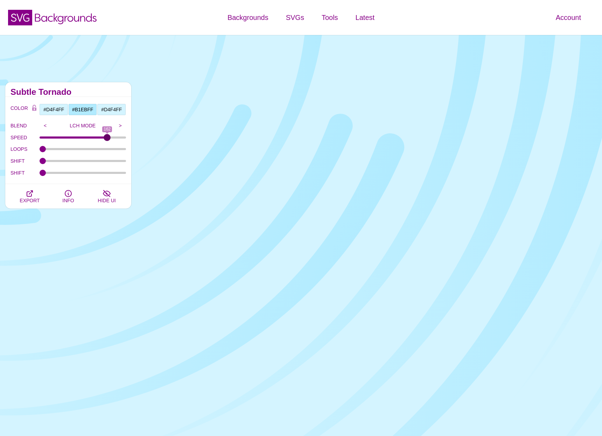
click at [107, 137] on input "SPEED" at bounding box center [83, 137] width 87 height 3
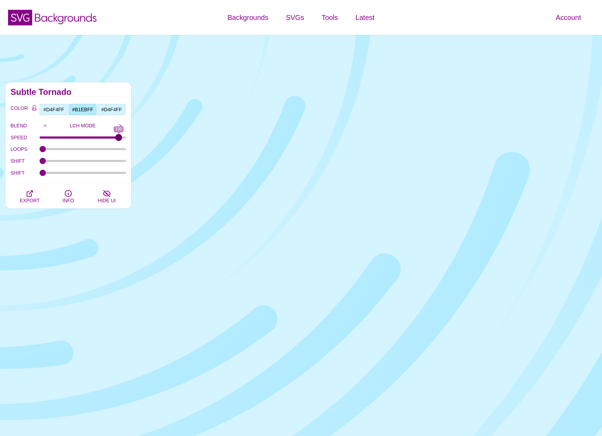
drag, startPoint x: 107, startPoint y: 137, endPoint x: 118, endPoint y: 137, distance: 11.5
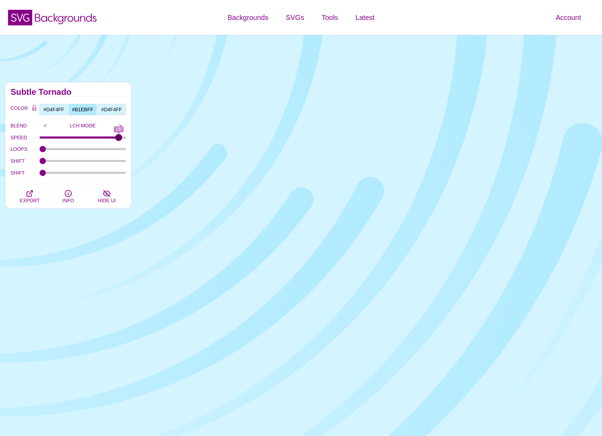
click at [118, 137] on input "SPEED" at bounding box center [83, 137] width 87 height 3
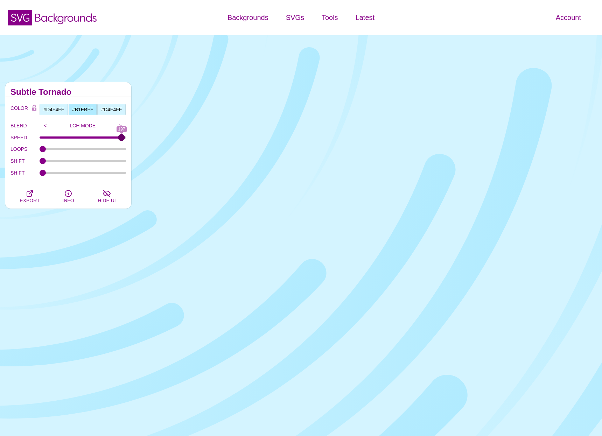
type input "197"
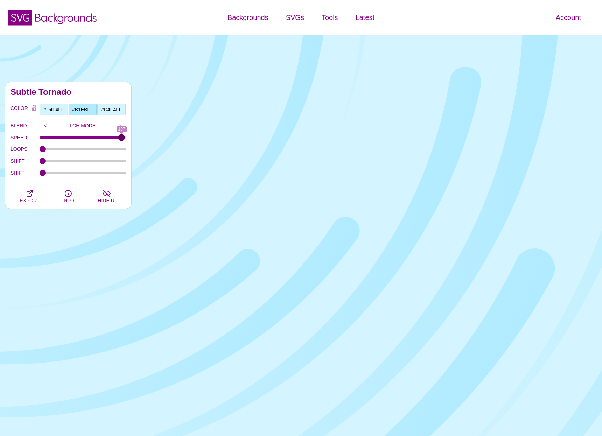
click at [121, 138] on input "SPEED" at bounding box center [83, 137] width 87 height 3
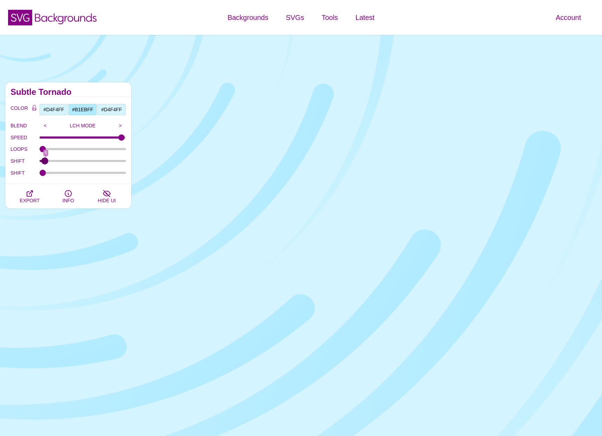
type input "0"
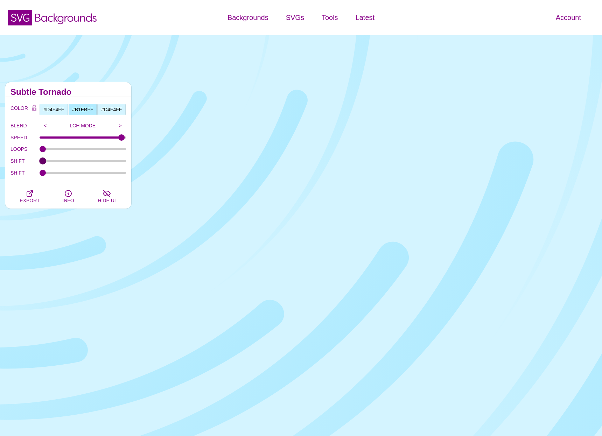
drag, startPoint x: 41, startPoint y: 159, endPoint x: 35, endPoint y: 159, distance: 6.3
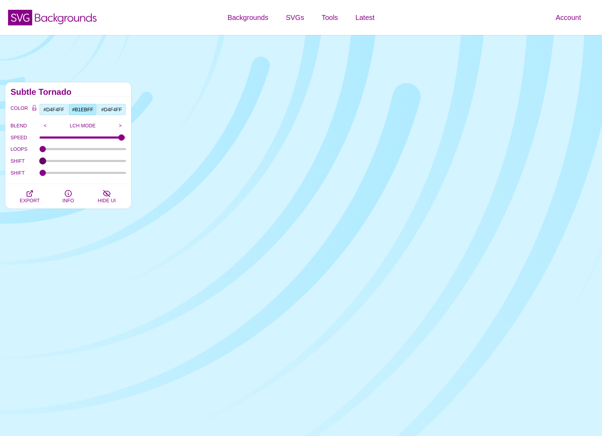
click at [40, 160] on input "SHIFT" at bounding box center [83, 161] width 87 height 3
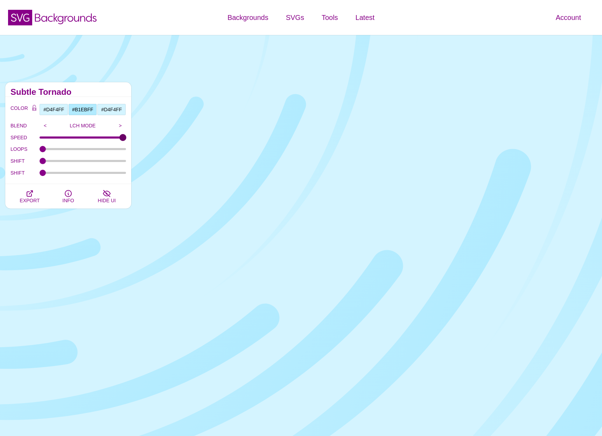
drag, startPoint x: 122, startPoint y: 136, endPoint x: 140, endPoint y: 137, distance: 18.2
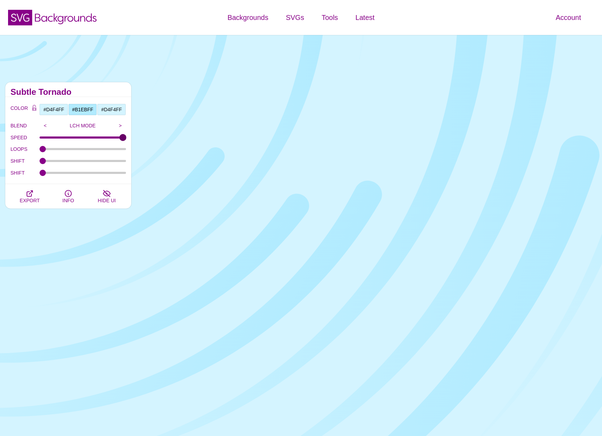
type input "200"
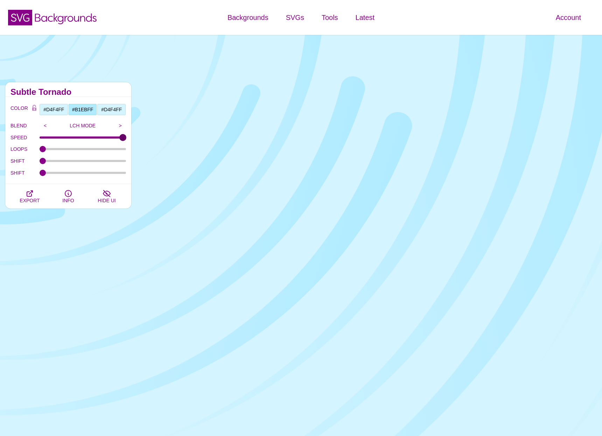
click at [126, 137] on input "SPEED" at bounding box center [83, 137] width 87 height 3
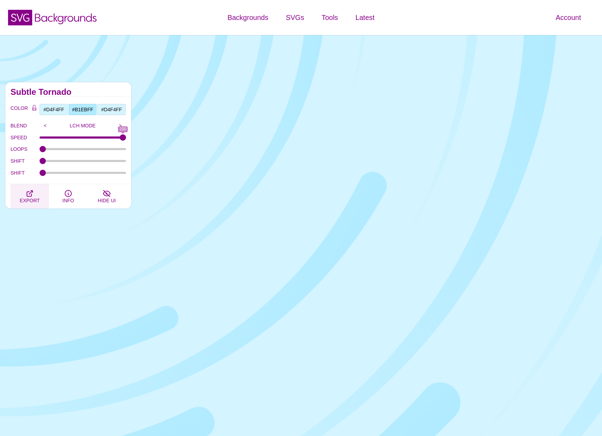
click at [26, 194] on icon "button" at bounding box center [30, 193] width 8 height 8
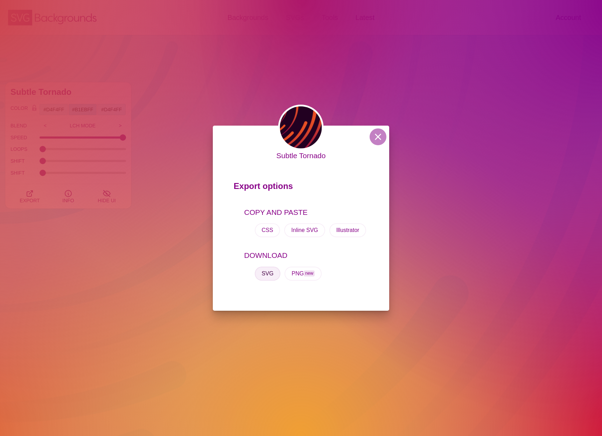
click at [263, 275] on button "SVG" at bounding box center [268, 274] width 26 height 14
click at [370, 132] on div "Subtle Tornado Export options COPY AND PASTE CSS Inline SVG Illustrator DOWNLOA…" at bounding box center [301, 218] width 177 height 185
click at [376, 136] on button at bounding box center [377, 136] width 17 height 17
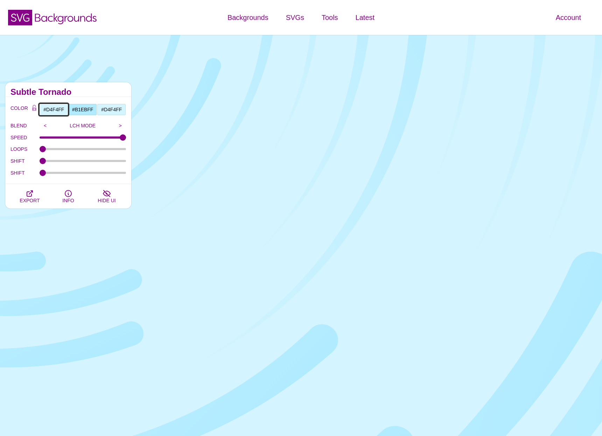
click at [56, 110] on input "#D4F4FF" at bounding box center [53, 110] width 29 height 12
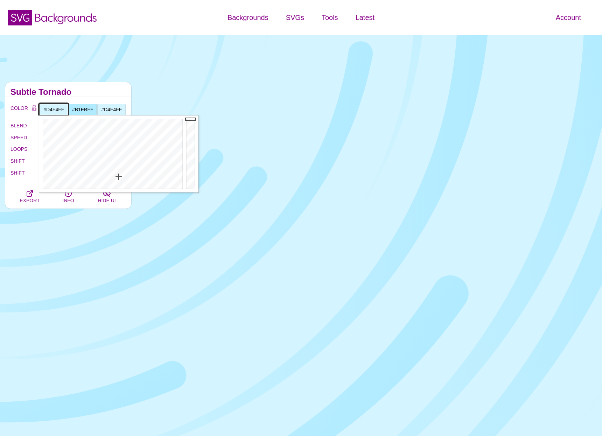
click at [56, 110] on input "#D4F4FF" at bounding box center [53, 110] width 29 height 12
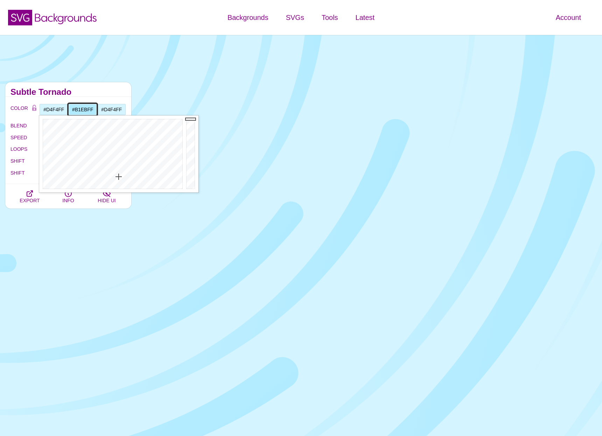
click at [83, 110] on input "#B1EBFF" at bounding box center [82, 110] width 29 height 12
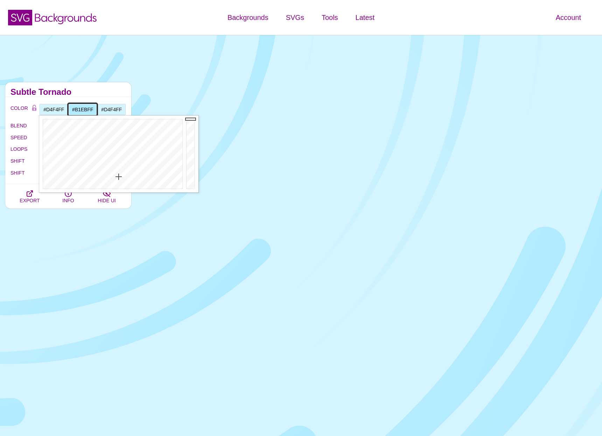
click at [83, 110] on input "#B1EBFF" at bounding box center [82, 110] width 29 height 12
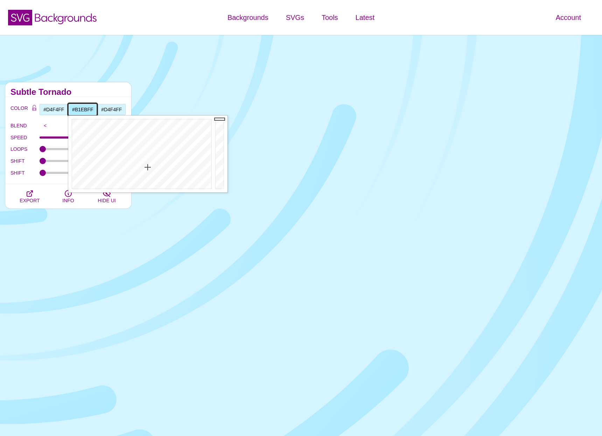
paste input "D4F4"
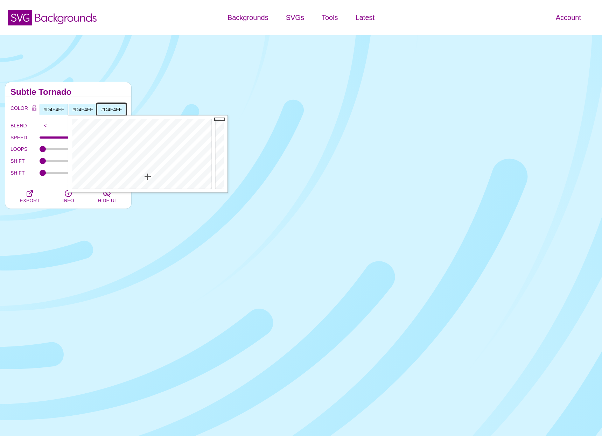
click at [115, 111] on input "#D4F4FF" at bounding box center [111, 110] width 29 height 12
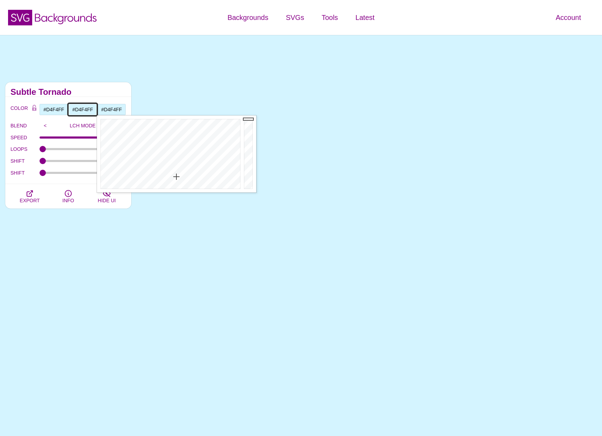
click at [82, 109] on input "#D4F4FF" at bounding box center [82, 110] width 29 height 12
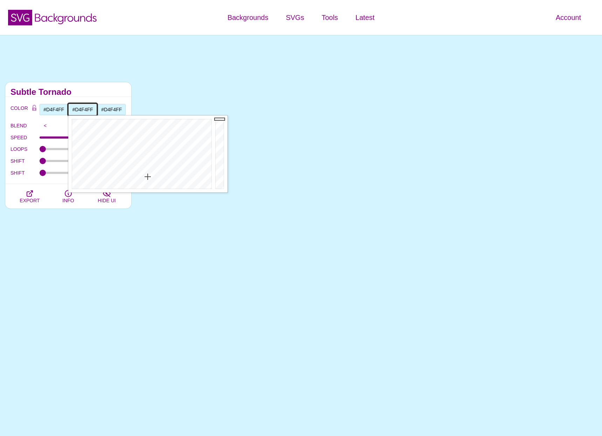
type input "#CAF2FF"
click at [147, 174] on div at bounding box center [140, 153] width 145 height 77
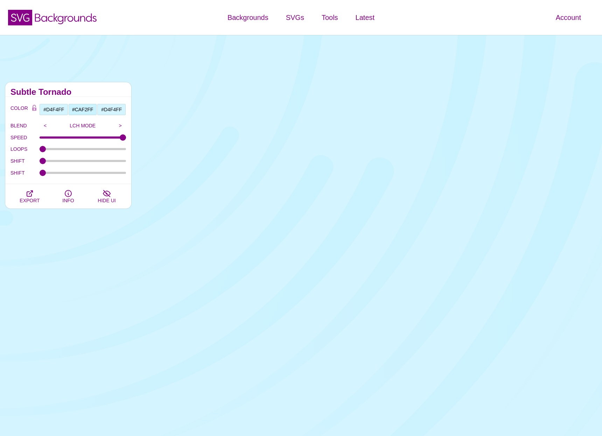
click at [101, 96] on div "Subtle Tornado" at bounding box center [68, 89] width 126 height 15
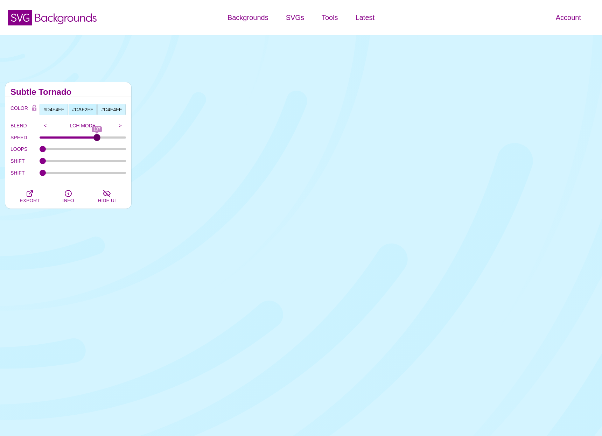
drag, startPoint x: 120, startPoint y: 136, endPoint x: 97, endPoint y: 137, distance: 23.1
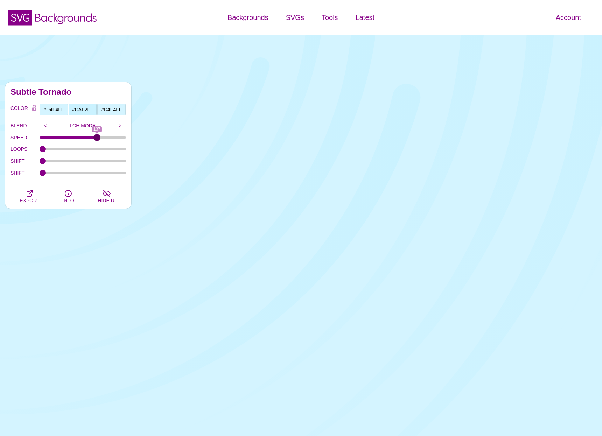
type input "137"
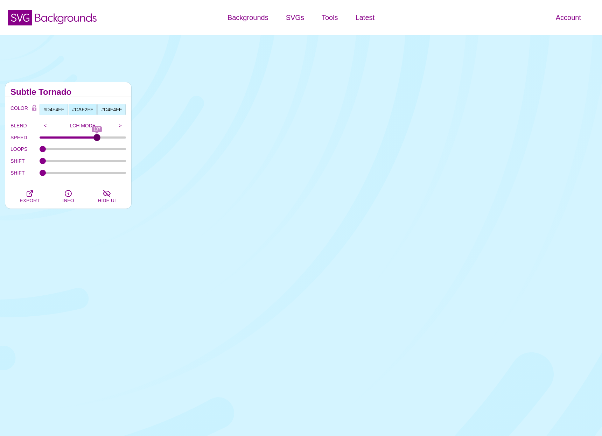
click at [97, 137] on input "SPEED" at bounding box center [83, 137] width 87 height 3
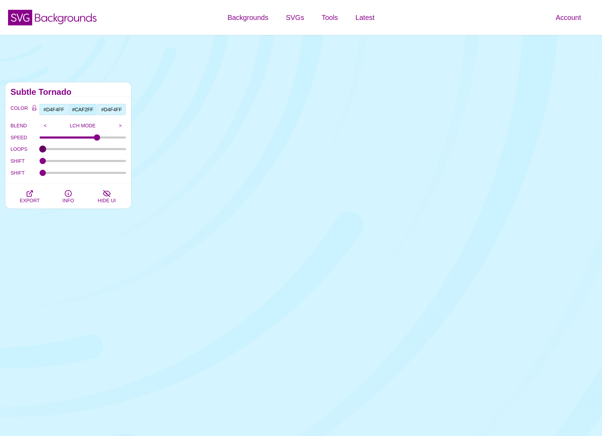
click at [43, 148] on input "LOOPS" at bounding box center [83, 149] width 87 height 3
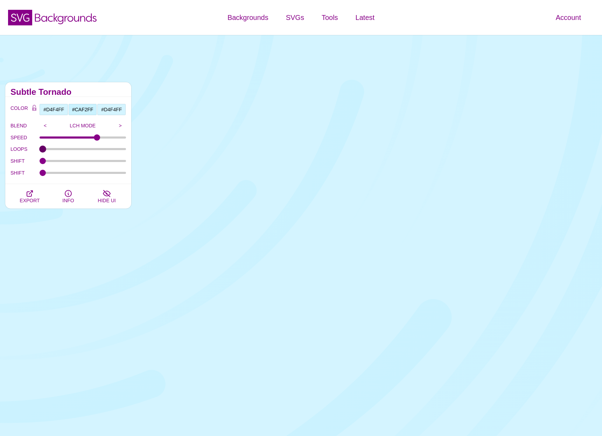
click at [43, 148] on input "LOOPS" at bounding box center [83, 149] width 87 height 3
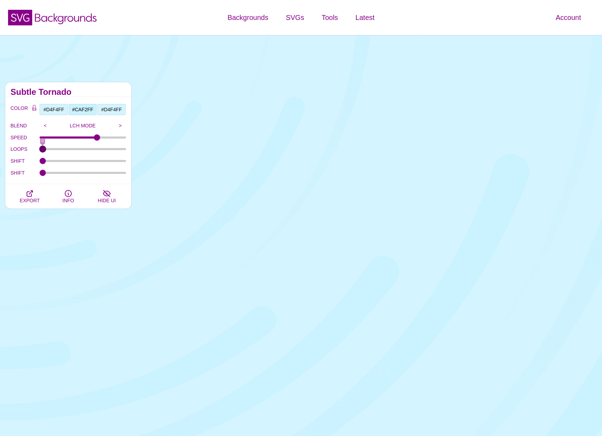
type input "0"
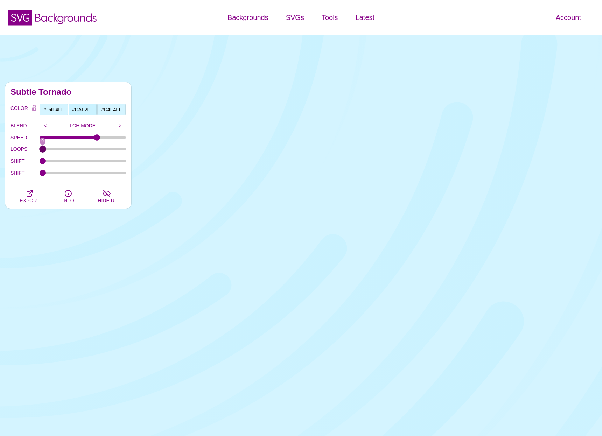
drag, startPoint x: 43, startPoint y: 148, endPoint x: 33, endPoint y: 148, distance: 10.5
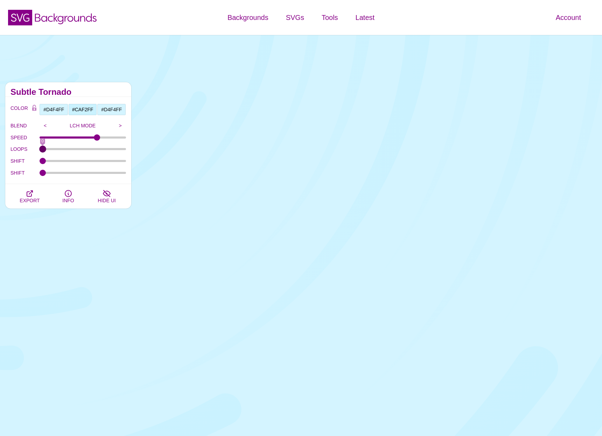
click at [33, 148] on div "LOOPS 0" at bounding box center [67, 149] width 115 height 12
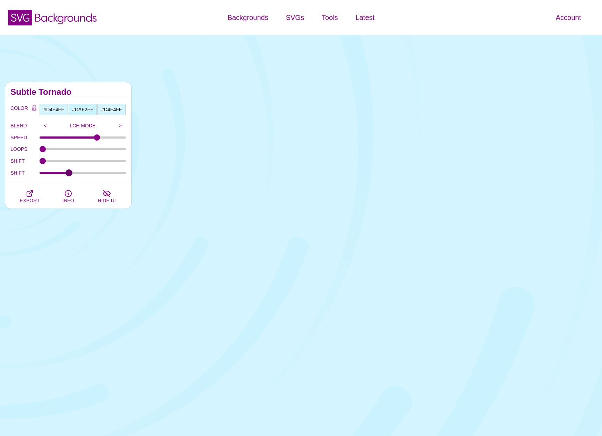
type input "0"
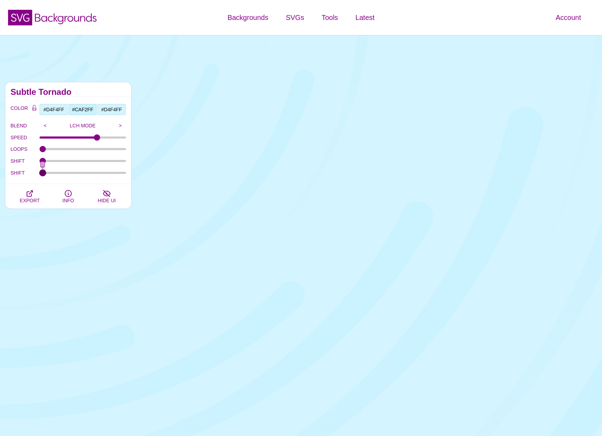
drag, startPoint x: 44, startPoint y: 175, endPoint x: 18, endPoint y: 174, distance: 25.5
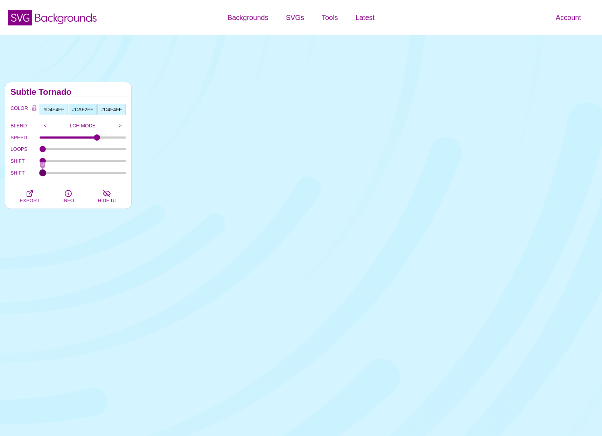
click at [40, 174] on input "SHIFT" at bounding box center [83, 172] width 87 height 3
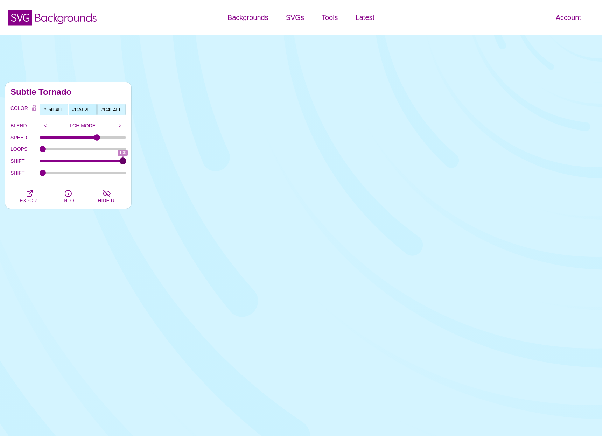
drag, startPoint x: 42, startPoint y: 160, endPoint x: 154, endPoint y: 165, distance: 111.7
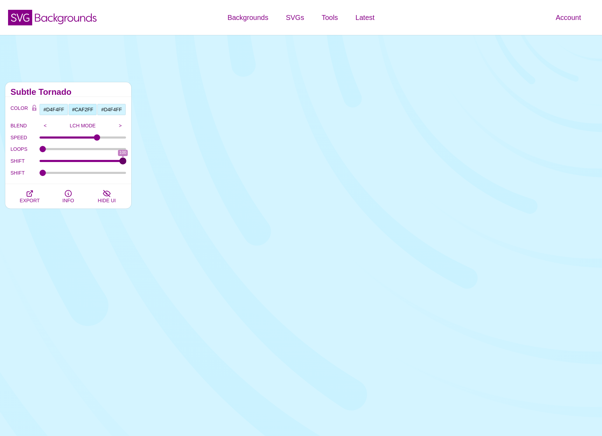
type input "100"
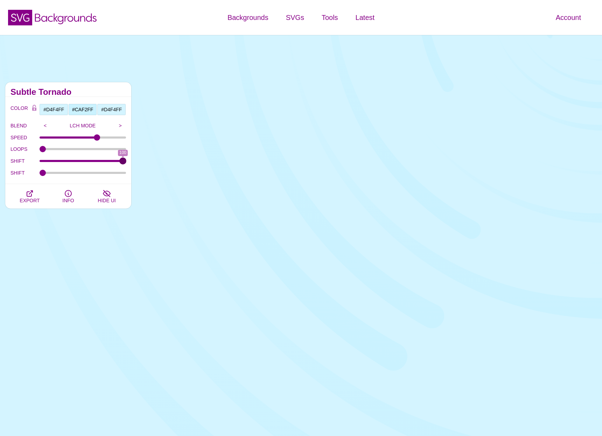
click at [126, 162] on input "SHIFT" at bounding box center [83, 161] width 87 height 3
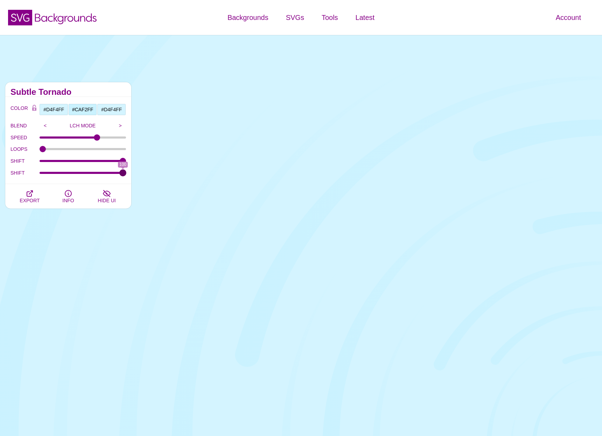
drag, startPoint x: 43, startPoint y: 173, endPoint x: 124, endPoint y: 179, distance: 81.4
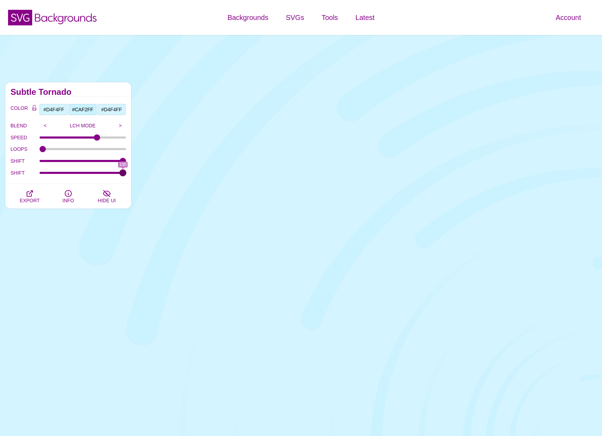
click at [124, 174] on input "SHIFT" at bounding box center [83, 172] width 87 height 3
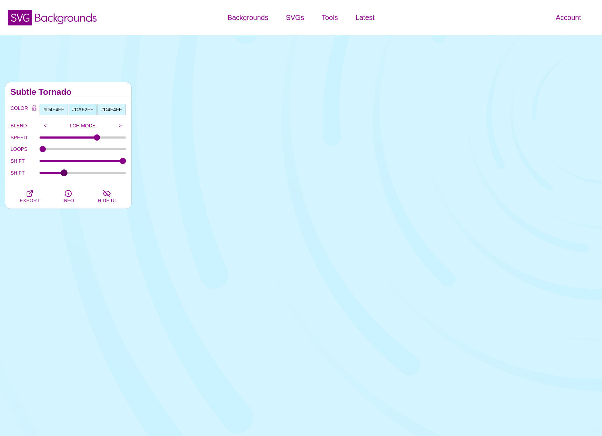
drag, startPoint x: 124, startPoint y: 170, endPoint x: 64, endPoint y: 171, distance: 59.8
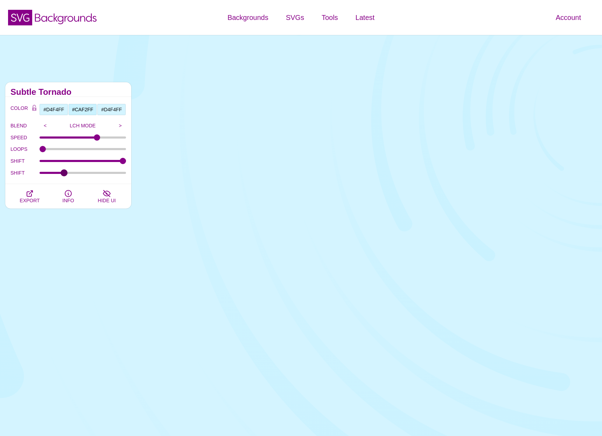
type input "27"
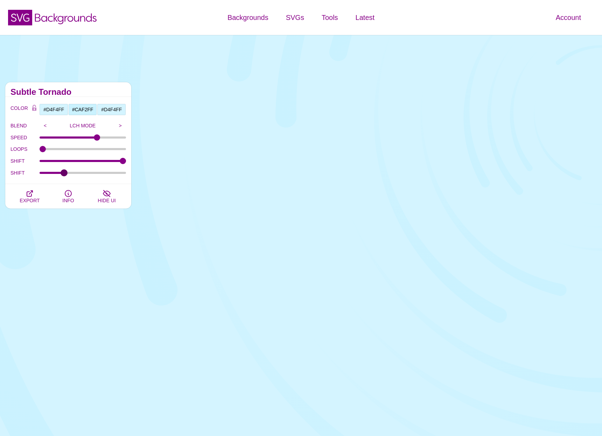
click at [64, 171] on input "SHIFT" at bounding box center [83, 172] width 87 height 3
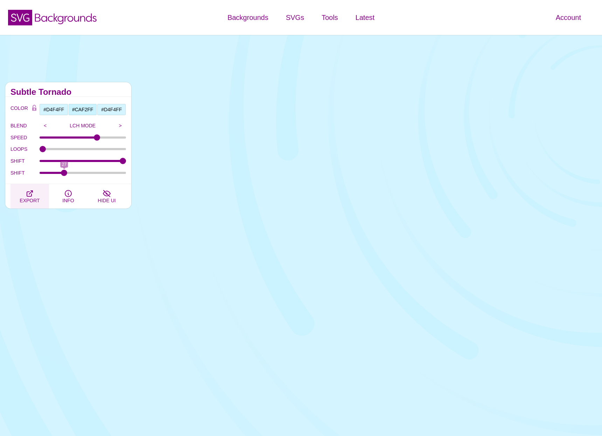
click at [33, 196] on icon "button" at bounding box center [30, 193] width 8 height 8
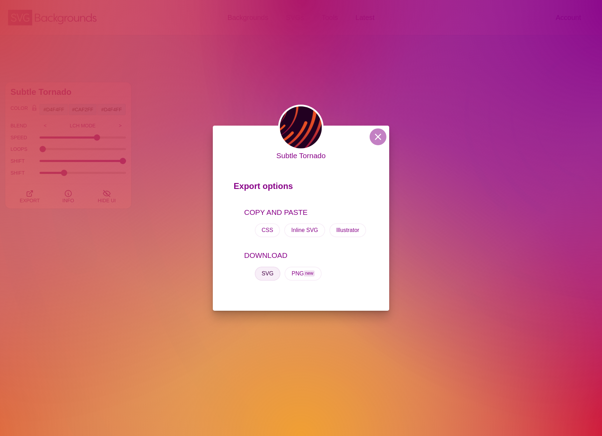
click at [272, 271] on button "SVG" at bounding box center [268, 274] width 26 height 14
click at [377, 135] on button at bounding box center [377, 136] width 17 height 17
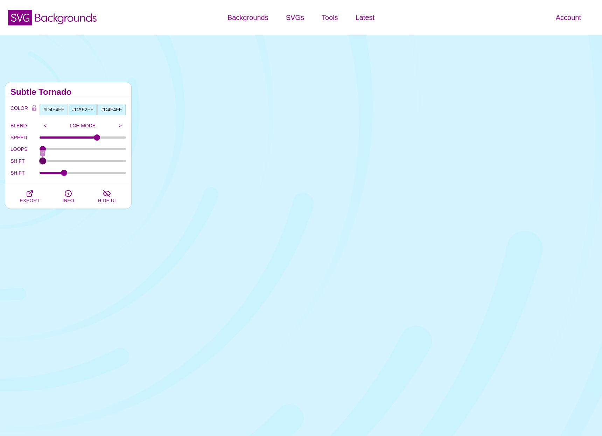
drag, startPoint x: 124, startPoint y: 162, endPoint x: 2, endPoint y: 155, distance: 122.6
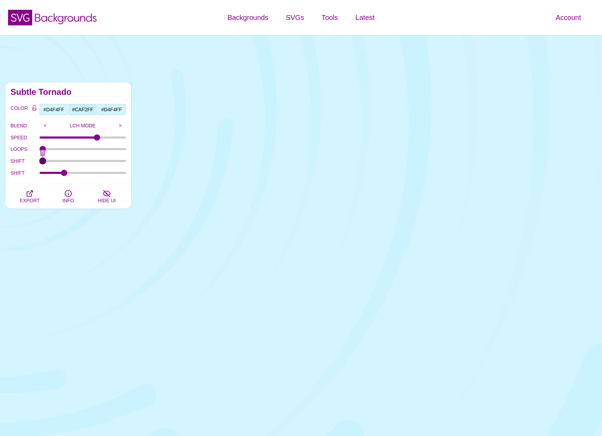
type input "0"
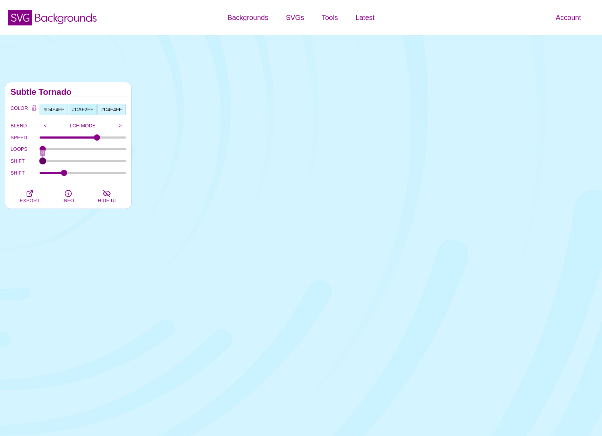
click at [40, 160] on input "SHIFT" at bounding box center [83, 161] width 87 height 3
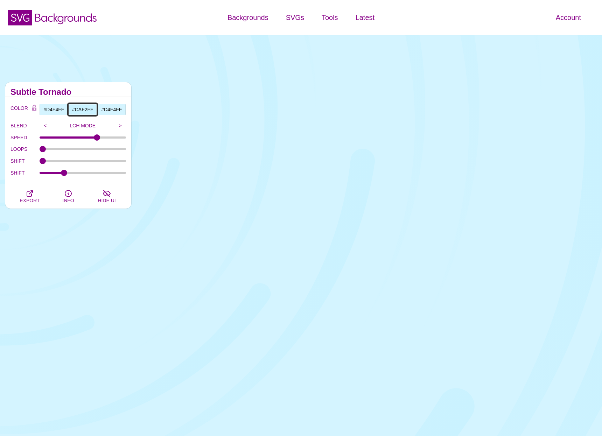
click at [79, 108] on input "#CAF2FF" at bounding box center [82, 110] width 29 height 12
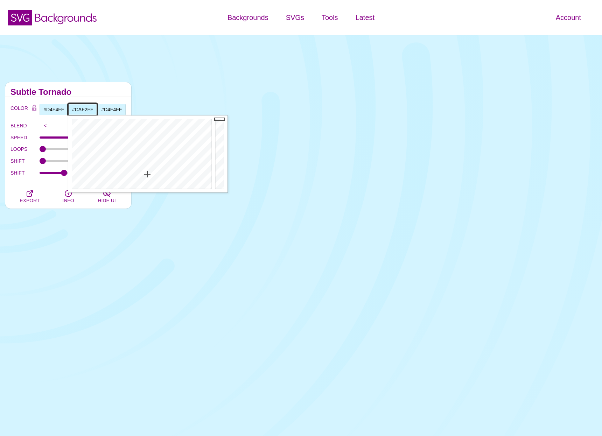
type input "#C4F1FF"
click at [147, 172] on div at bounding box center [140, 153] width 145 height 77
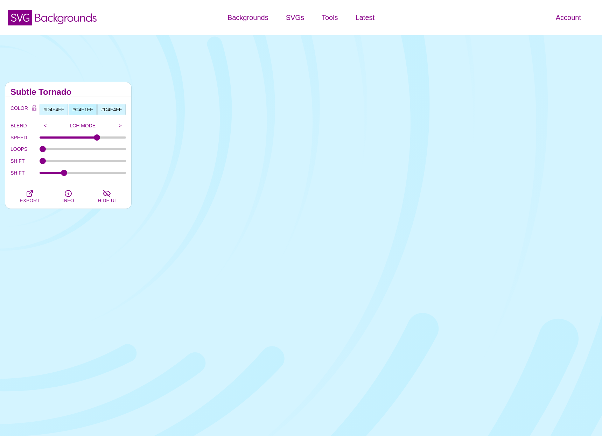
click at [52, 89] on h2 "Subtle Tornado" at bounding box center [67, 92] width 115 height 6
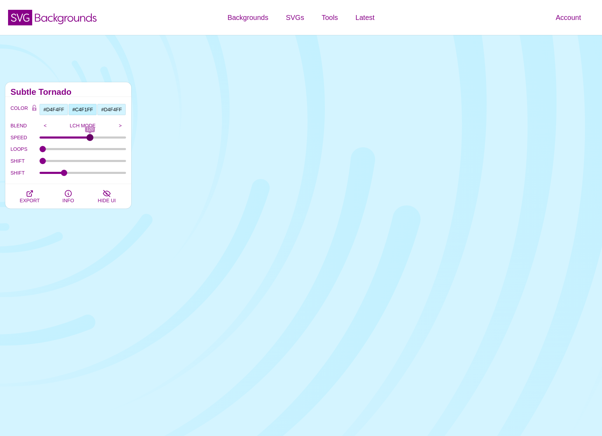
type input "120"
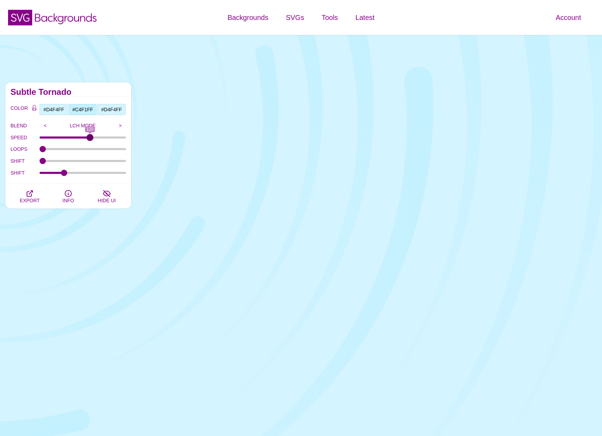
click at [90, 137] on input "SPEED" at bounding box center [83, 137] width 87 height 3
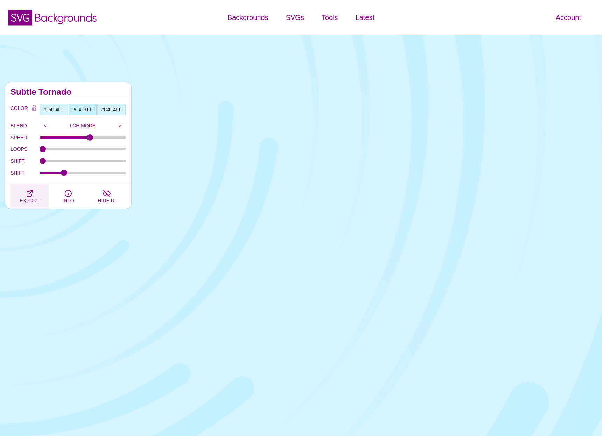
click at [33, 196] on icon "button" at bounding box center [30, 193] width 8 height 8
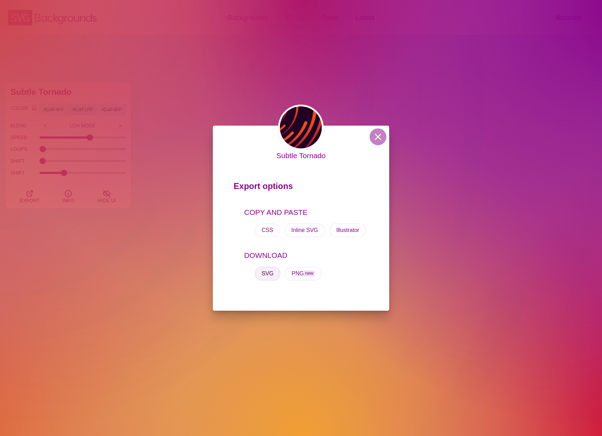
click at [271, 277] on button "SVG" at bounding box center [268, 274] width 26 height 14
click at [203, 66] on div "Subtle Tornado Export options COPY AND PASTE CSS Inline SVG Illustrator DOWNLOA…" at bounding box center [301, 218] width 602 height 436
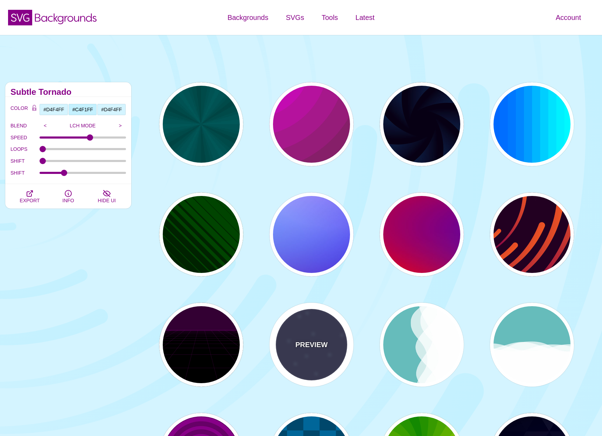
click at [310, 348] on p "PREVIEW" at bounding box center [311, 344] width 32 height 10
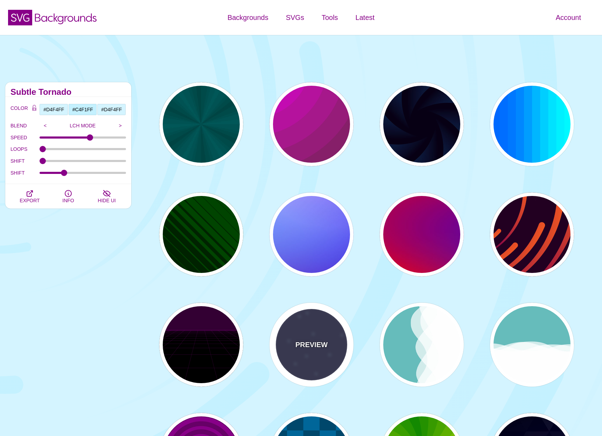
type input "#333355"
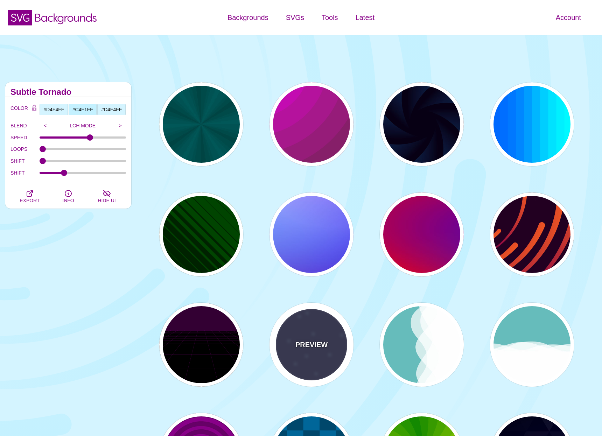
type input "#AAEEFF"
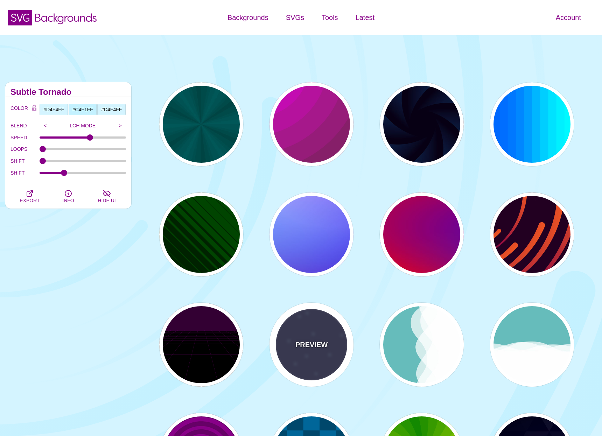
type input "#FFFFFF"
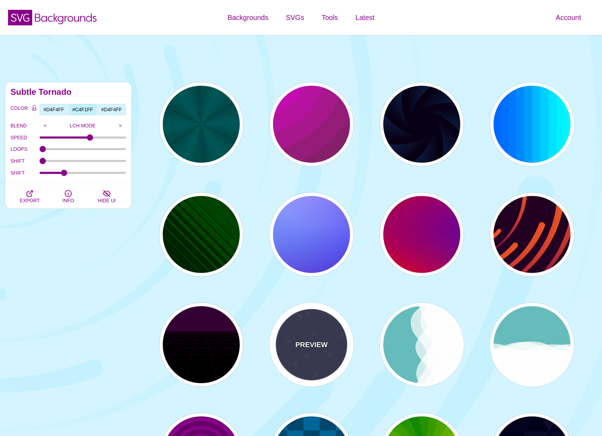
type input "15"
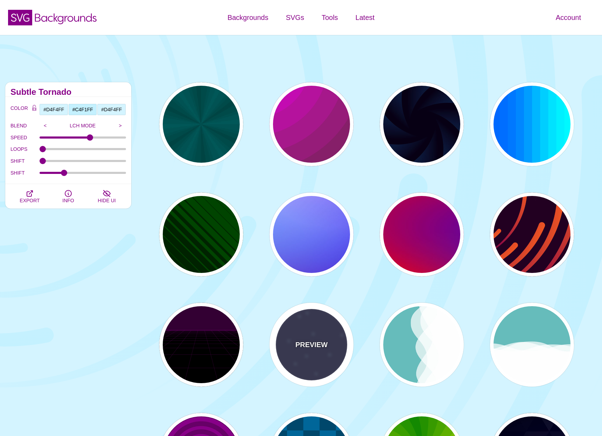
type input "40"
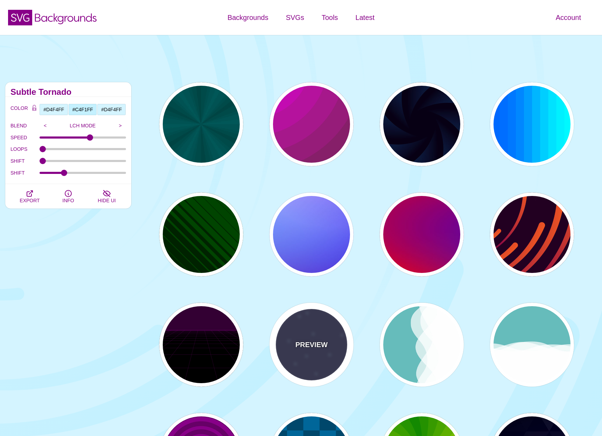
type input "5"
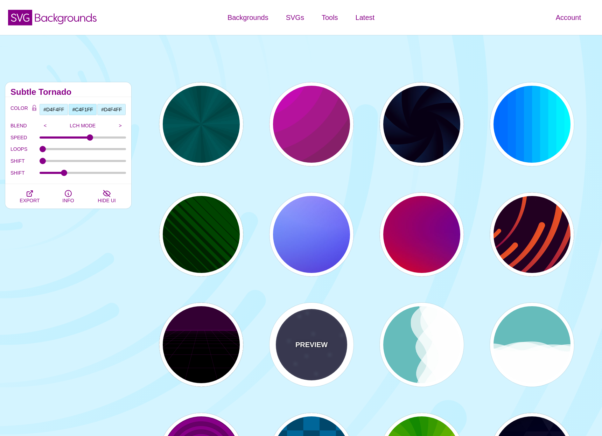
type input "1"
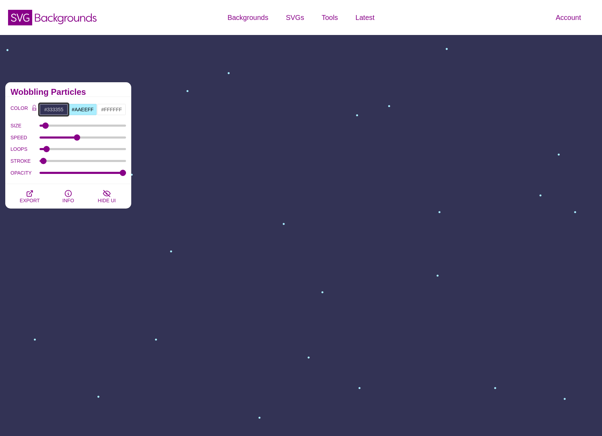
click at [56, 111] on input "#333355" at bounding box center [53, 110] width 29 height 12
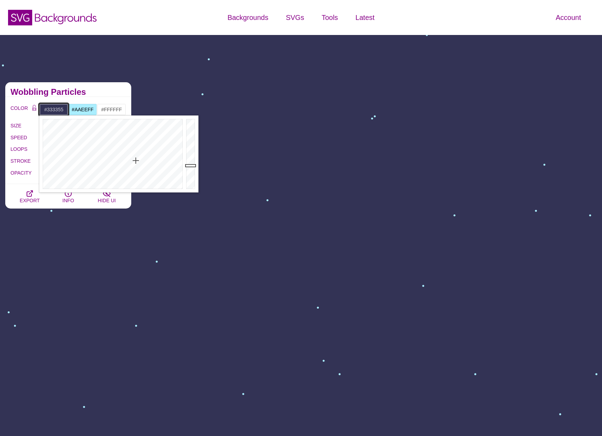
click at [56, 111] on input "#333355" at bounding box center [53, 110] width 29 height 12
paste input "66002b"
type input "#66002B"
click at [80, 109] on input "#AAEEFF" at bounding box center [82, 110] width 29 height 12
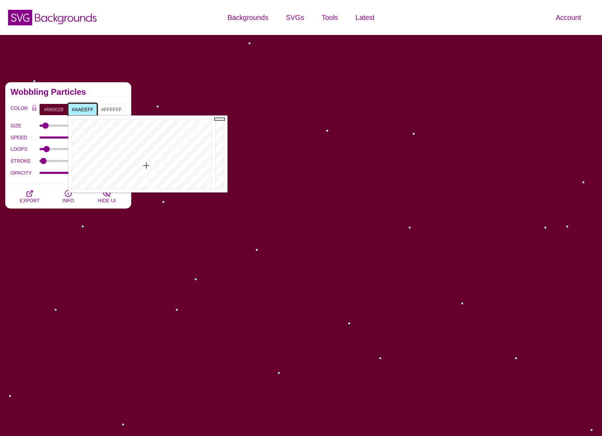
click at [80, 109] on input "#AAEEFF" at bounding box center [82, 110] width 29 height 12
type input "#FFFFFF"
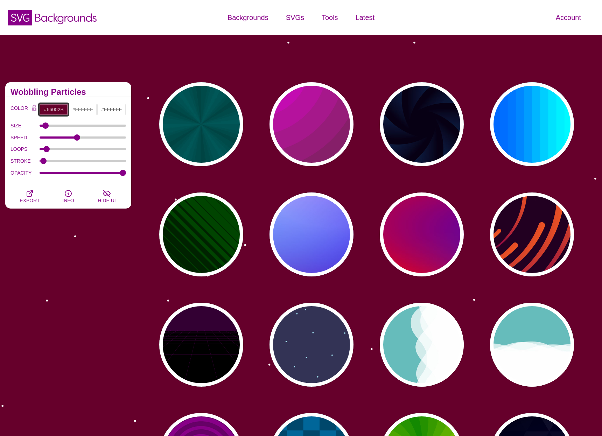
click at [57, 113] on input "#66002B" at bounding box center [53, 110] width 29 height 12
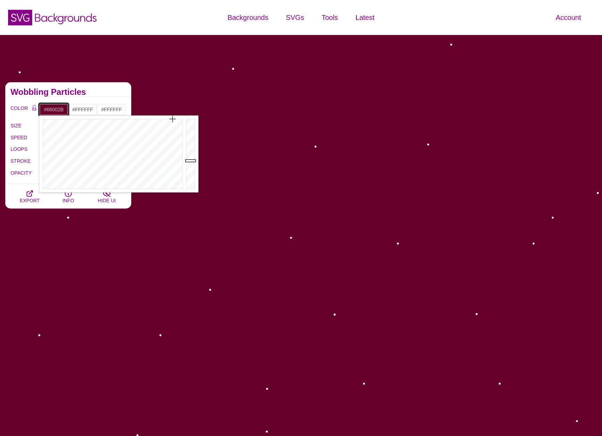
click at [57, 113] on input "#66002B" at bounding box center [53, 110] width 29 height 12
paste input "b1ebff"
type input "#B1EBFF"
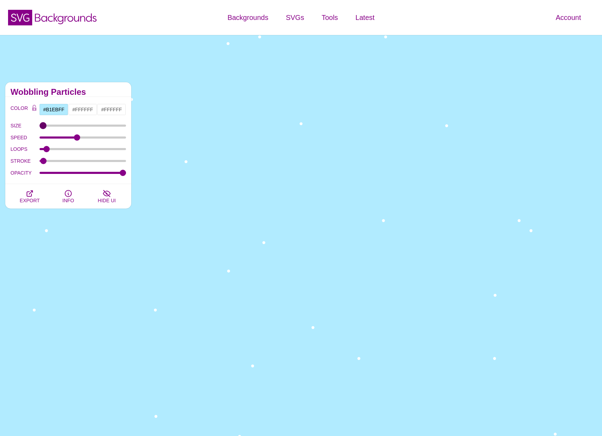
type input "3"
click at [43, 125] on input "SIZE" at bounding box center [83, 125] width 87 height 3
click at [37, 107] on button "Color Lock" at bounding box center [34, 109] width 10 height 10
type input "0"
drag, startPoint x: 48, startPoint y: 149, endPoint x: 15, endPoint y: 149, distance: 32.9
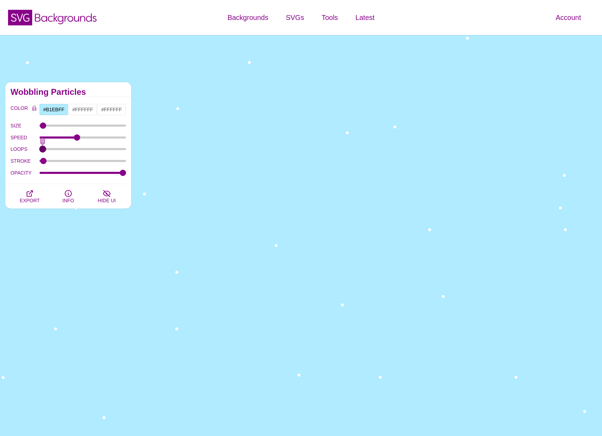
click at [15, 149] on div "LOOPS 0" at bounding box center [67, 149] width 115 height 12
click at [36, 192] on button "EXPORT" at bounding box center [29, 196] width 38 height 24
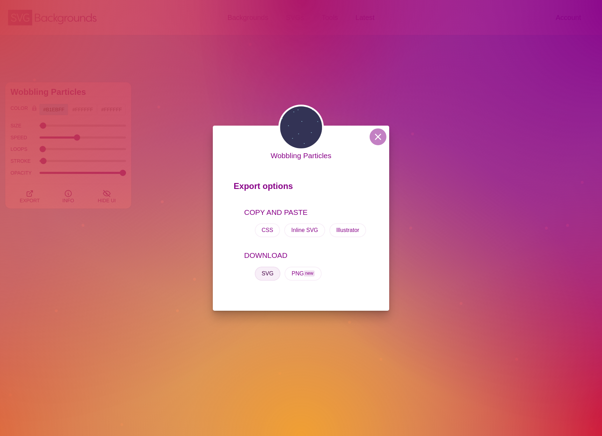
click at [268, 271] on button "SVG" at bounding box center [268, 274] width 26 height 14
click at [377, 137] on button at bounding box center [377, 136] width 17 height 17
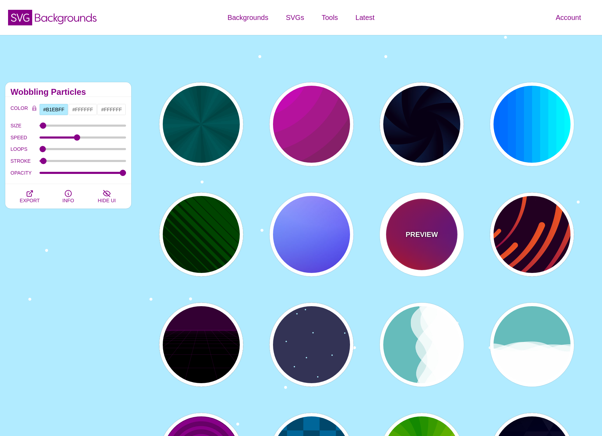
click at [317, 239] on p "PREVIEW" at bounding box center [311, 234] width 32 height 10
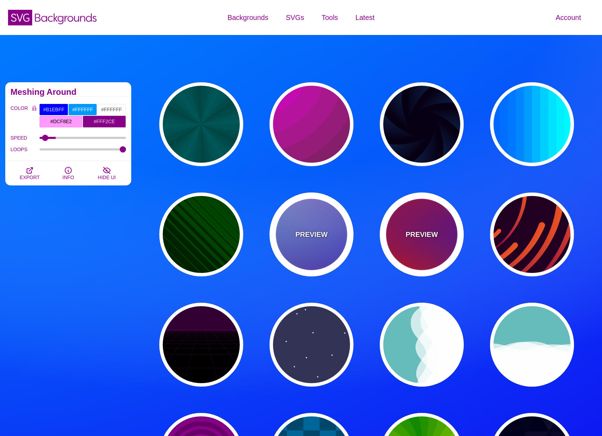
type input "#0000FF"
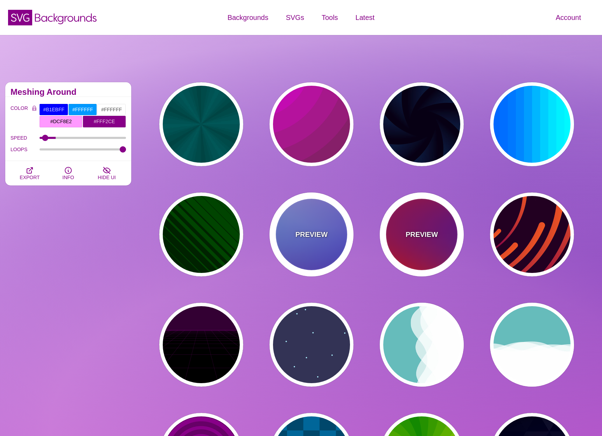
type input "#0099FF"
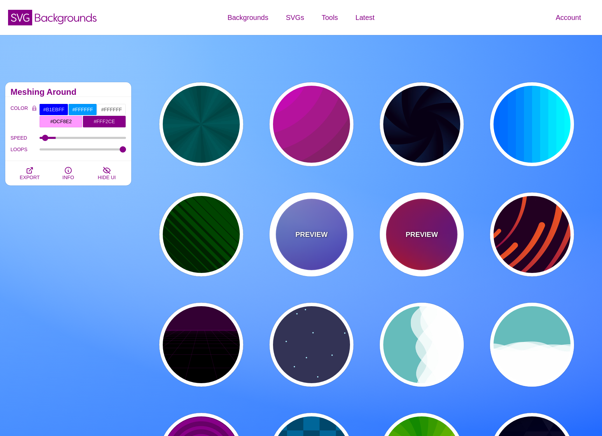
type input "#FF99FF"
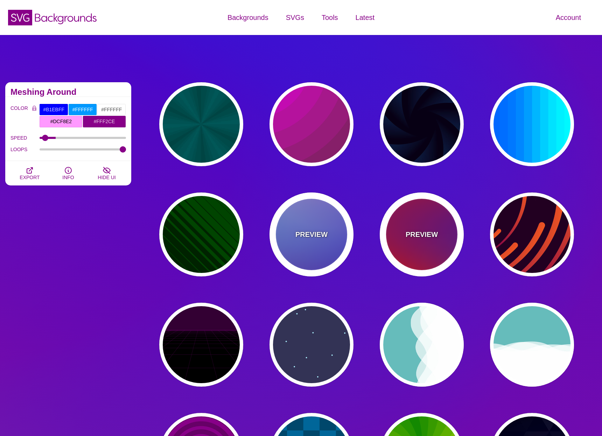
type input "#880088"
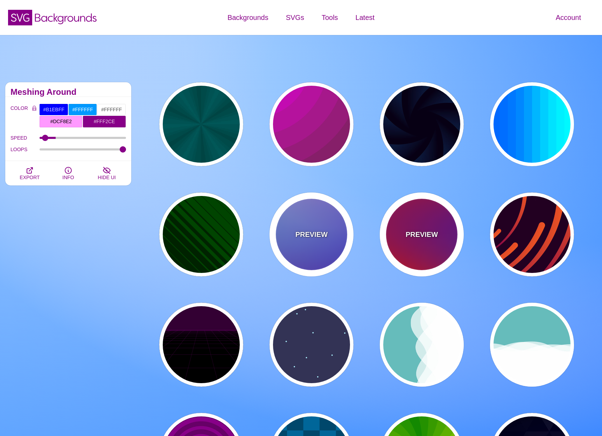
type input "12"
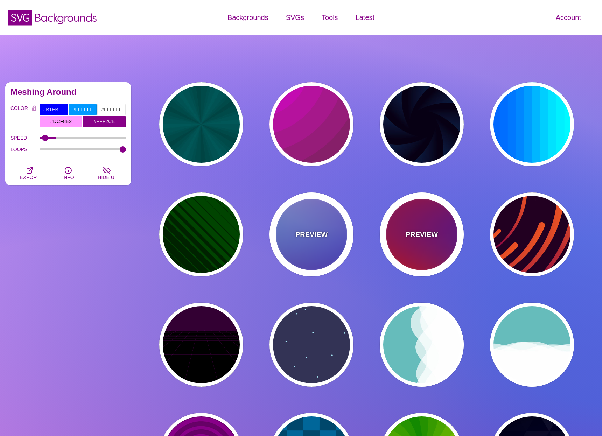
type input "0"
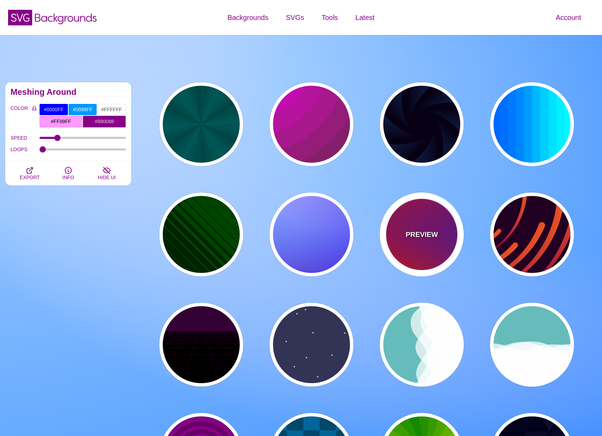
click at [417, 233] on p "PREVIEW" at bounding box center [421, 234] width 32 height 10
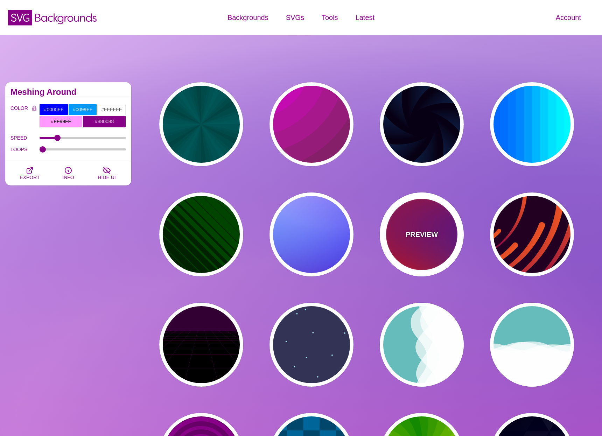
type input "#FF0000"
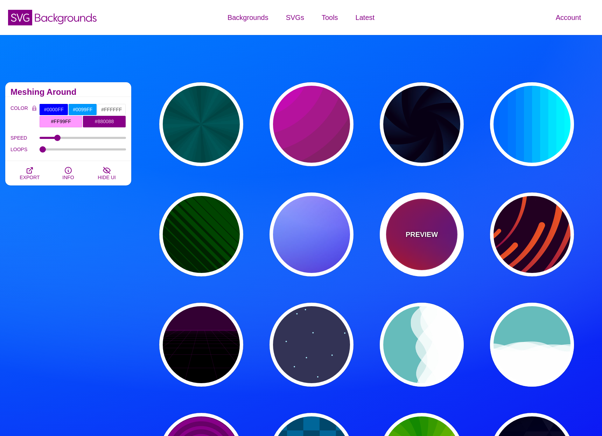
type input "#800080"
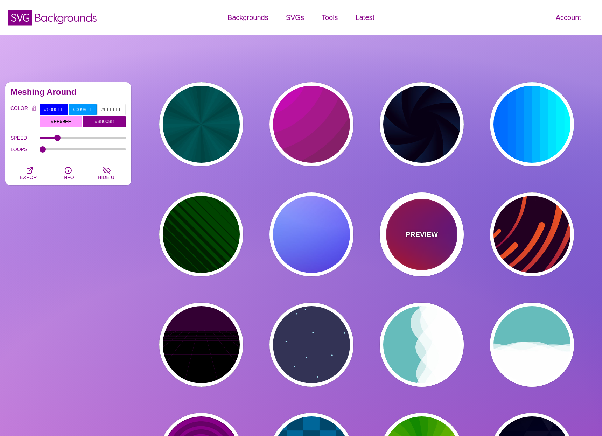
type input "#0000FF"
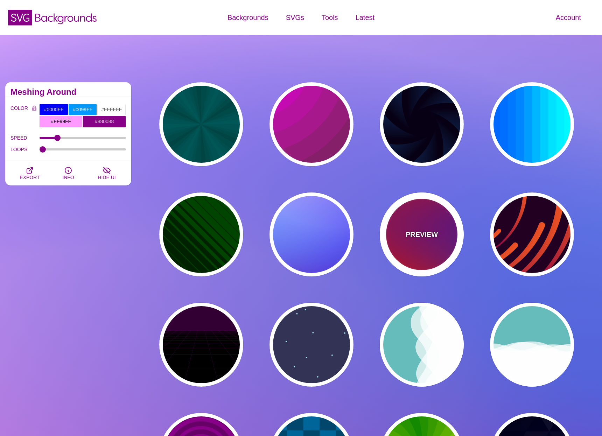
type input "#00EEBB"
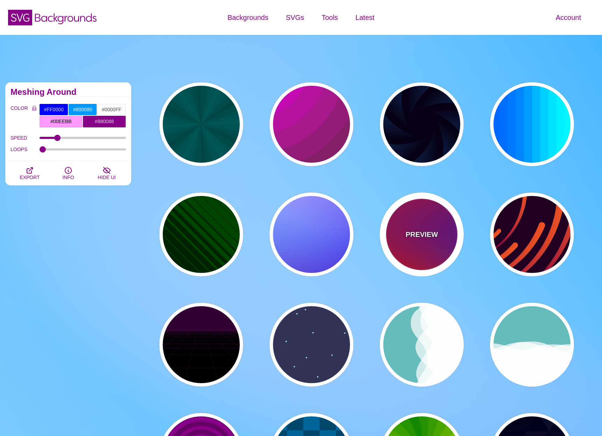
type input "#FFFF00"
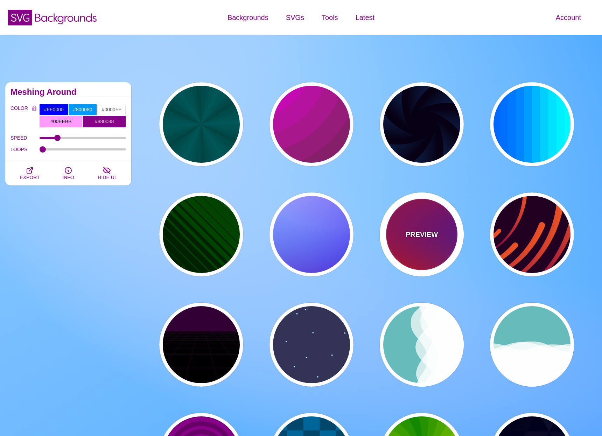
type input "#FFA500"
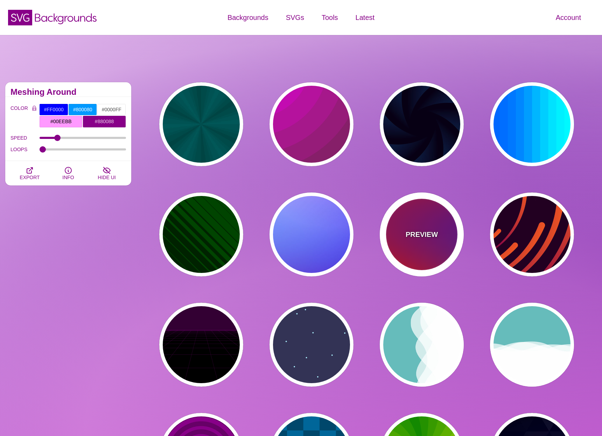
type input "1"
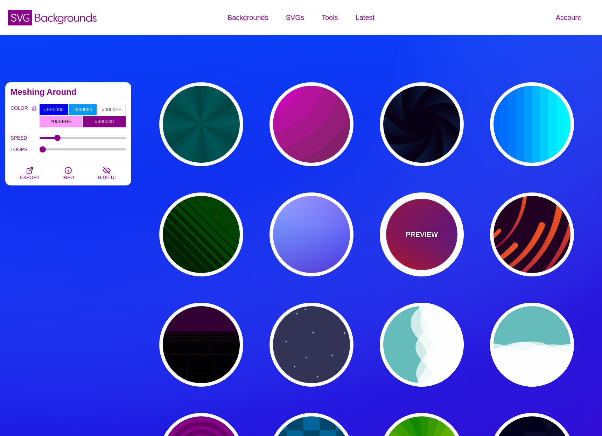
type input "20"
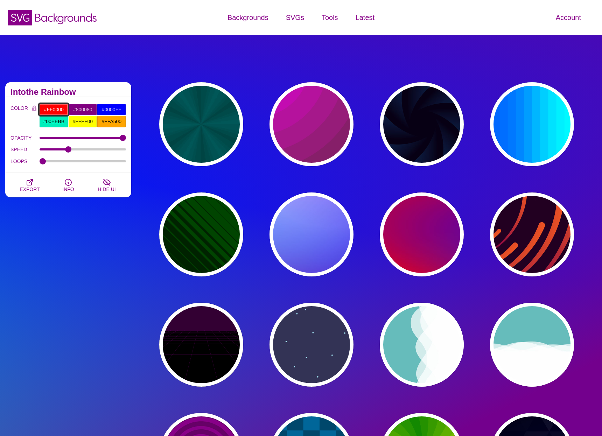
click at [57, 108] on input "#FF0000" at bounding box center [53, 110] width 29 height 12
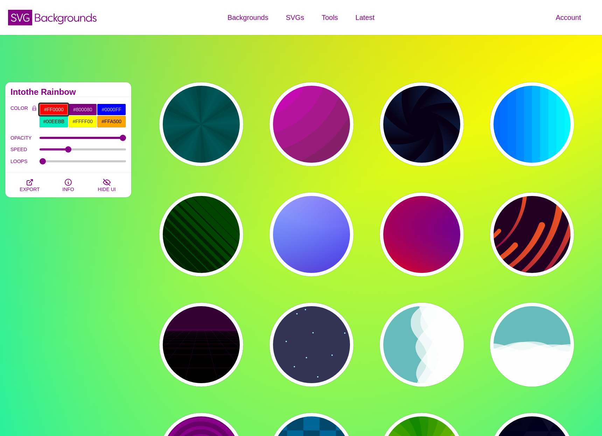
click at [57, 108] on input "#FF0000" at bounding box center [53, 110] width 29 height 12
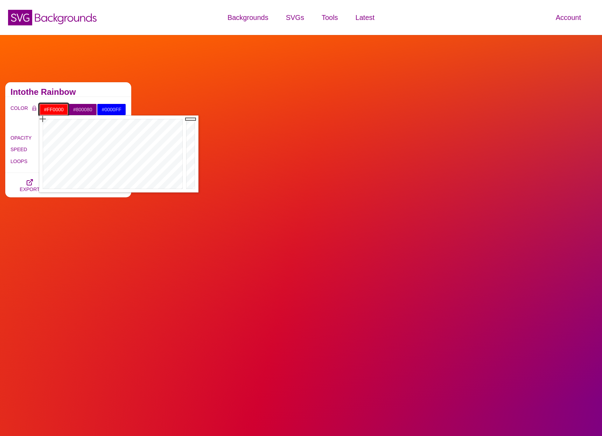
paste input "ff006a"
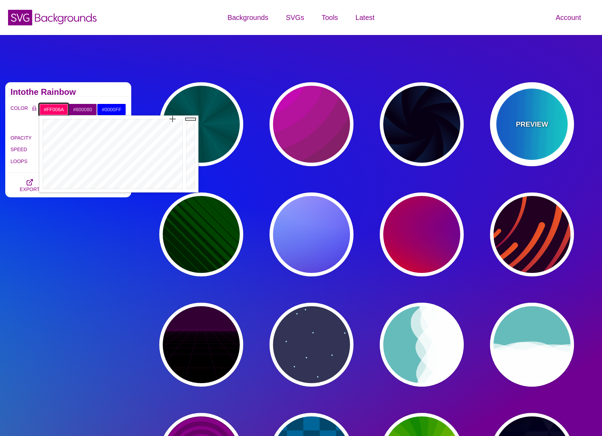
type input "#FF006A"
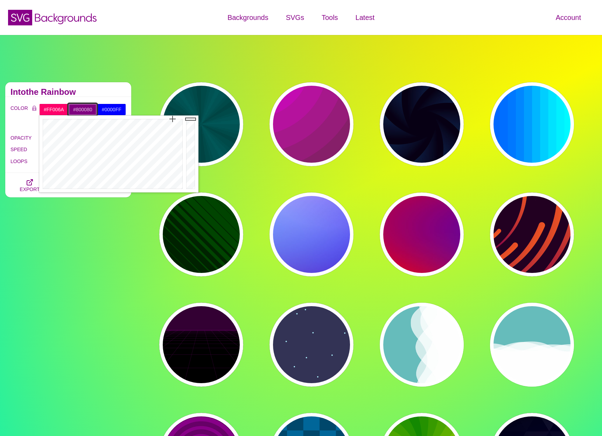
click at [85, 109] on input "#800080" at bounding box center [82, 110] width 29 height 12
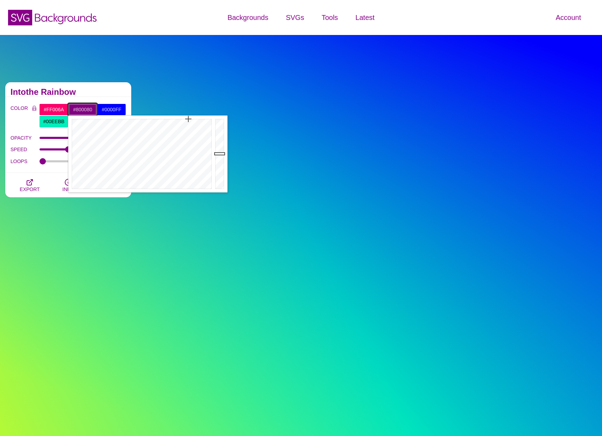
click at [85, 109] on input "#800080" at bounding box center [82, 110] width 29 height 12
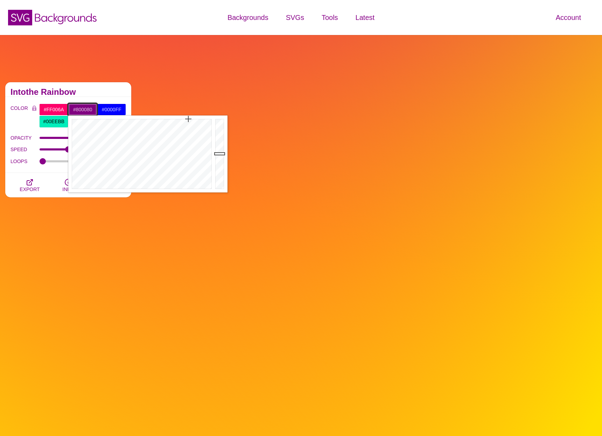
paste input "9000ff"
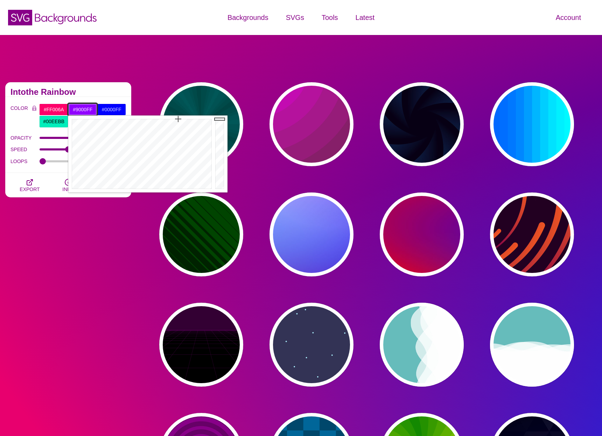
type input "#9000FF"
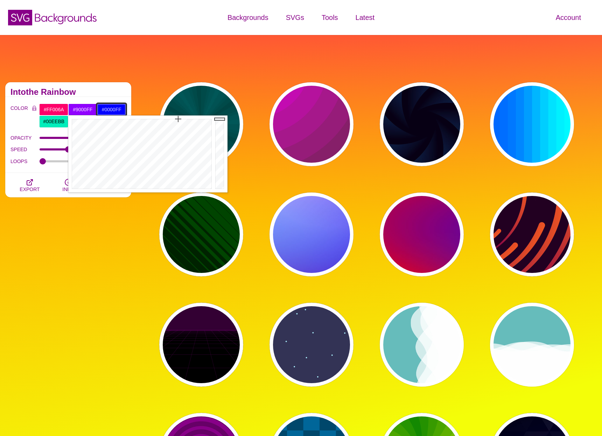
click at [113, 109] on input "#0000FF" at bounding box center [111, 110] width 29 height 12
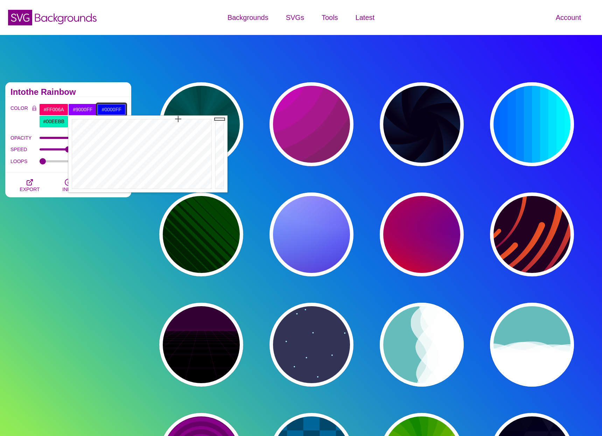
click at [113, 109] on input "#0000FF" at bounding box center [111, 110] width 29 height 12
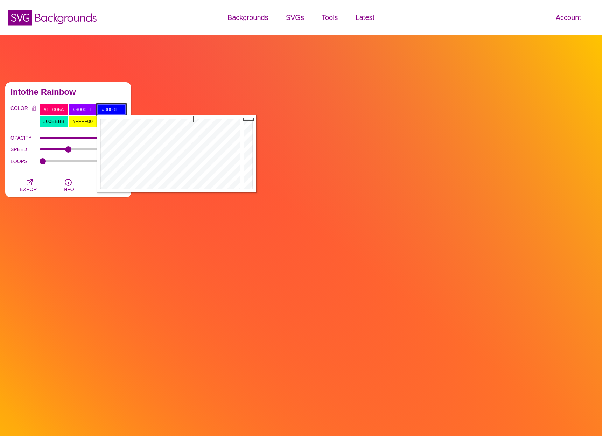
paste input "1bffe"
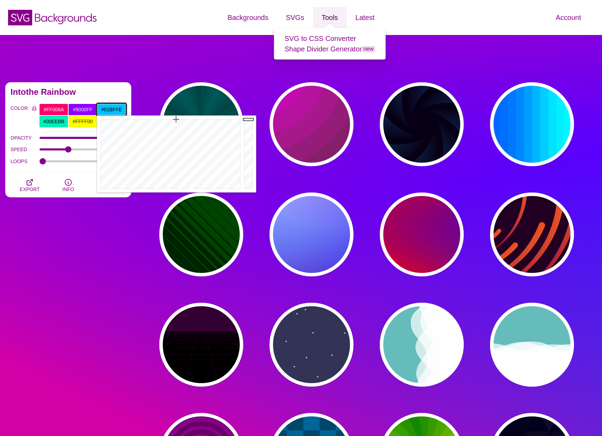
type input "#01BFFE"
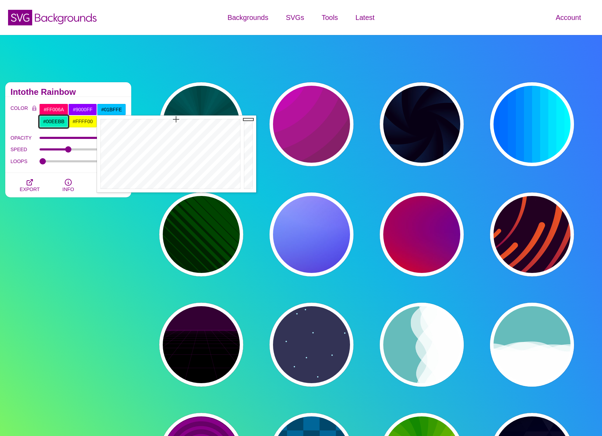
click at [56, 123] on input "#00EEBB" at bounding box center [53, 121] width 29 height 12
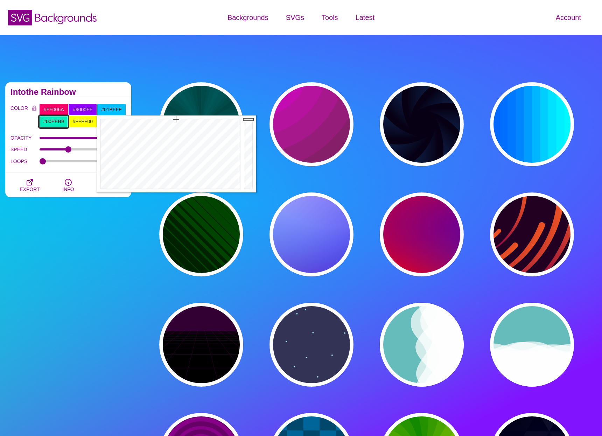
click at [56, 123] on input "#00EEBB" at bounding box center [53, 121] width 29 height 12
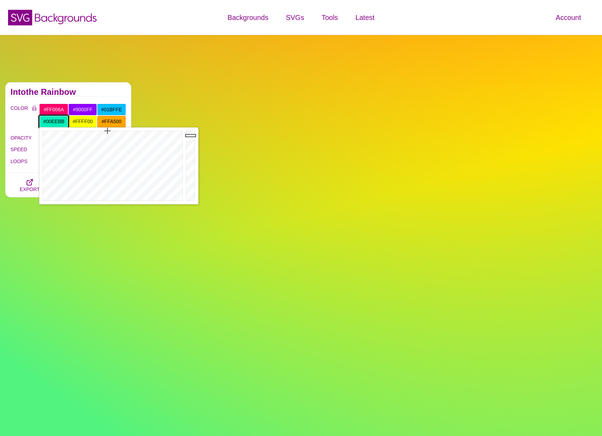
paste input "37dc55"
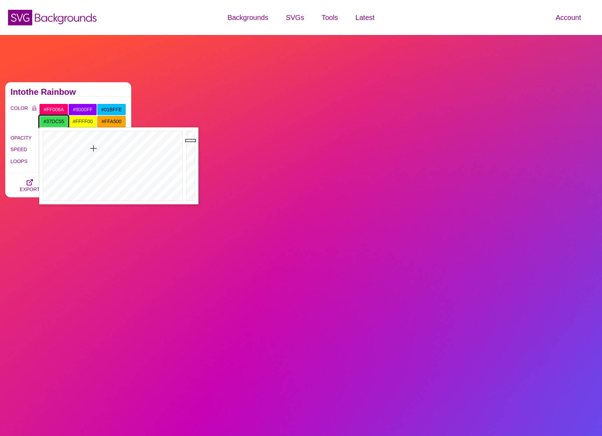
type input "#37DC55"
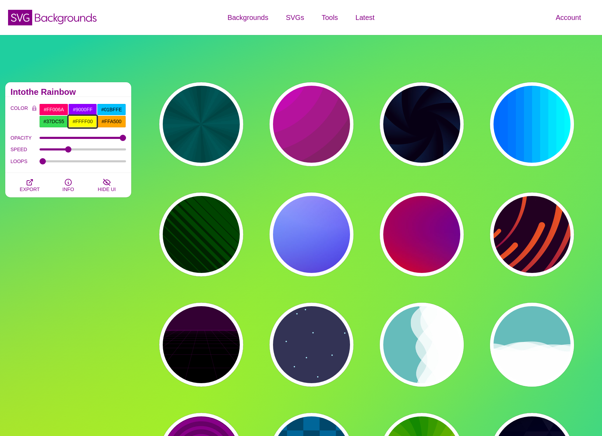
click at [87, 121] on input "#FFFF00" at bounding box center [82, 121] width 29 height 12
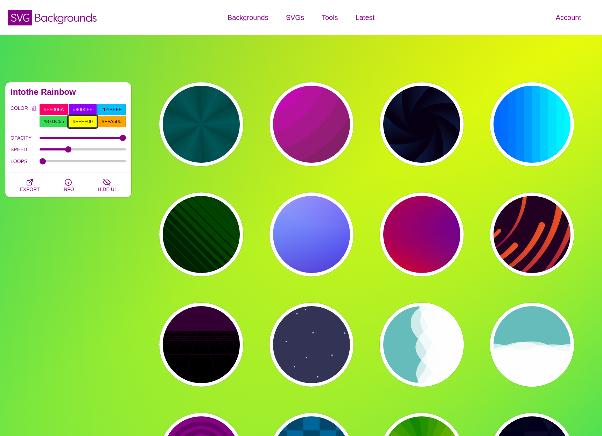
click at [87, 121] on input "#FFFF00" at bounding box center [82, 121] width 29 height 12
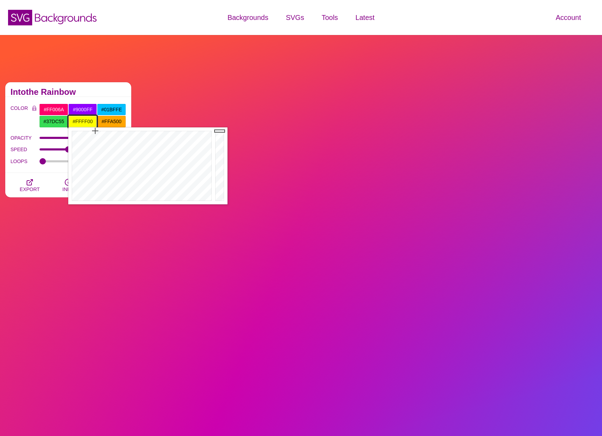
paste input "ffbe0b"
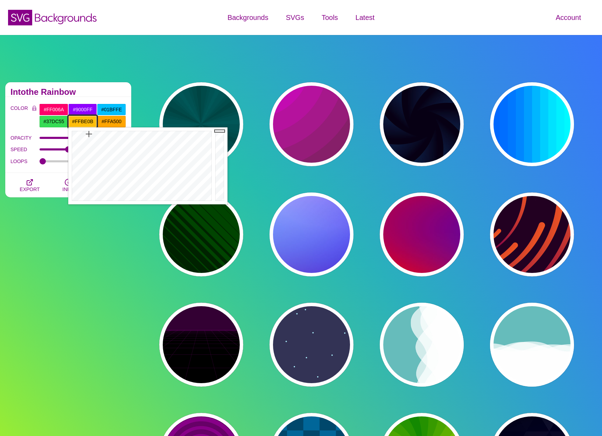
type input "#FFBE0B"
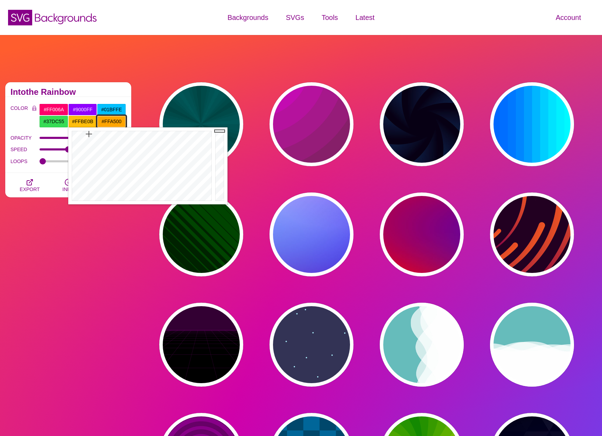
click at [114, 120] on input "#FFA500" at bounding box center [111, 121] width 29 height 12
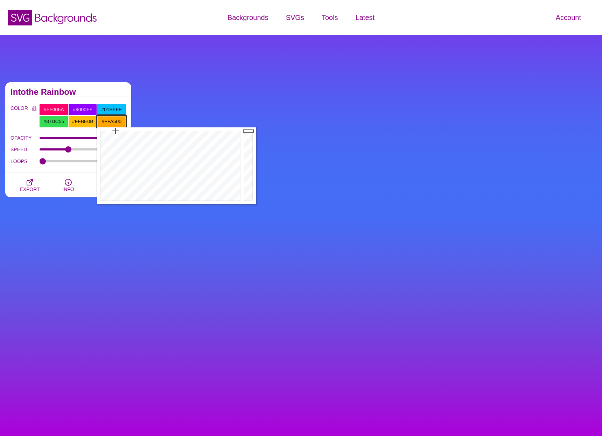
click at [114, 120] on input "#FFA500" at bounding box center [111, 121] width 29 height 12
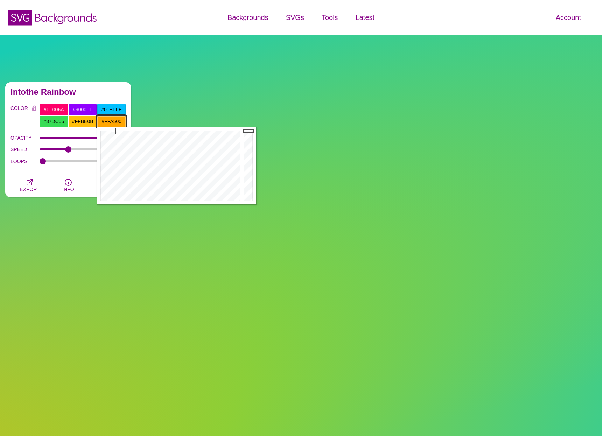
paste input "fa8907"
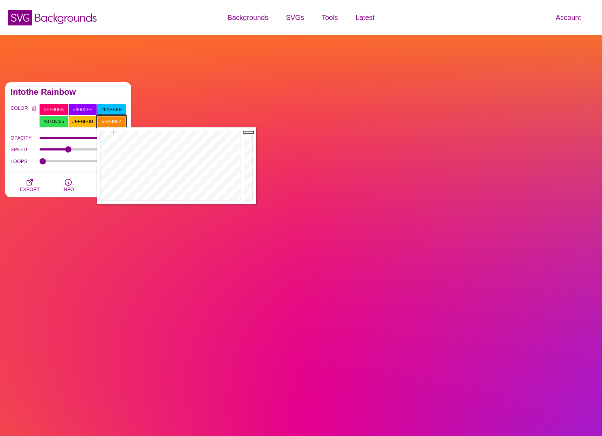
type input "#FA8907"
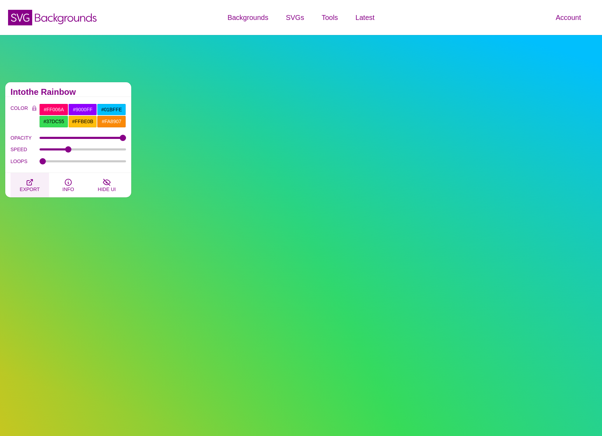
click at [28, 182] on icon "button" at bounding box center [30, 182] width 8 height 8
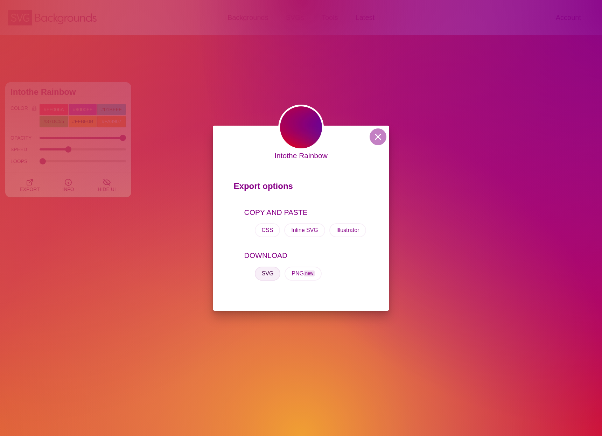
click at [265, 272] on button "SVG" at bounding box center [268, 274] width 26 height 14
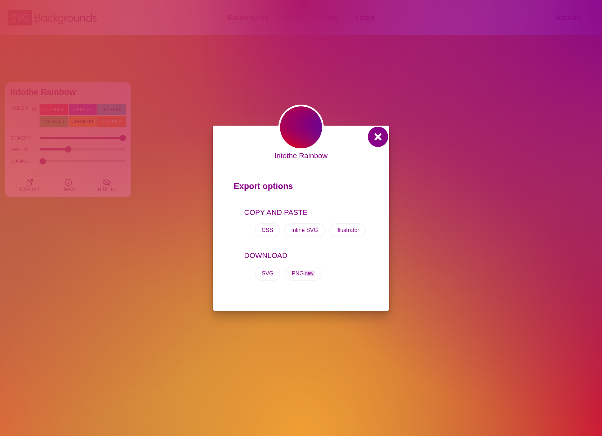
click at [382, 136] on button at bounding box center [377, 136] width 17 height 17
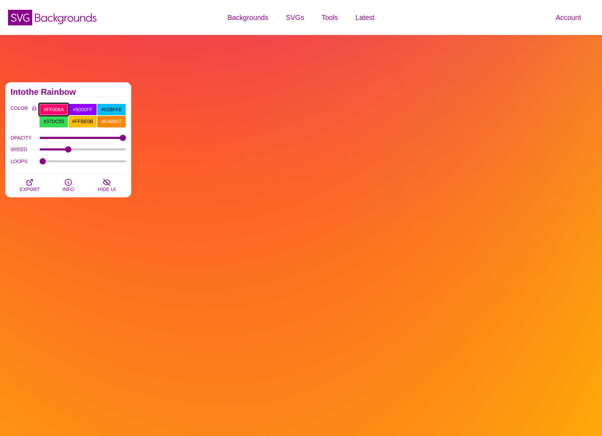
click at [51, 109] on input "#FF006A" at bounding box center [53, 110] width 29 height 12
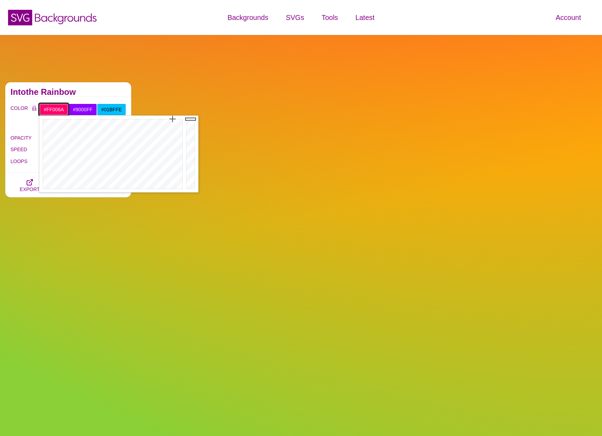
click at [51, 109] on input "#FF006A" at bounding box center [53, 110] width 29 height 12
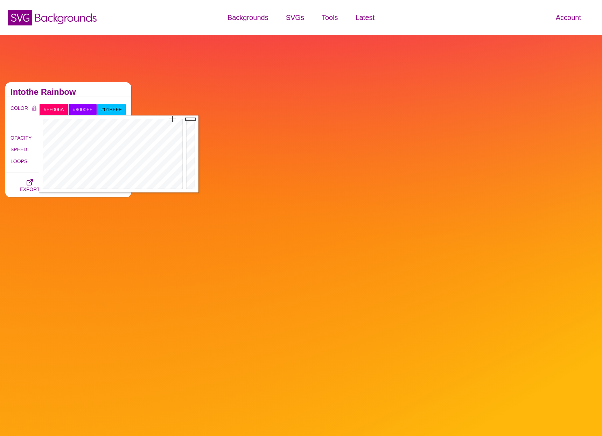
click at [90, 88] on div "Intothe Rainbow" at bounding box center [68, 89] width 126 height 15
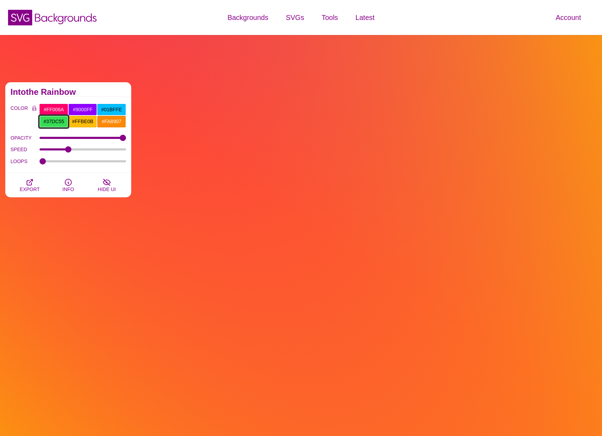
click at [59, 120] on input "#37DC55" at bounding box center [53, 121] width 29 height 12
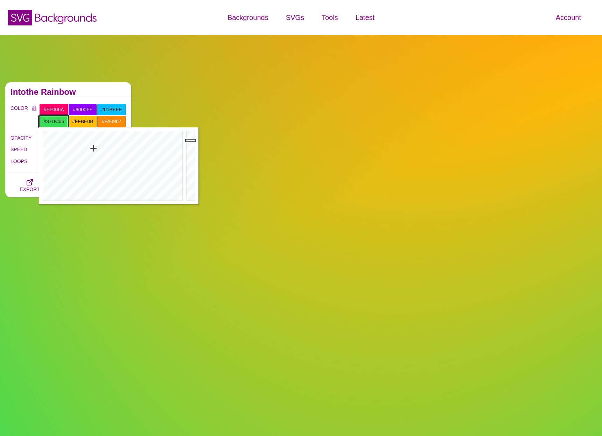
click at [59, 120] on input "#37DC55" at bounding box center [53, 121] width 29 height 12
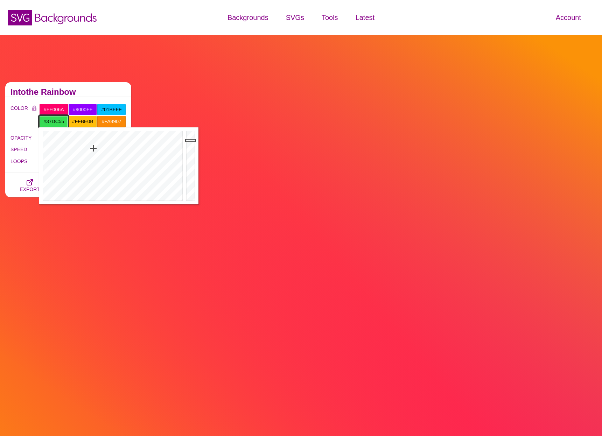
paste input "FF006A"
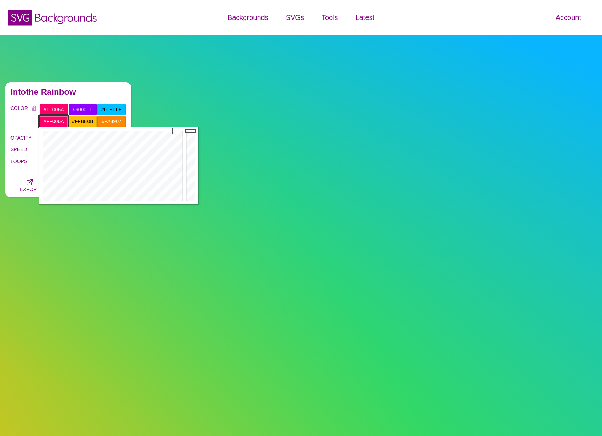
type input "#FF006A"
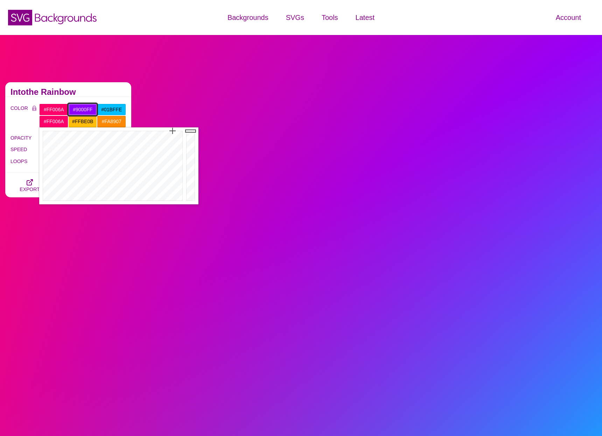
click at [87, 109] on input "#9000FF" at bounding box center [82, 110] width 29 height 12
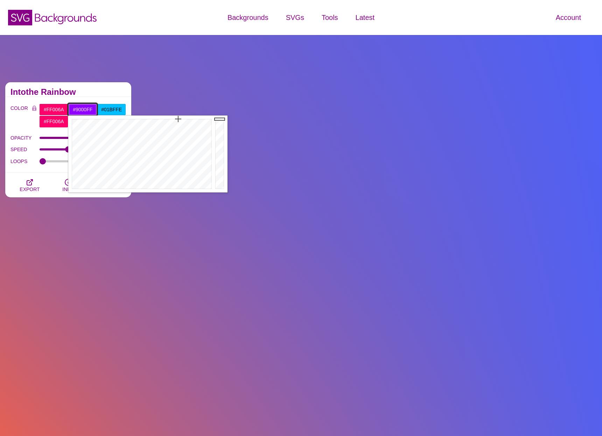
click at [87, 109] on input "#9000FF" at bounding box center [82, 110] width 29 height 12
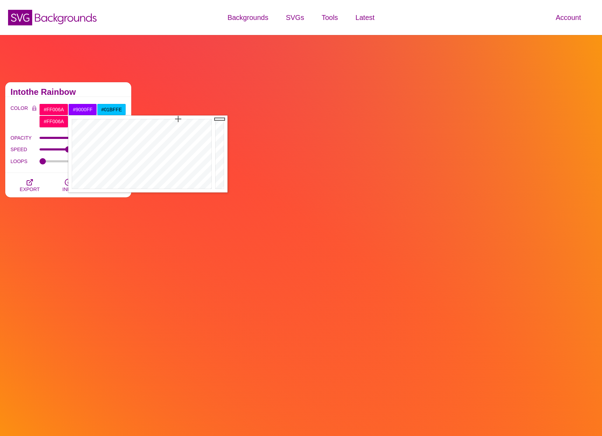
click at [94, 99] on div "COLOR #FF006A #9000FF #01BFFE #FF006A #FFBE0B #FA8907 #777777 #888888 #999999 B…" at bounding box center [68, 135] width 126 height 76
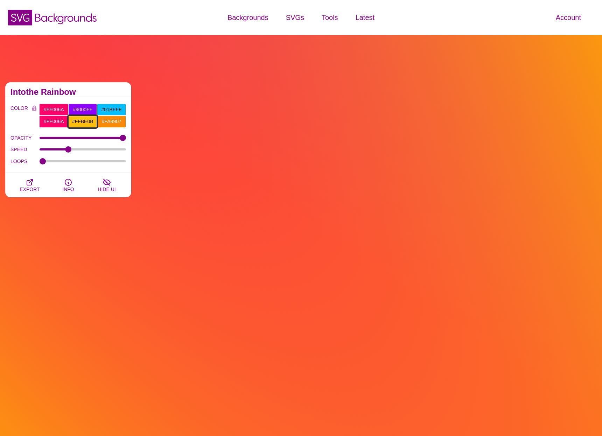
click at [84, 123] on input "#FFBE0B" at bounding box center [82, 121] width 29 height 12
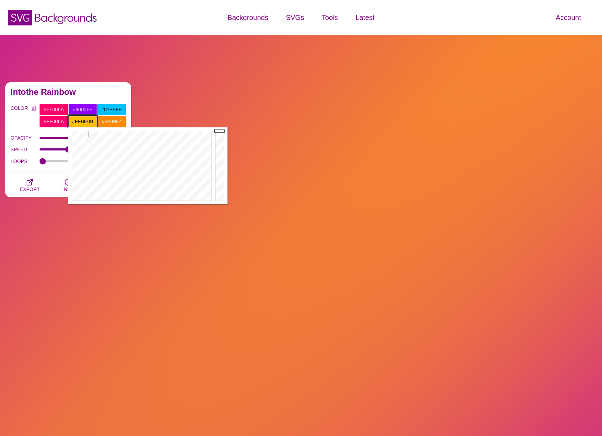
click at [84, 123] on input "#FFBE0B" at bounding box center [82, 121] width 29 height 12
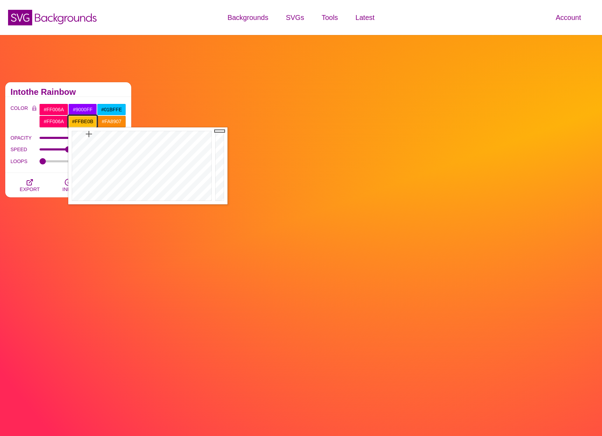
paste input "9000FF"
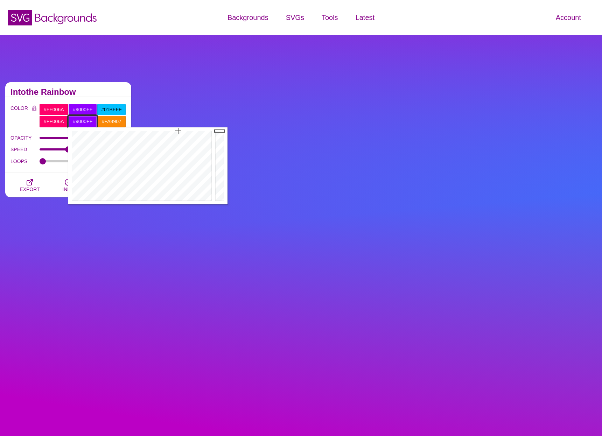
type input "#9000FF"
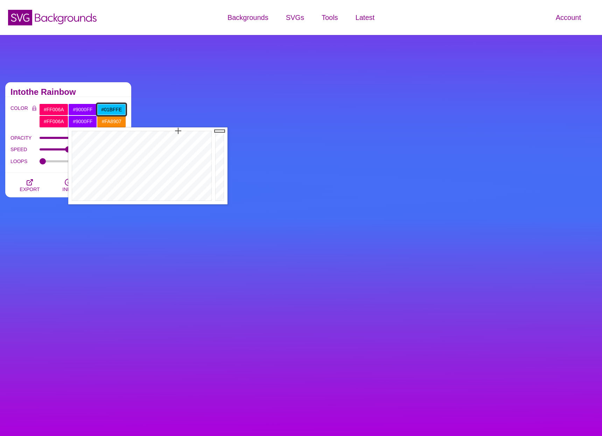
click at [112, 108] on input "#01BFFE" at bounding box center [111, 110] width 29 height 12
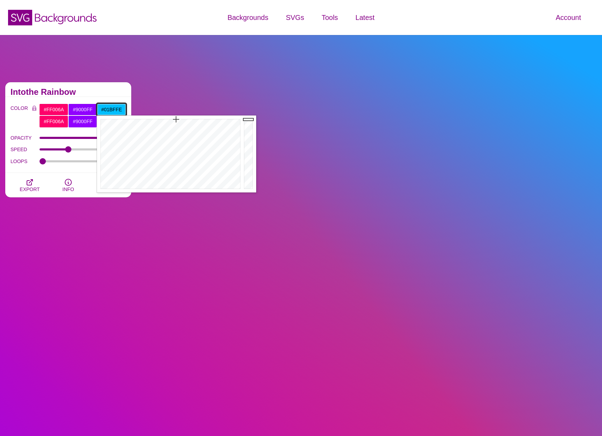
click at [112, 108] on input "#01BFFE" at bounding box center [111, 110] width 29 height 12
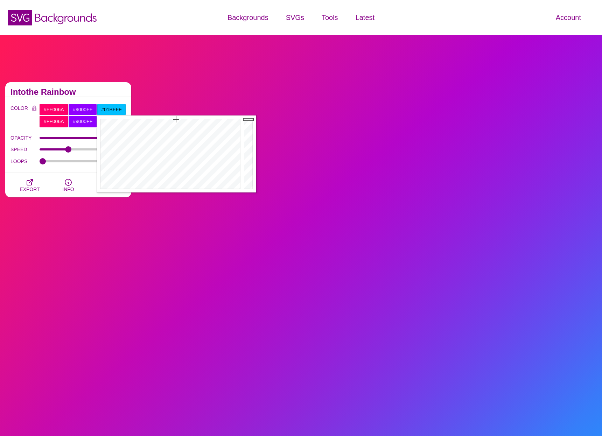
click at [120, 91] on h2 "Intothe Rainbow" at bounding box center [67, 92] width 115 height 6
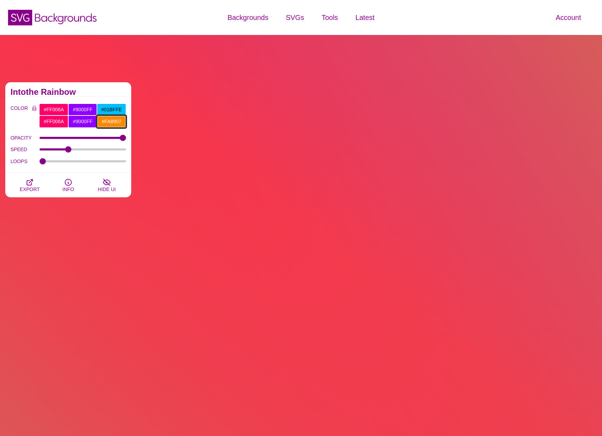
click at [112, 121] on input "#FA8907" at bounding box center [111, 121] width 29 height 12
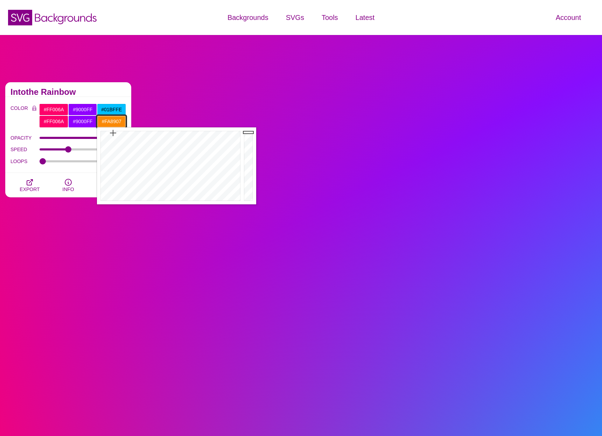
click at [112, 121] on input "#FA8907" at bounding box center [111, 121] width 29 height 12
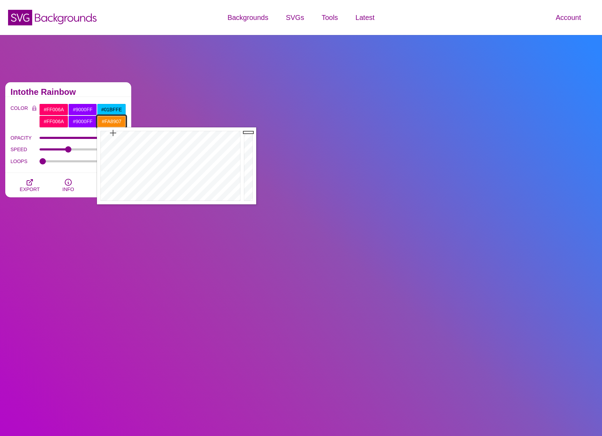
paste input "01BFFE"
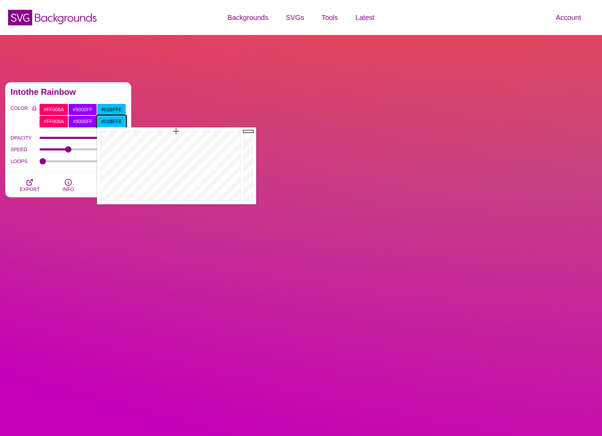
type input "#01BFFE"
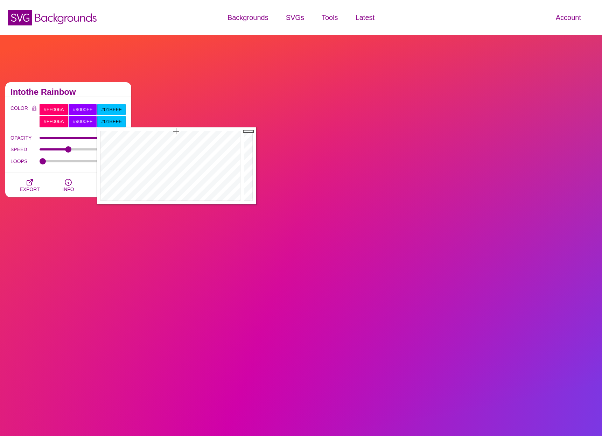
click at [119, 93] on h2 "Intothe Rainbow" at bounding box center [67, 92] width 115 height 6
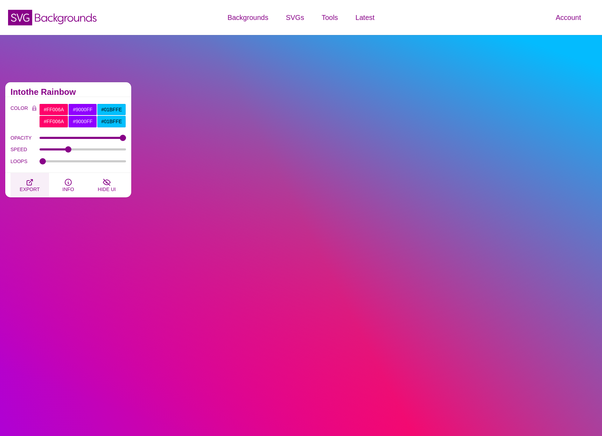
click at [30, 181] on icon "button" at bounding box center [30, 182] width 6 height 6
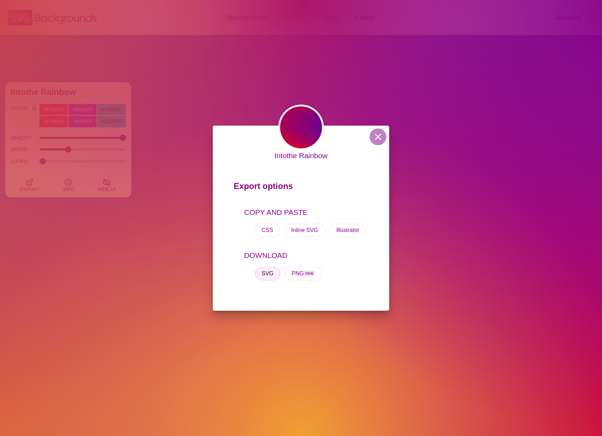
click at [269, 273] on button "SVG" at bounding box center [268, 274] width 26 height 14
